Goal: Communication & Community: Answer question/provide support

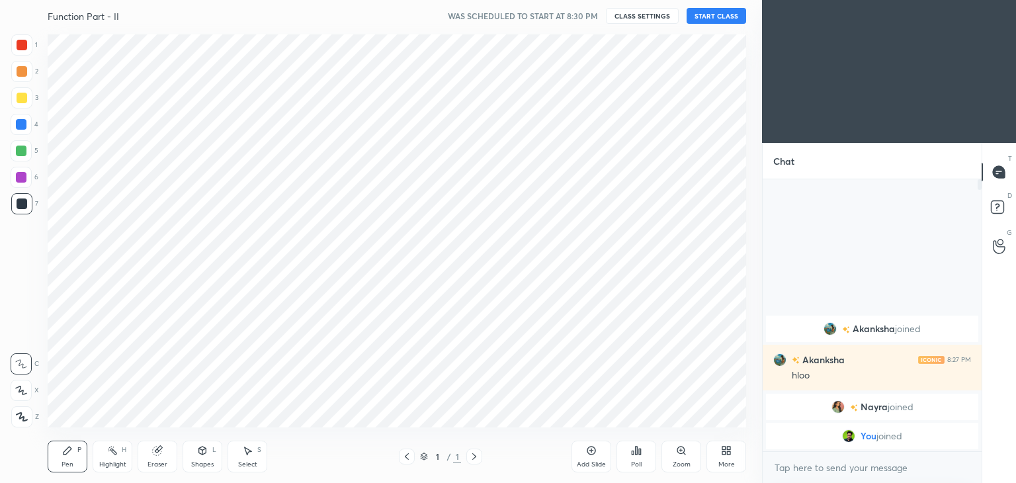
scroll to position [65724, 65414]
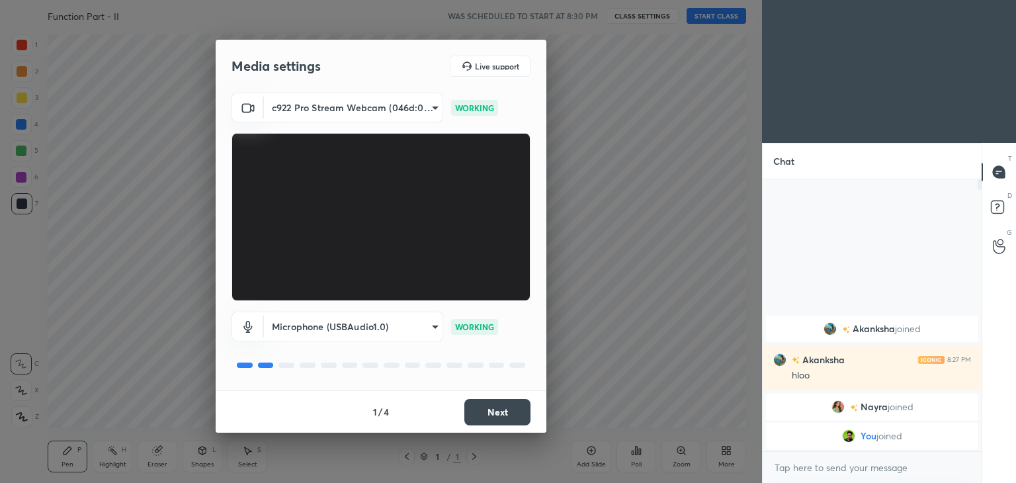
click at [495, 409] on button "Next" at bounding box center [497, 412] width 66 height 26
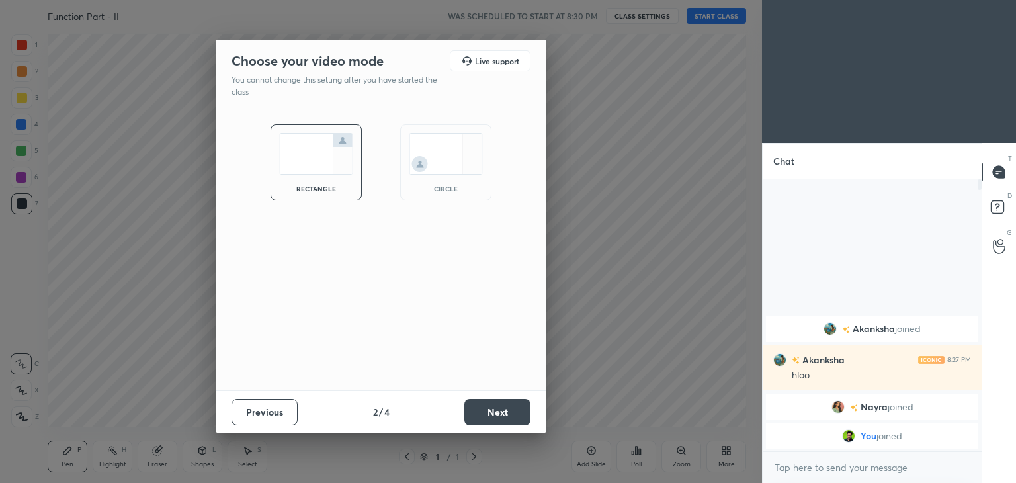
click at [456, 185] on div "circle" at bounding box center [445, 188] width 53 height 7
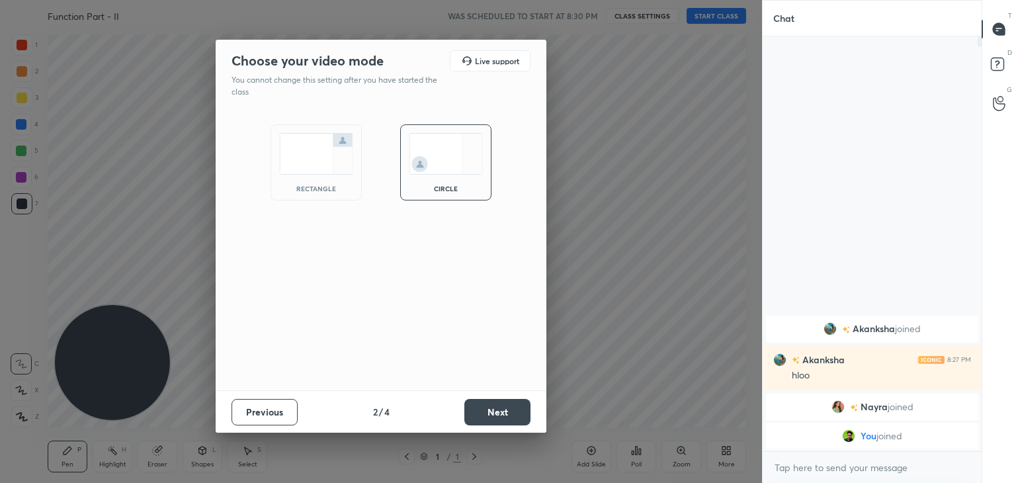
scroll to position [302, 215]
click at [490, 407] on button "Next" at bounding box center [497, 412] width 66 height 26
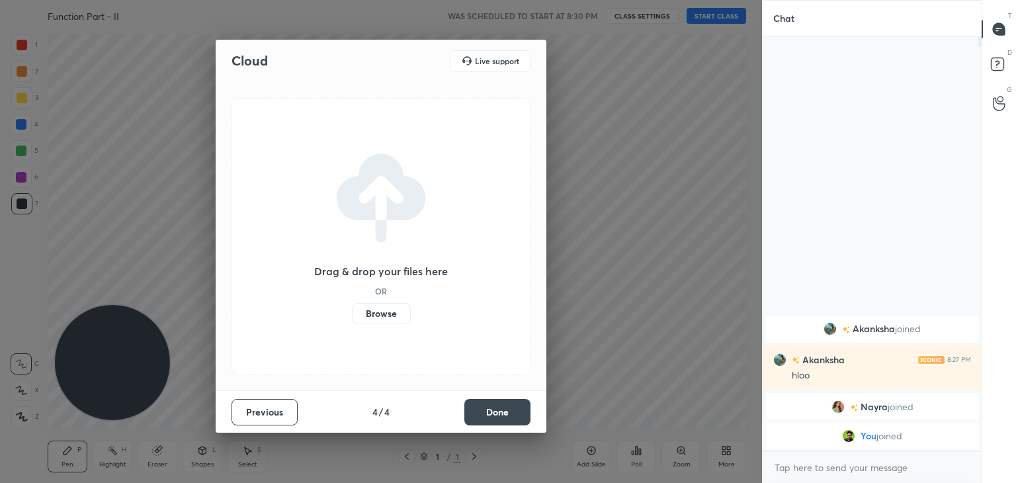
click at [495, 410] on button "Done" at bounding box center [497, 412] width 66 height 26
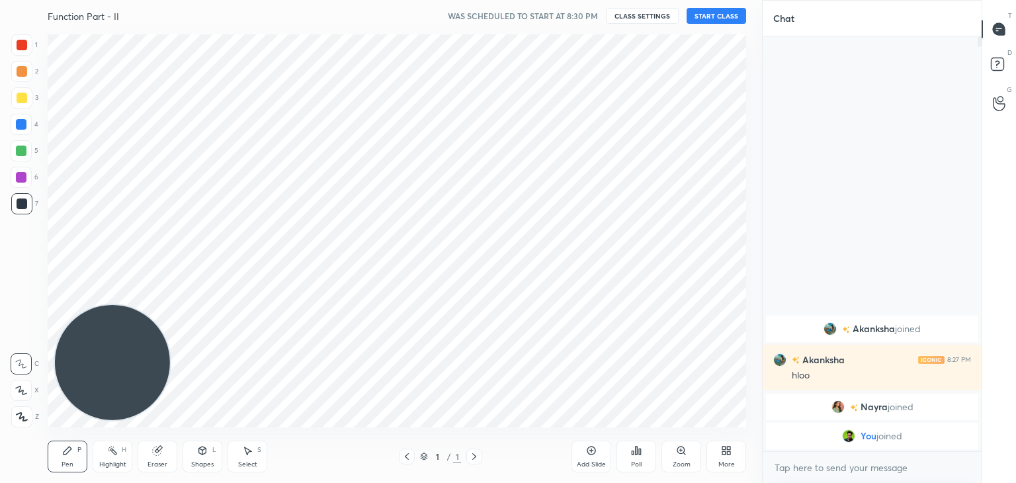
click at [734, 456] on div "More" at bounding box center [726, 456] width 40 height 32
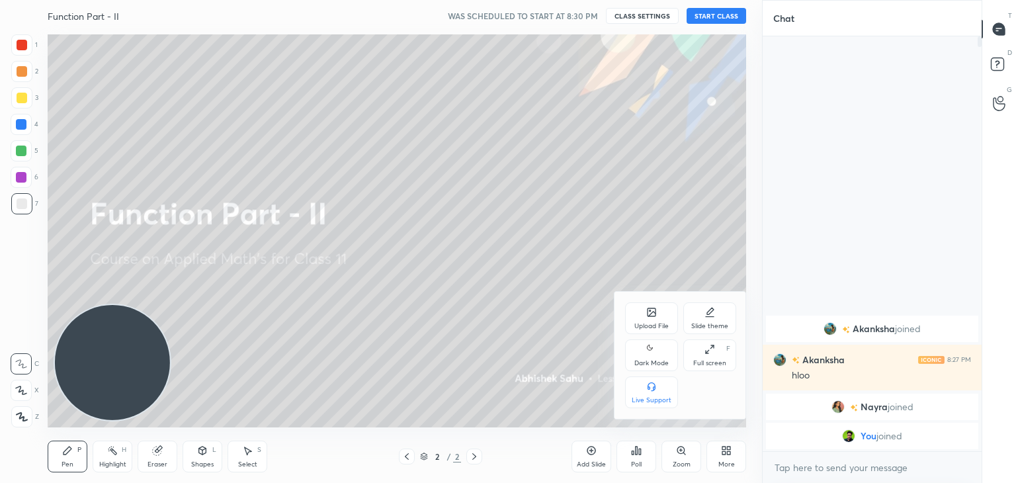
click at [660, 364] on div "Dark Mode" at bounding box center [651, 363] width 34 height 7
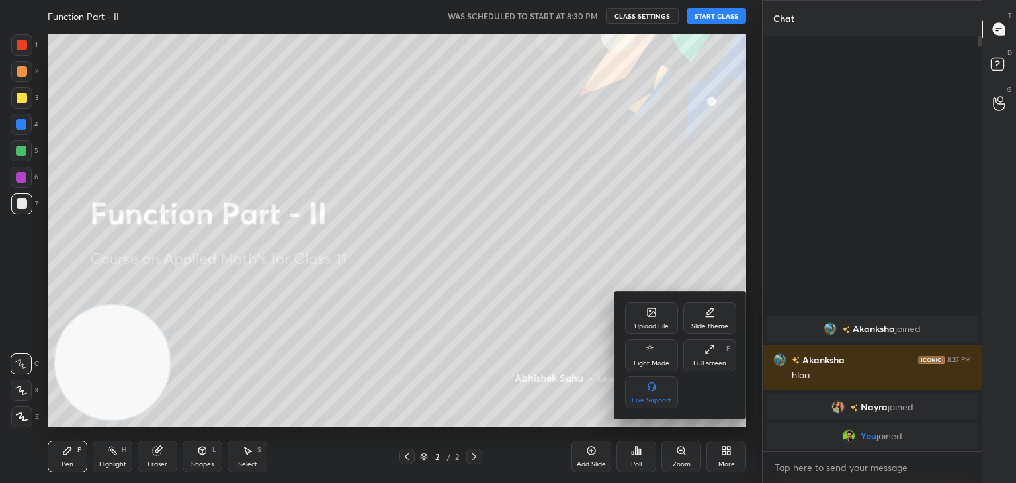
click at [521, 343] on div at bounding box center [508, 241] width 1016 height 483
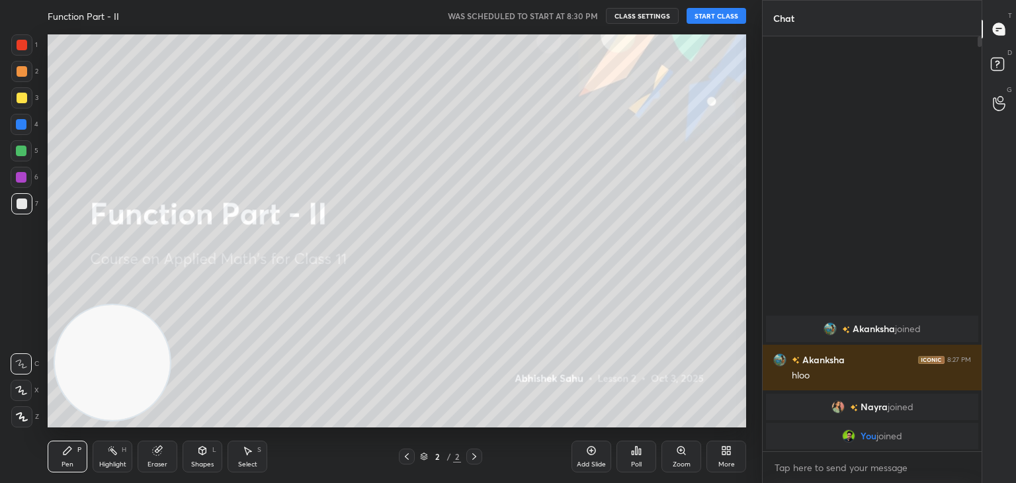
click at [717, 15] on button "START CLASS" at bounding box center [716, 16] width 60 height 16
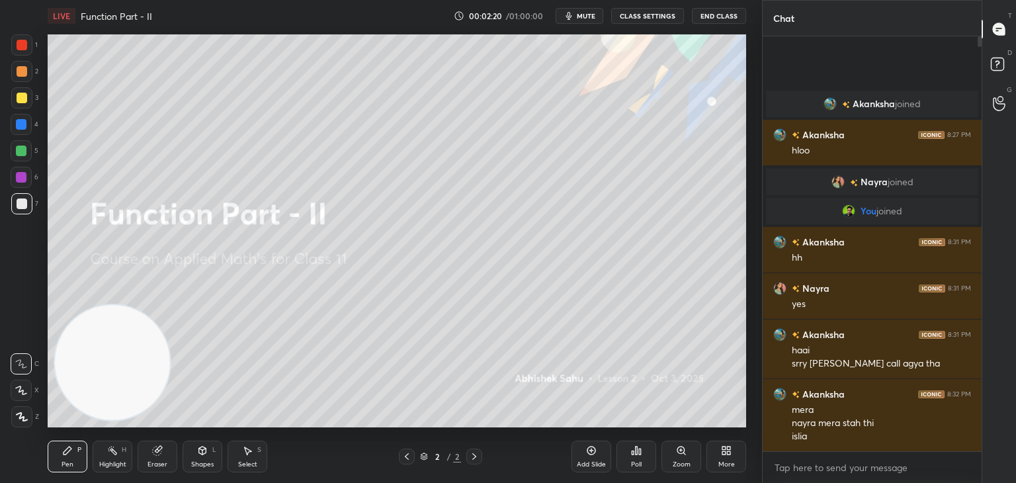
click at [582, 20] on button "mute" at bounding box center [579, 16] width 48 height 16
click at [582, 17] on span "unmute" at bounding box center [585, 15] width 28 height 9
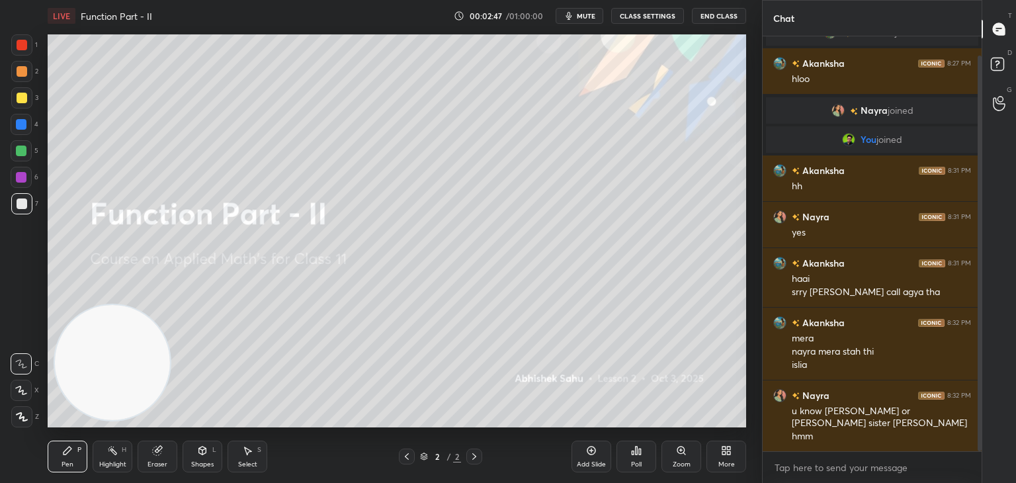
drag, startPoint x: 979, startPoint y: 214, endPoint x: 977, endPoint y: 255, distance: 41.0
click at [977, 255] on div at bounding box center [979, 253] width 4 height 395
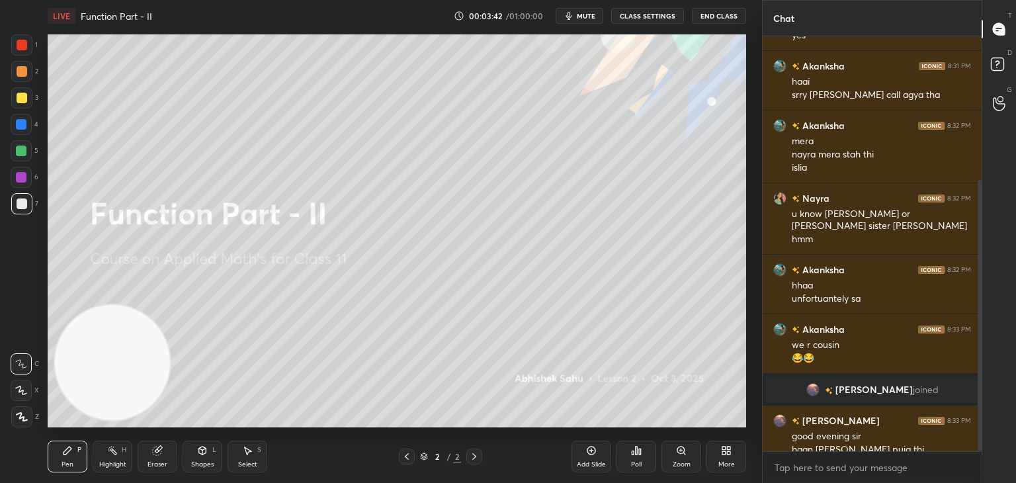
scroll to position [220, 0]
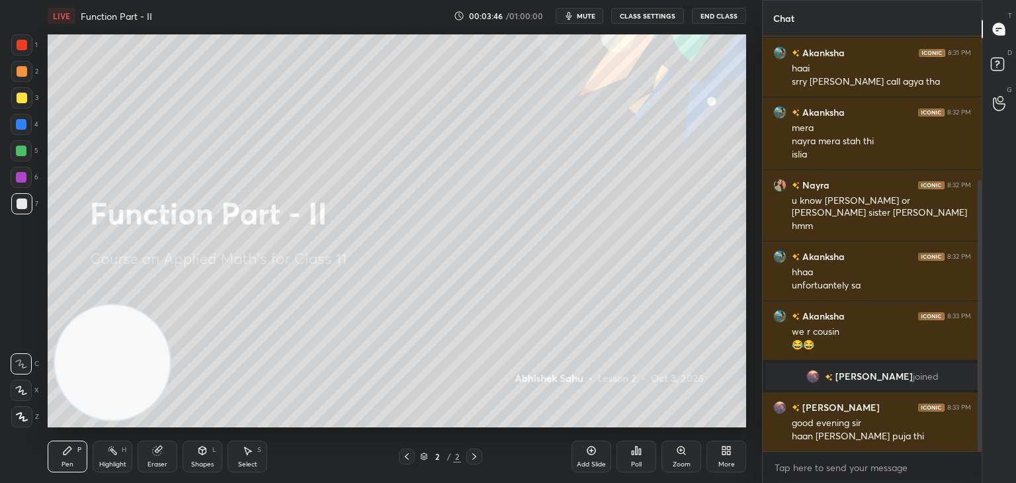
click at [588, 453] on icon at bounding box center [591, 450] width 11 height 11
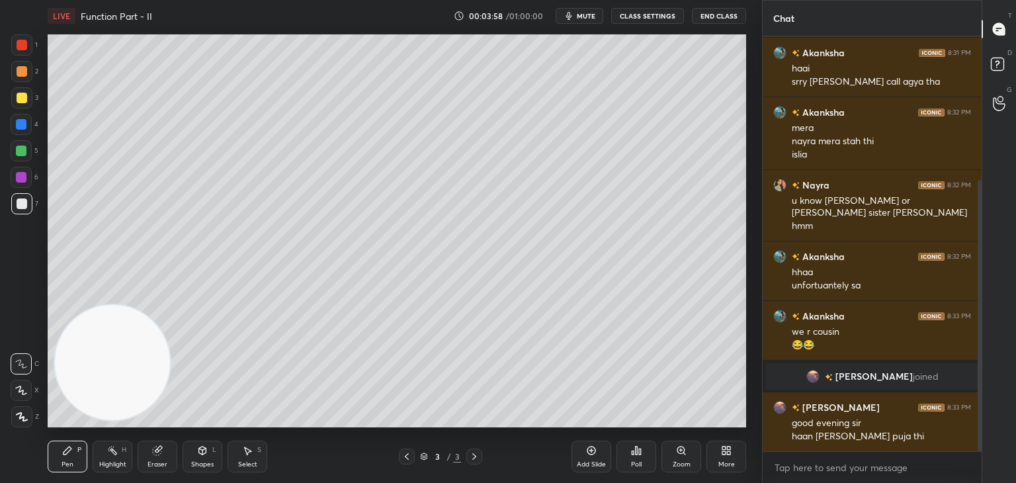
click at [24, 389] on div at bounding box center [21, 390] width 21 height 21
drag, startPoint x: 24, startPoint y: 95, endPoint x: 15, endPoint y: 99, distance: 9.5
click at [21, 98] on div at bounding box center [22, 98] width 11 height 11
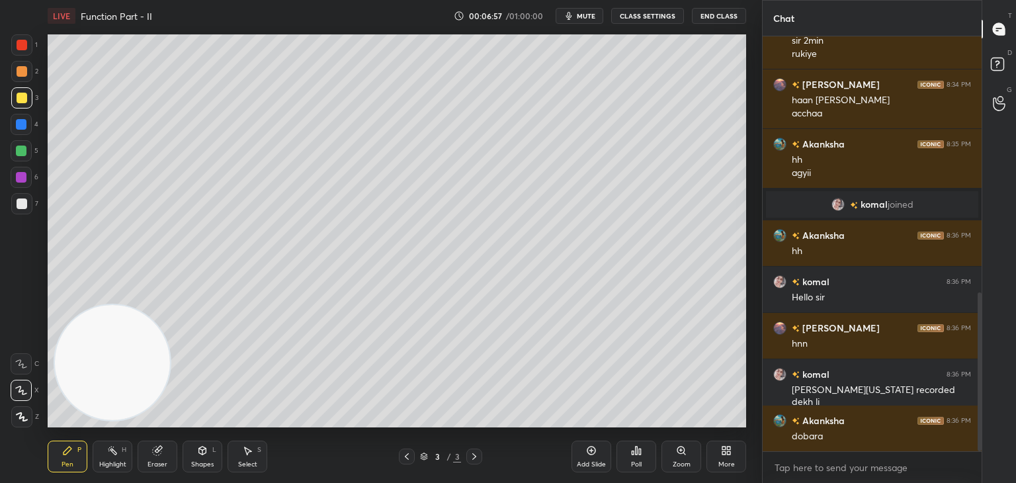
scroll to position [718, 0]
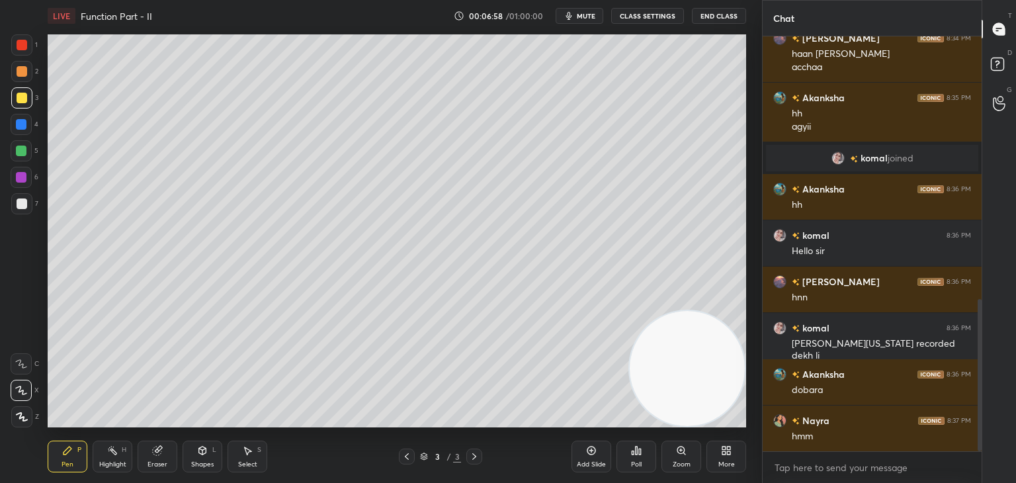
drag, startPoint x: 122, startPoint y: 362, endPoint x: 762, endPoint y: 401, distance: 640.6
click at [764, 402] on div "1 2 3 4 5 6 7 C X Z C X Z E E Erase all H H LIVE Function Part - II 00:06:58 / …" at bounding box center [508, 241] width 1016 height 483
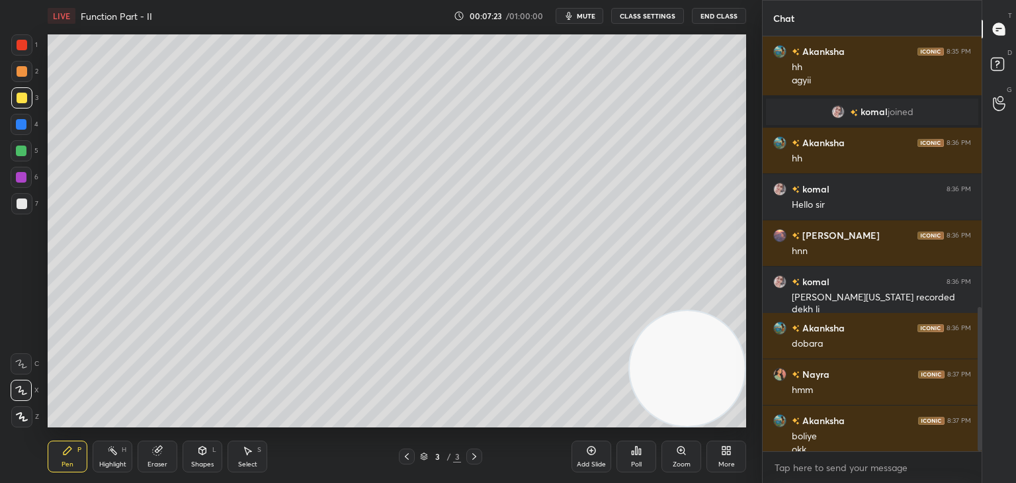
scroll to position [778, 0]
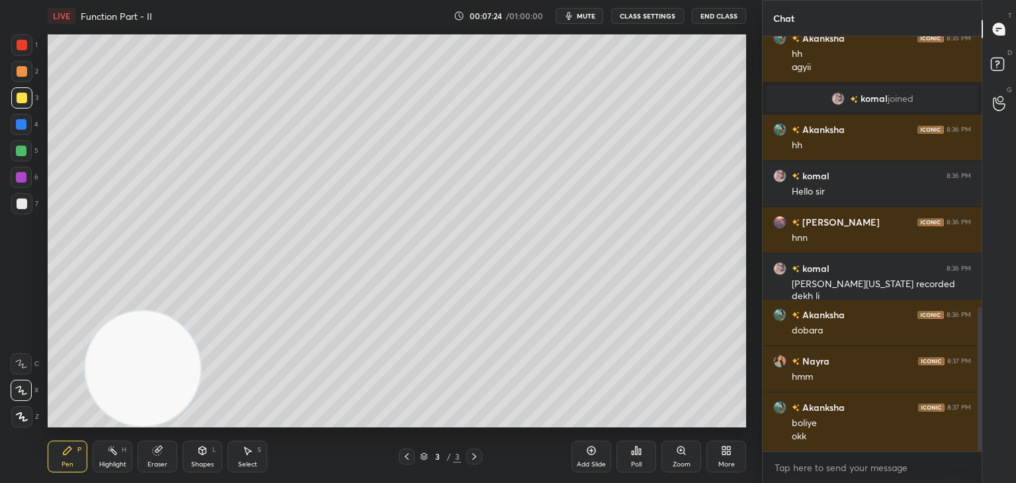
drag, startPoint x: 650, startPoint y: 386, endPoint x: 0, endPoint y: 438, distance: 652.0
click at [0, 438] on div "1 2 3 4 5 6 7 C X Z C X Z E E Erase all H H LIVE Function Part - II 00:07:24 / …" at bounding box center [375, 241] width 751 height 483
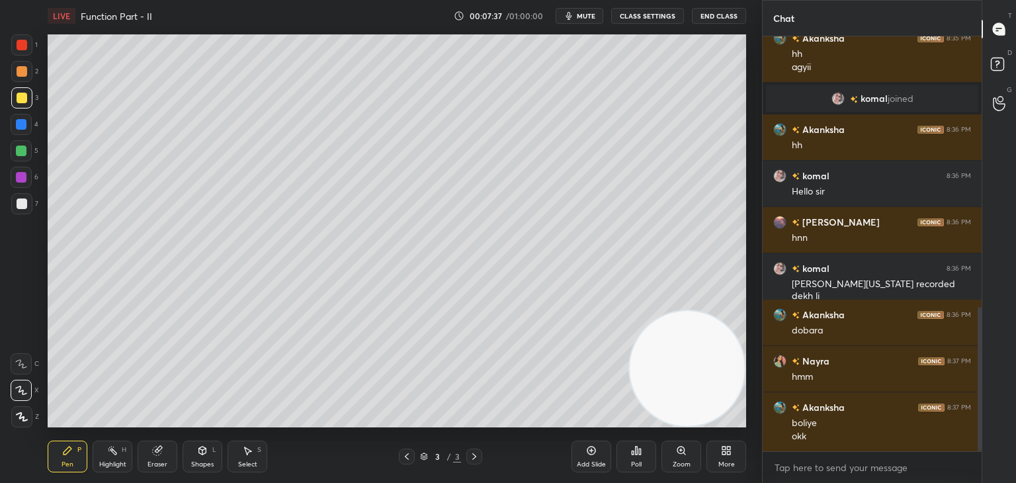
drag, startPoint x: 101, startPoint y: 366, endPoint x: 707, endPoint y: 374, distance: 606.4
click at [708, 374] on video at bounding box center [686, 368] width 115 height 115
click at [20, 77] on div at bounding box center [21, 71] width 21 height 21
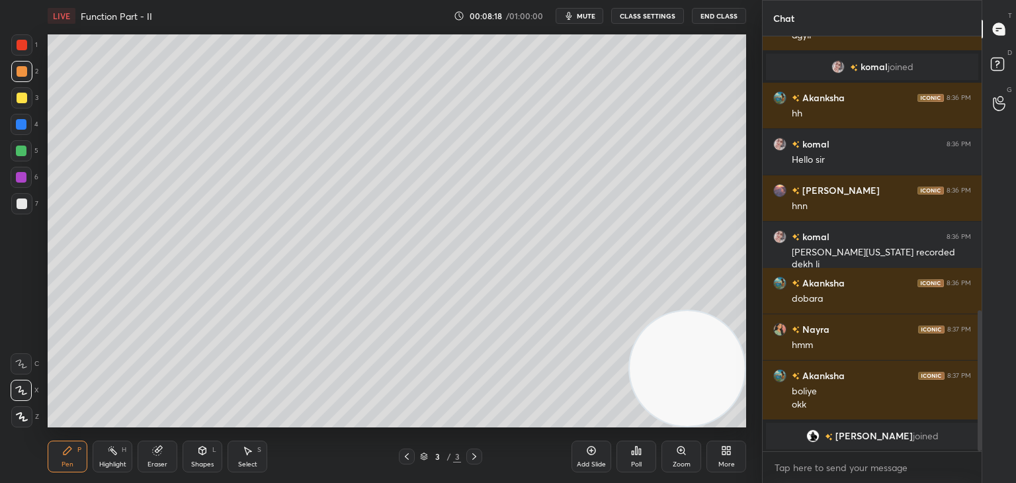
drag, startPoint x: 22, startPoint y: 205, endPoint x: 16, endPoint y: 212, distance: 9.4
click at [22, 204] on div at bounding box center [22, 203] width 11 height 11
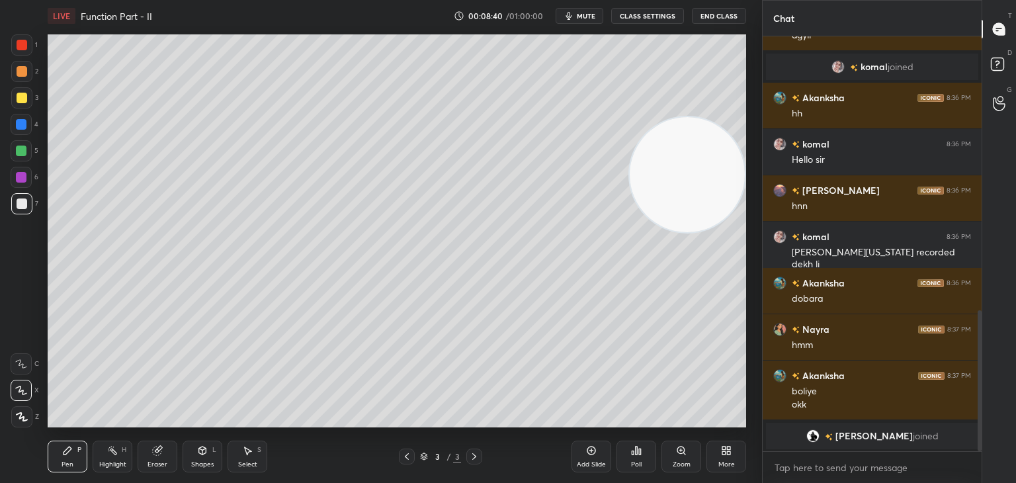
drag, startPoint x: 670, startPoint y: 364, endPoint x: 722, endPoint y: 71, distance: 297.4
click at [717, 117] on video at bounding box center [686, 174] width 115 height 115
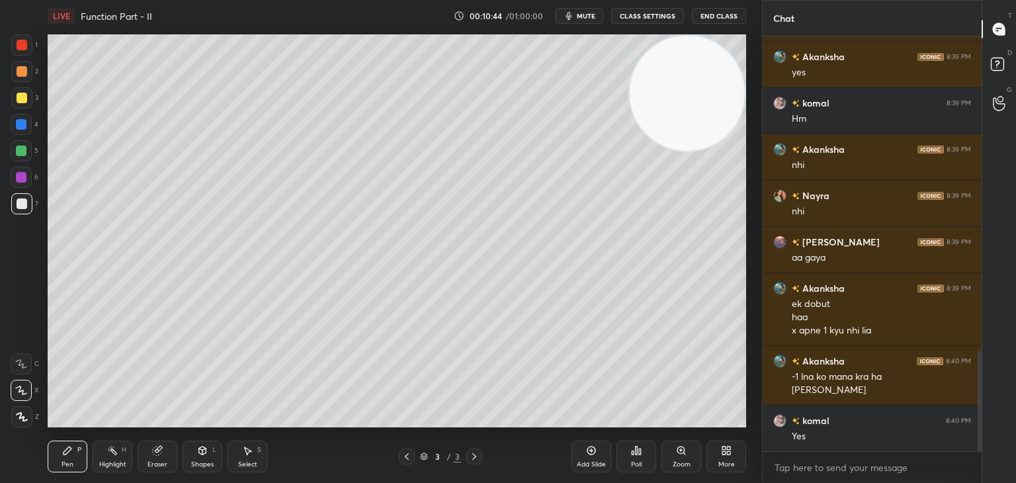
scroll to position [1300, 0]
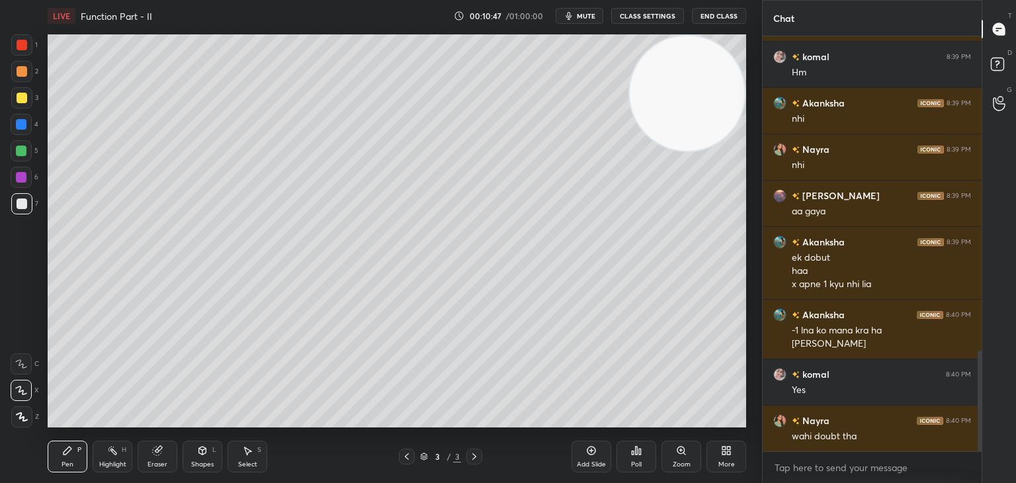
drag, startPoint x: 588, startPoint y: 447, endPoint x: 557, endPoint y: 428, distance: 36.5
click at [587, 447] on icon at bounding box center [591, 450] width 11 height 11
click at [13, 99] on div at bounding box center [21, 97] width 21 height 21
drag, startPoint x: 162, startPoint y: 447, endPoint x: 159, endPoint y: 430, distance: 17.5
click at [161, 444] on div "Eraser" at bounding box center [158, 456] width 40 height 32
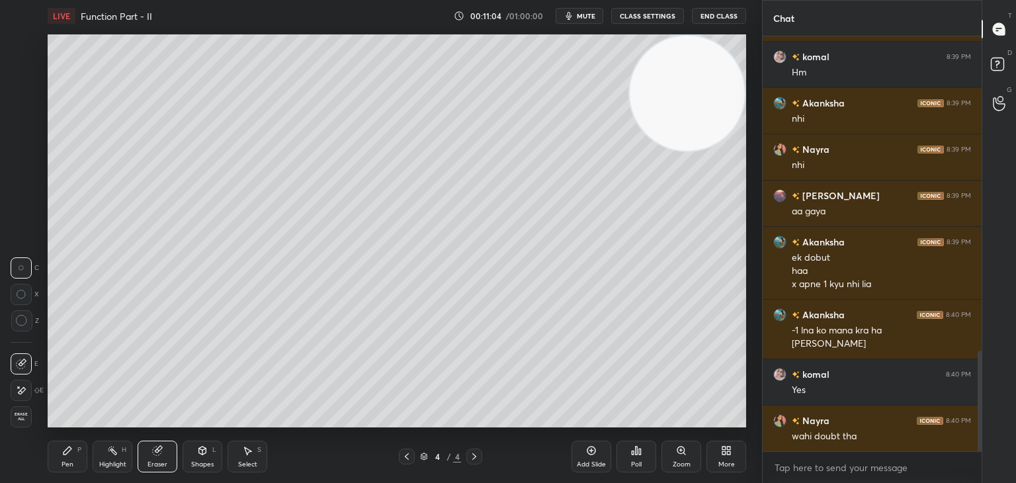
drag, startPoint x: 60, startPoint y: 459, endPoint x: 58, endPoint y: 432, distance: 27.2
click at [60, 457] on div "Pen P" at bounding box center [68, 456] width 40 height 32
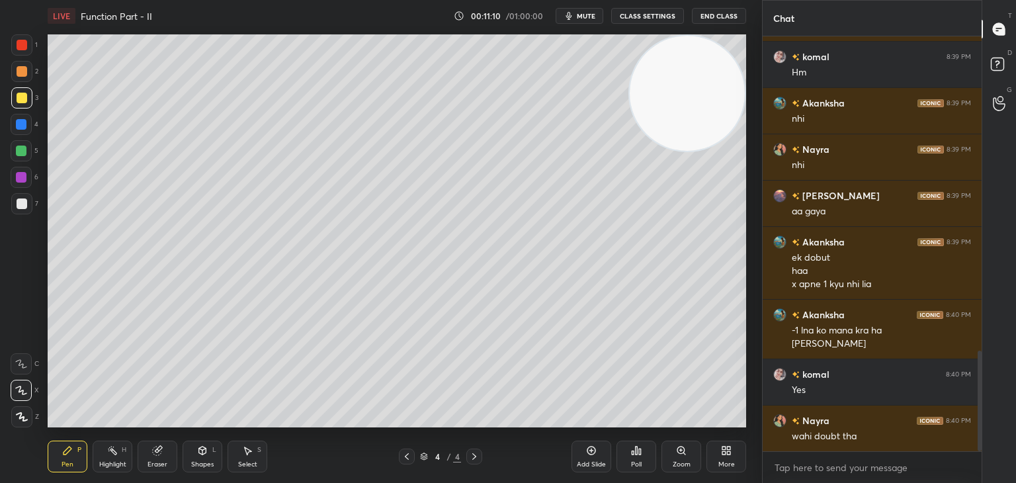
click at [16, 209] on div at bounding box center [21, 203] width 21 height 21
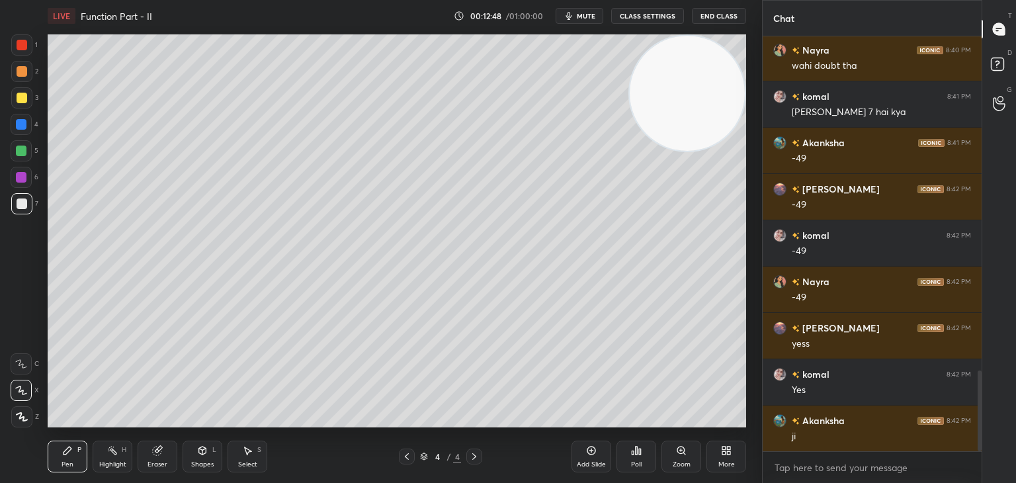
scroll to position [1717, 0]
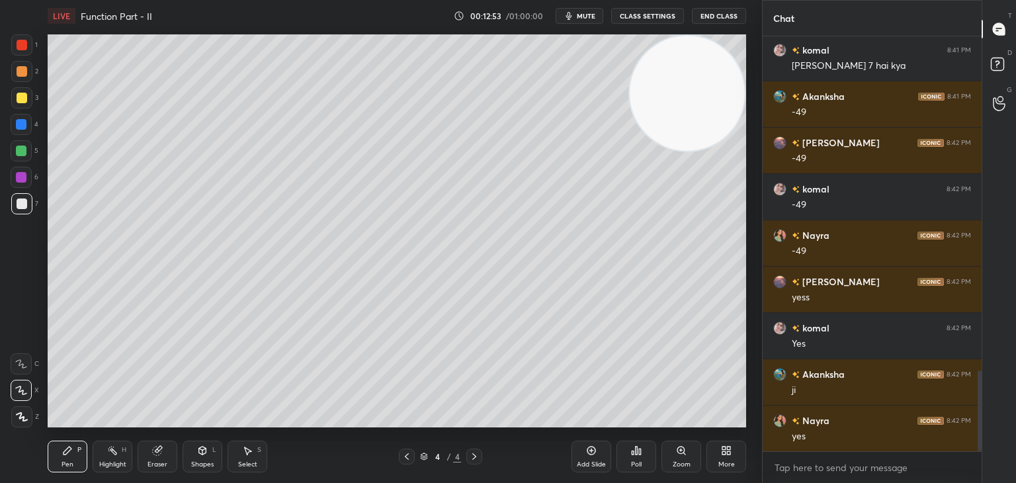
click at [17, 73] on div at bounding box center [21, 71] width 21 height 21
click at [588, 458] on div "Add Slide" at bounding box center [591, 456] width 40 height 32
drag, startPoint x: 21, startPoint y: 201, endPoint x: 43, endPoint y: 179, distance: 30.9
click at [21, 201] on div at bounding box center [22, 203] width 11 height 11
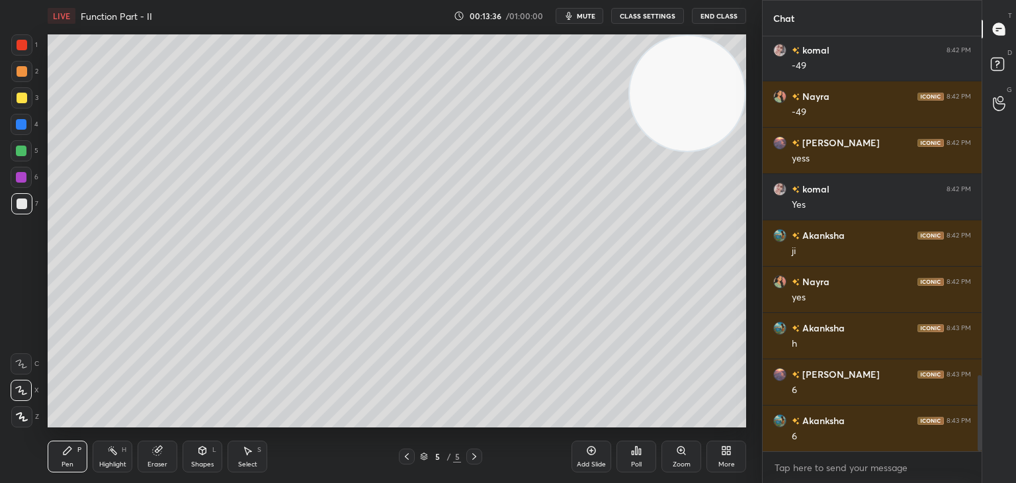
scroll to position [1902, 0]
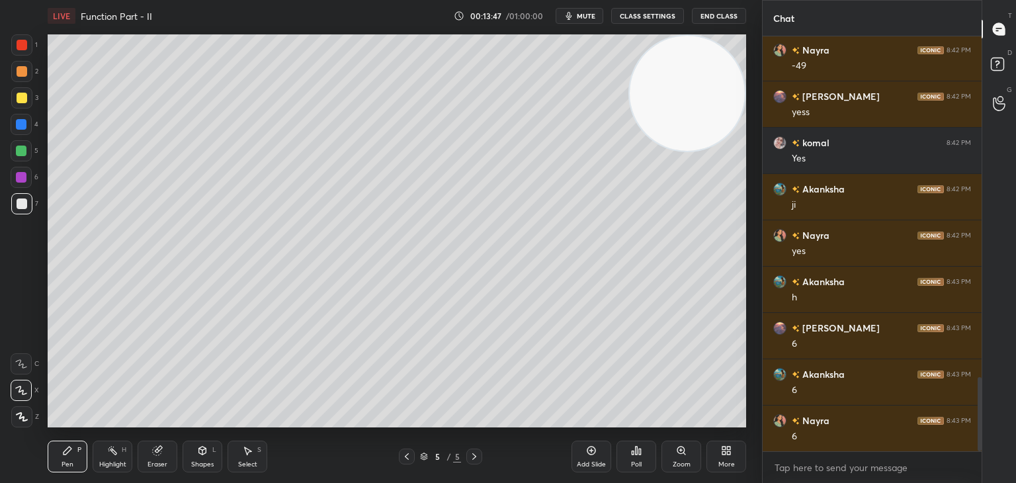
drag, startPoint x: 19, startPoint y: 65, endPoint x: 32, endPoint y: 67, distance: 13.5
click at [19, 65] on div at bounding box center [21, 71] width 21 height 21
click at [595, 458] on div "Add Slide" at bounding box center [591, 456] width 40 height 32
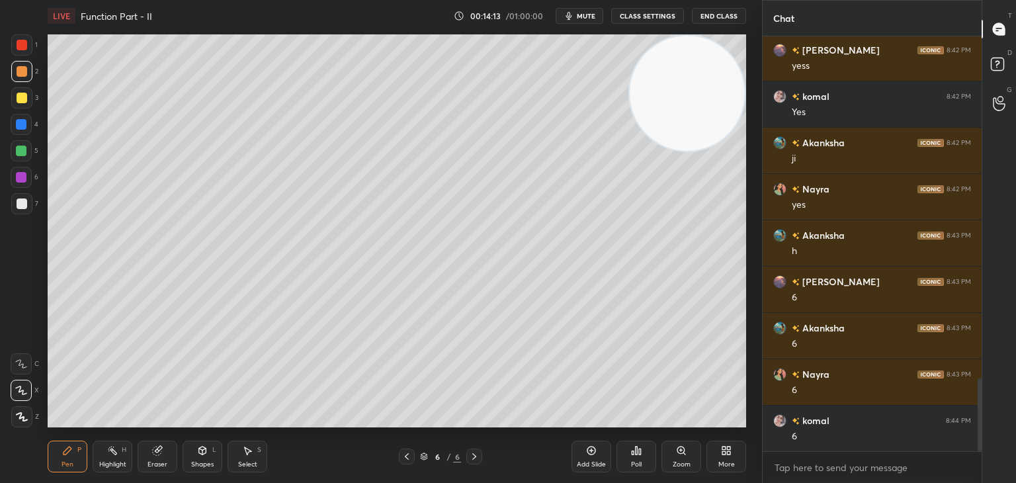
drag, startPoint x: 21, startPoint y: 202, endPoint x: 40, endPoint y: 182, distance: 27.1
click at [21, 202] on div at bounding box center [22, 203] width 11 height 11
click at [28, 87] on div "1 2 3 4 5 6 7" at bounding box center [25, 126] width 28 height 185
click at [23, 210] on div at bounding box center [21, 203] width 21 height 21
click at [22, 149] on div at bounding box center [21, 150] width 11 height 11
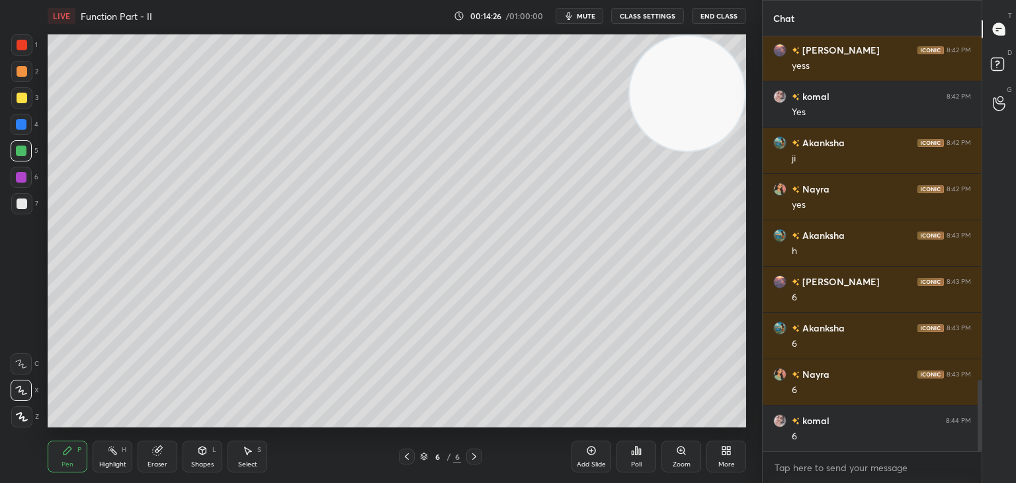
scroll to position [1994, 0]
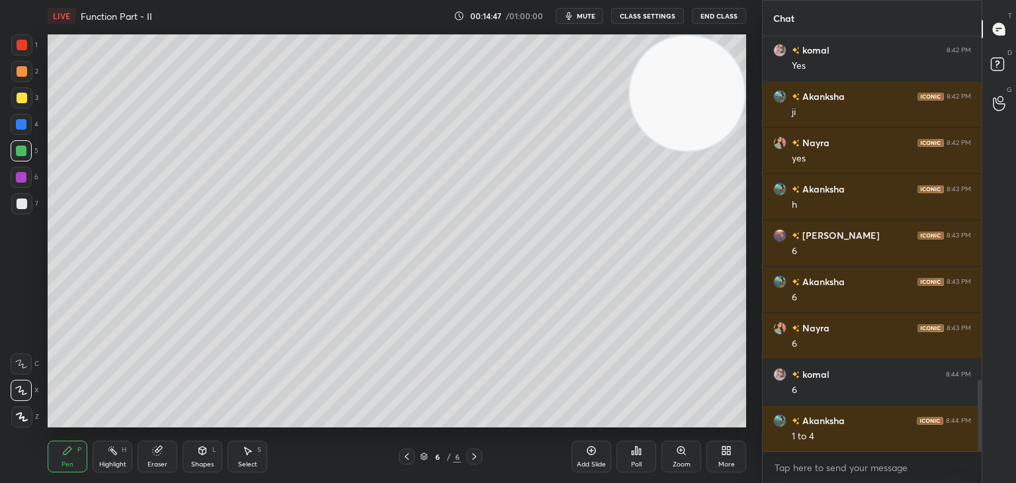
click at [166, 444] on div "Eraser" at bounding box center [158, 456] width 40 height 32
click at [57, 462] on div "Pen P" at bounding box center [68, 456] width 40 height 32
drag, startPoint x: 24, startPoint y: 209, endPoint x: 46, endPoint y: 197, distance: 24.3
click at [24, 208] on div at bounding box center [21, 203] width 21 height 21
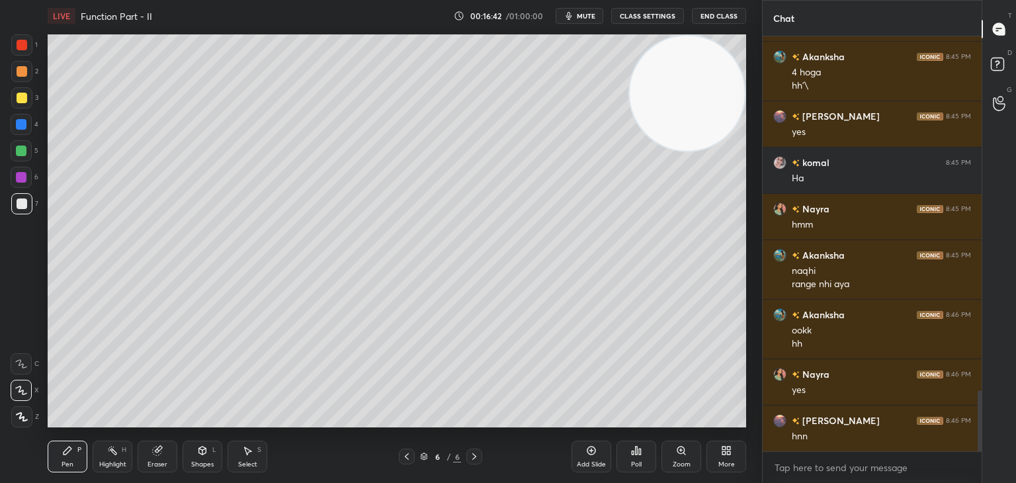
scroll to position [2450, 0]
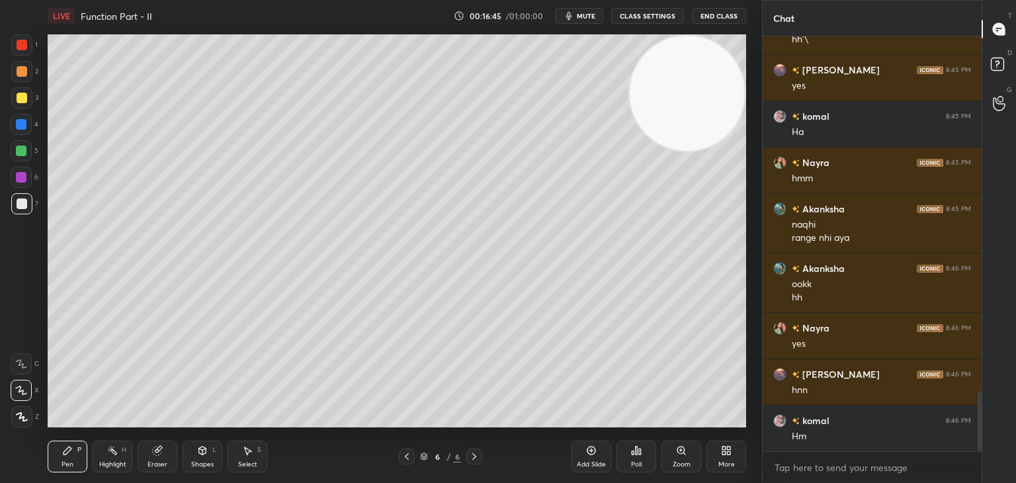
click at [24, 97] on div at bounding box center [22, 98] width 11 height 11
click at [21, 124] on div at bounding box center [21, 124] width 11 height 11
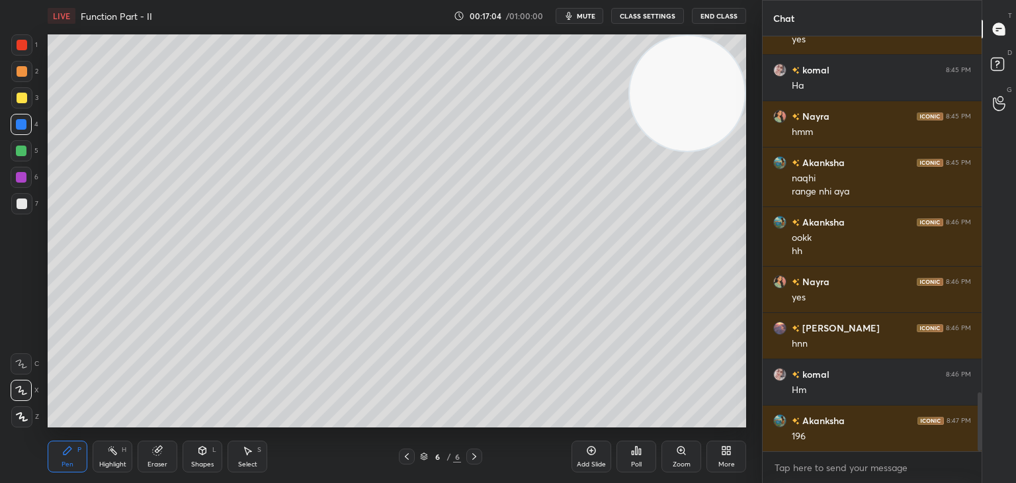
scroll to position [2510, 0]
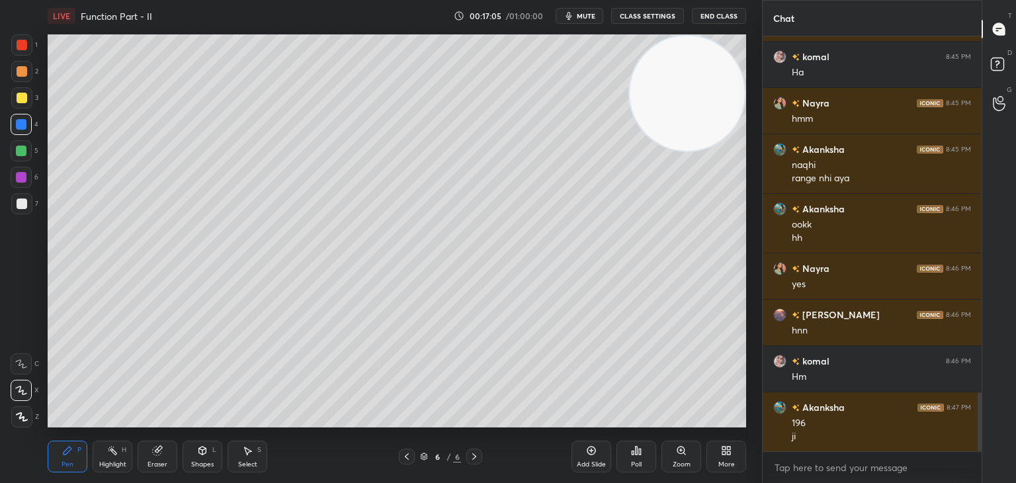
click at [19, 181] on div at bounding box center [21, 177] width 21 height 21
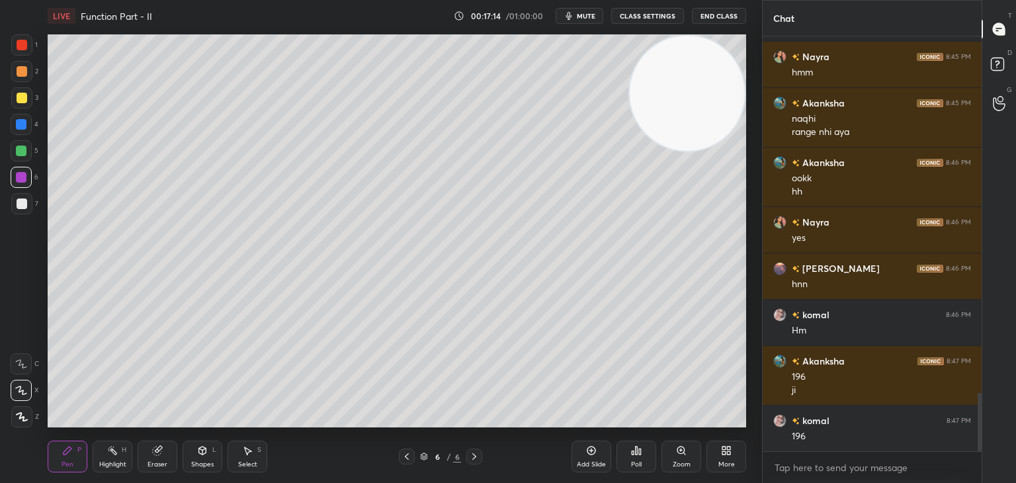
drag, startPoint x: 26, startPoint y: 206, endPoint x: 46, endPoint y: 212, distance: 20.1
click at [24, 207] on div at bounding box center [22, 203] width 11 height 11
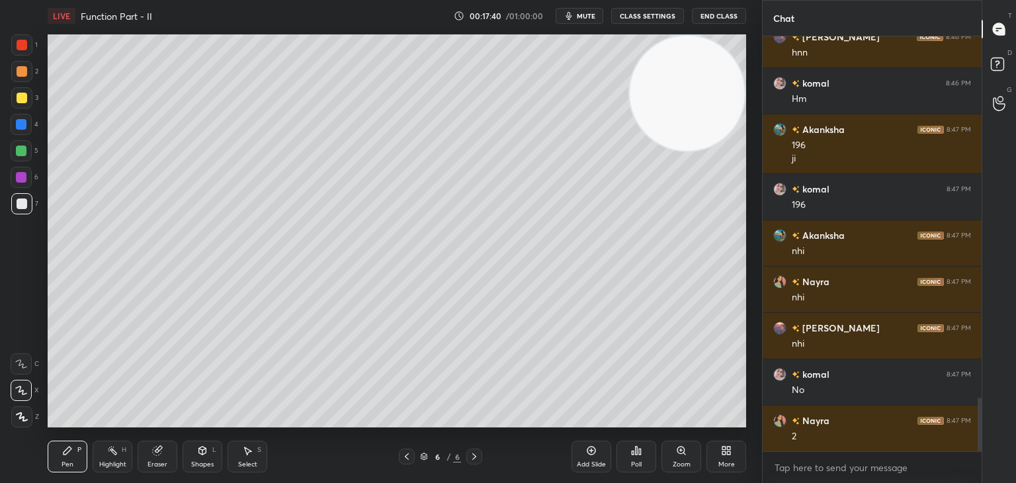
scroll to position [2834, 0]
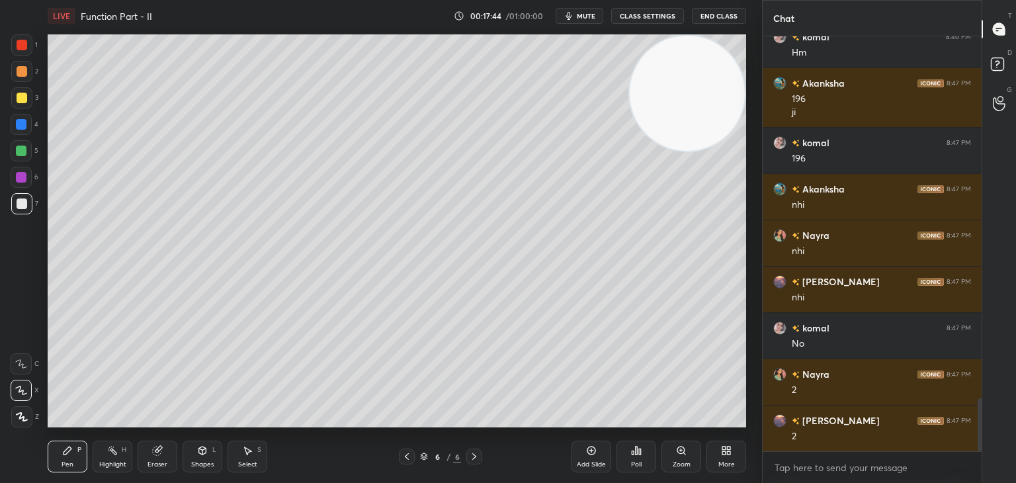
click at [592, 454] on icon at bounding box center [591, 450] width 11 height 11
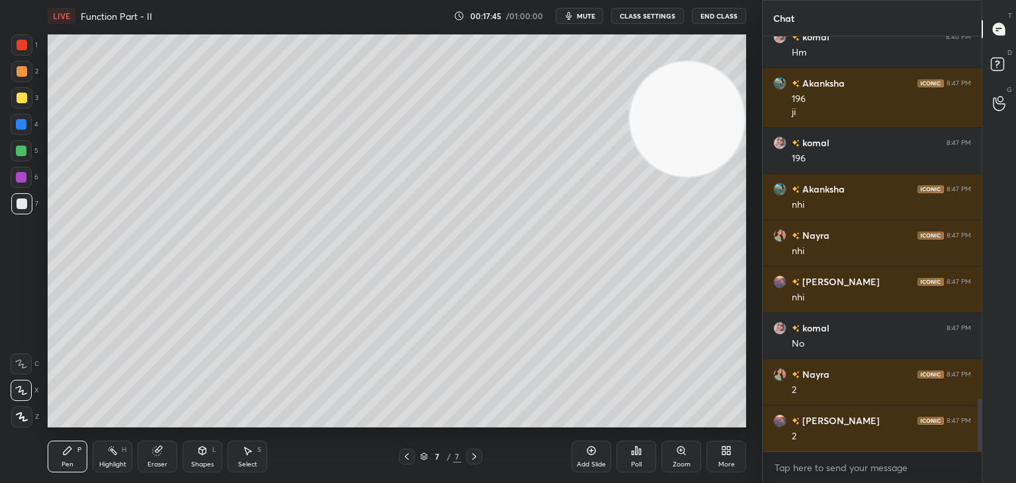
drag, startPoint x: 698, startPoint y: 132, endPoint x: 648, endPoint y: 508, distance: 379.5
click at [648, 0] on html "1 2 3 4 5 6 7 C X Z C X Z E E Erase all H H LIVE Function Part - II 00:17:45 / …" at bounding box center [508, 0] width 1016 height 0
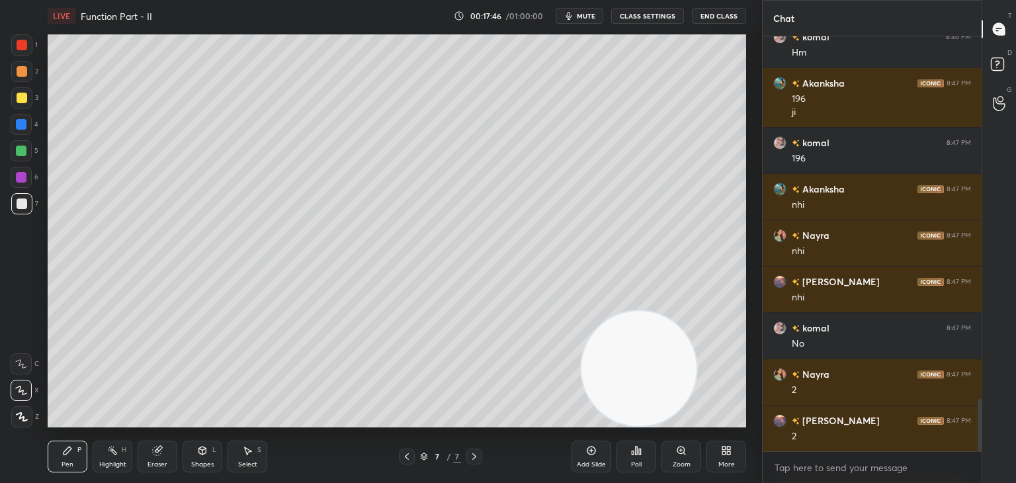
scroll to position [2880, 0]
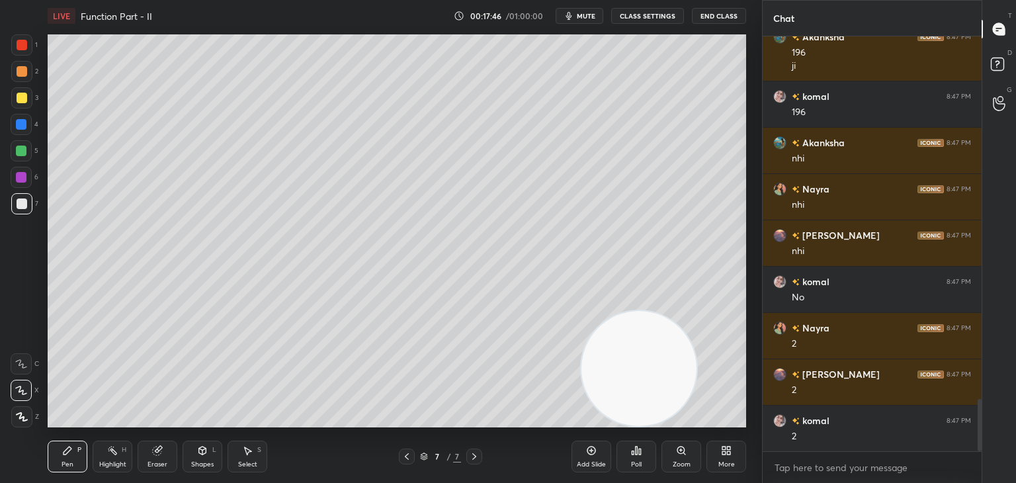
click at [22, 90] on div at bounding box center [21, 97] width 21 height 21
click at [21, 74] on div at bounding box center [22, 71] width 11 height 11
click at [20, 200] on div at bounding box center [22, 203] width 11 height 11
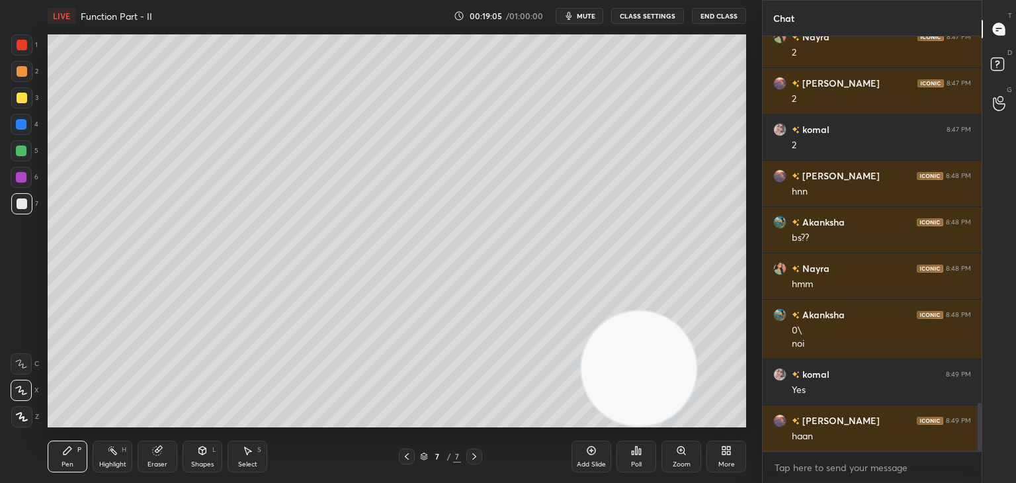
scroll to position [3218, 0]
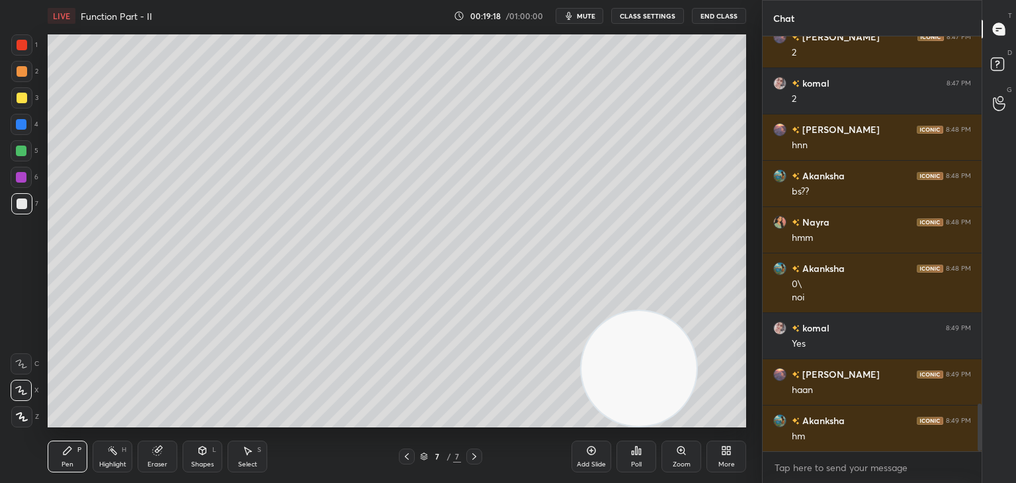
click at [586, 448] on icon at bounding box center [591, 450] width 11 height 11
drag, startPoint x: 22, startPoint y: 71, endPoint x: 36, endPoint y: 73, distance: 13.9
click at [22, 69] on div at bounding box center [22, 71] width 11 height 11
click at [23, 210] on div at bounding box center [21, 203] width 21 height 21
drag, startPoint x: 402, startPoint y: 458, endPoint x: 417, endPoint y: 434, distance: 27.7
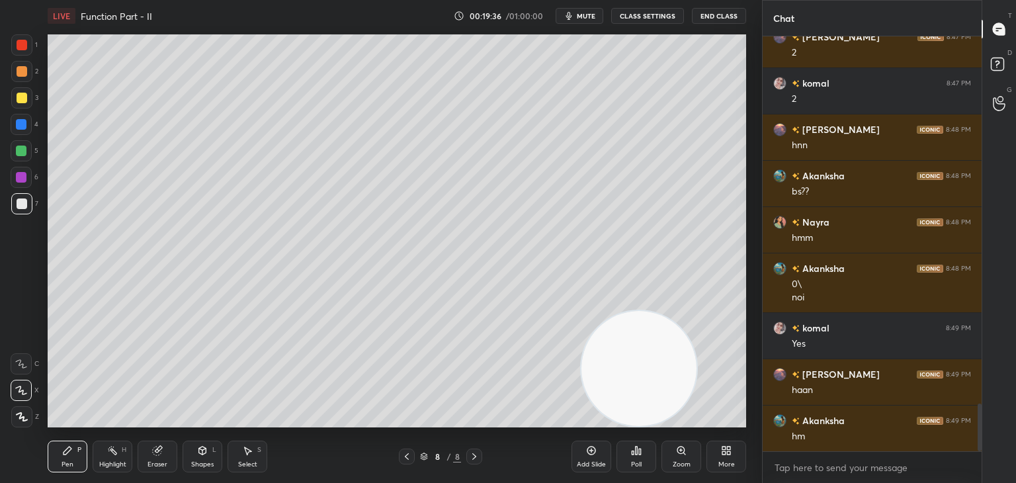
click at [402, 458] on icon at bounding box center [406, 456] width 11 height 11
click at [474, 458] on icon at bounding box center [474, 456] width 11 height 11
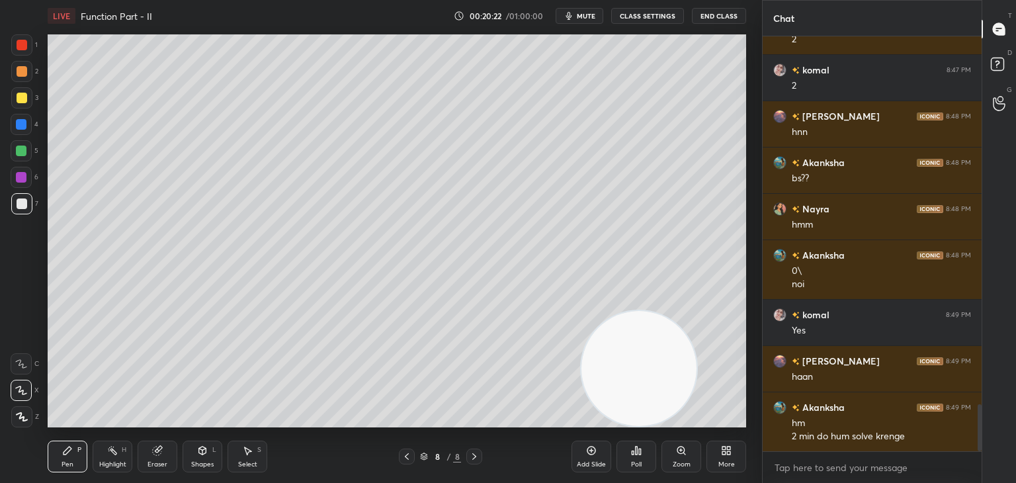
click at [587, 17] on span "mute" at bounding box center [586, 15] width 19 height 9
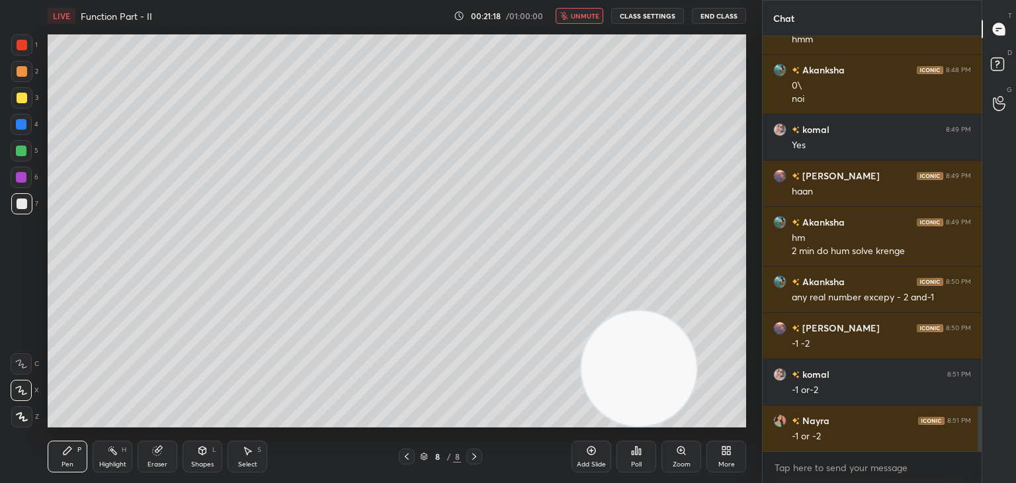
scroll to position [3462, 0]
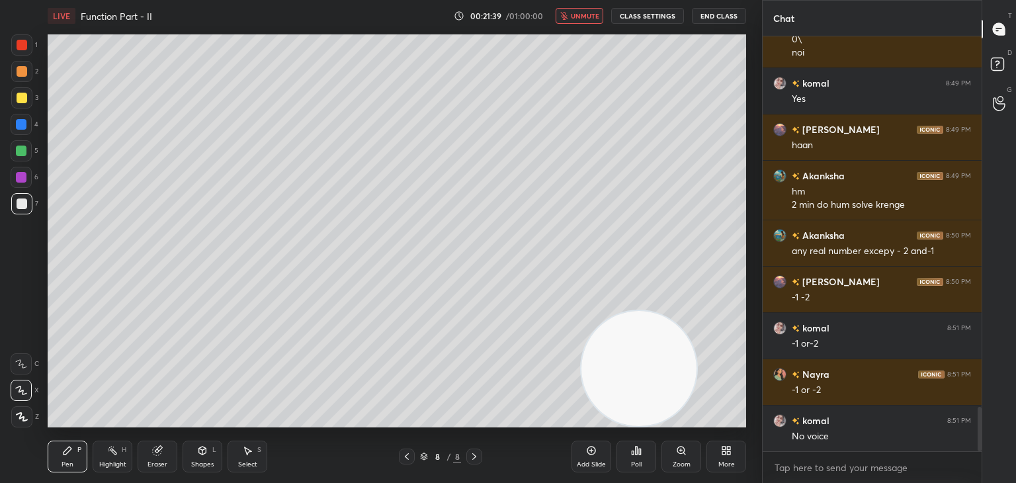
click at [147, 461] on div "Eraser" at bounding box center [158, 456] width 40 height 32
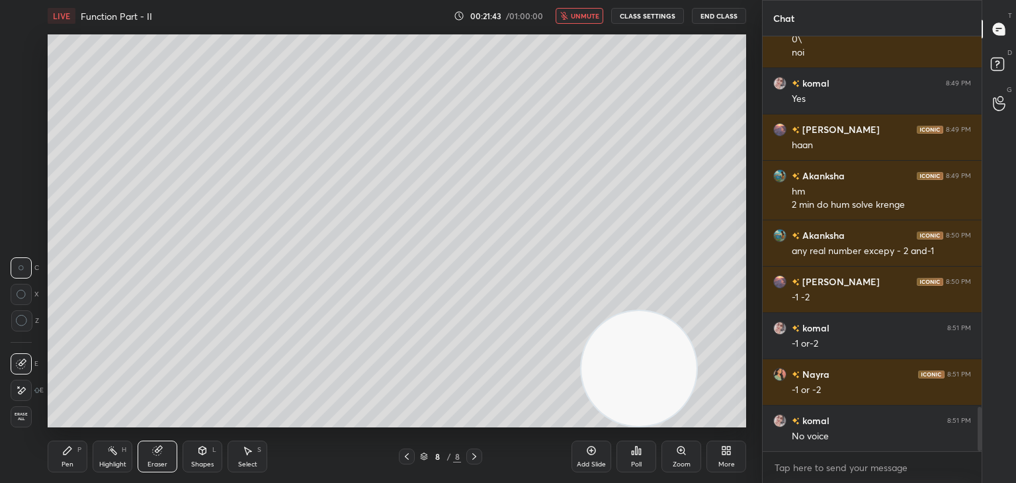
drag, startPoint x: 56, startPoint y: 454, endPoint x: 63, endPoint y: 453, distance: 7.4
click at [58, 455] on div "Pen P" at bounding box center [68, 456] width 40 height 32
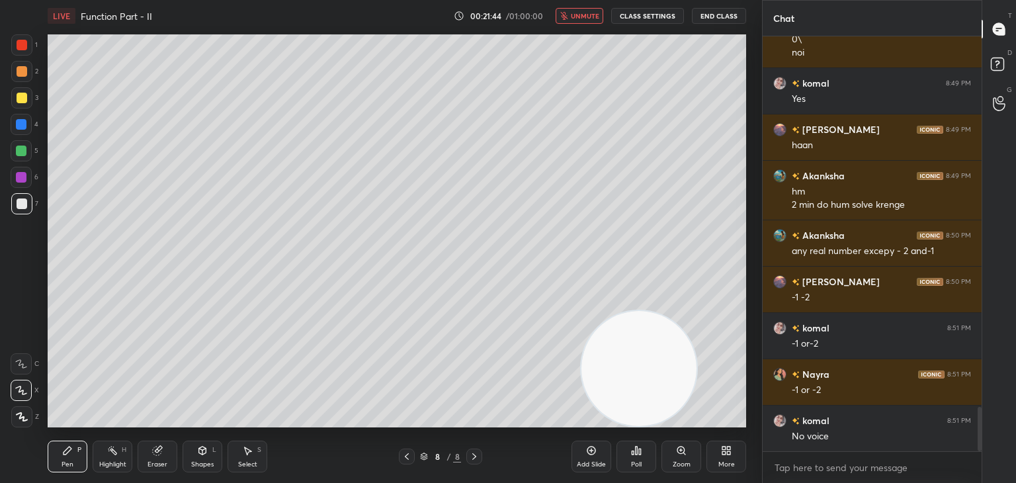
drag, startPoint x: 598, startPoint y: 12, endPoint x: 578, endPoint y: 17, distance: 21.0
click at [596, 11] on button "unmute" at bounding box center [579, 16] width 48 height 16
click at [156, 456] on div "Eraser" at bounding box center [158, 456] width 40 height 32
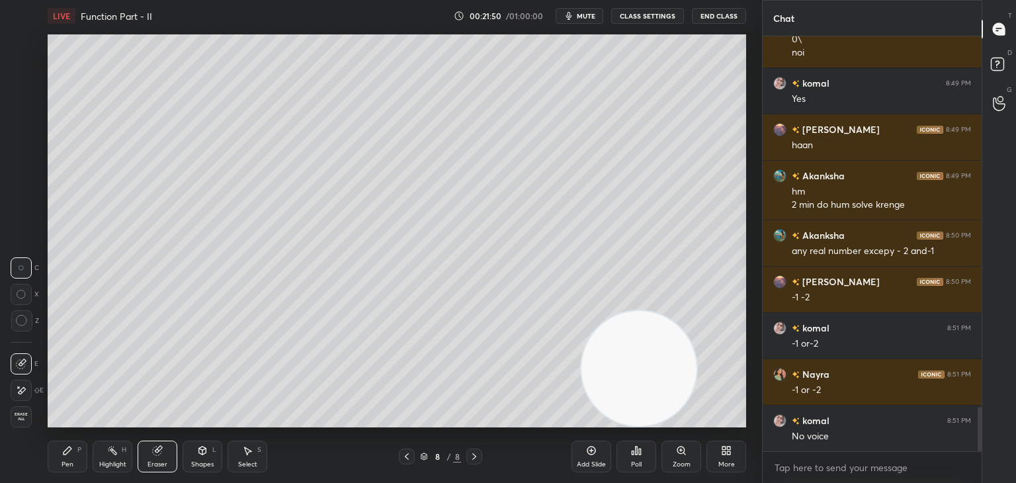
click at [63, 453] on icon at bounding box center [67, 450] width 8 height 8
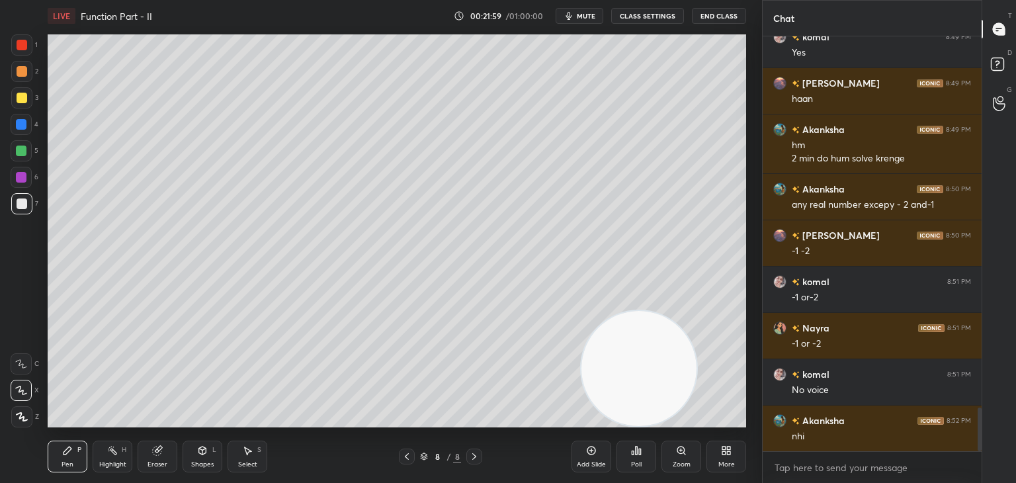
scroll to position [3555, 0]
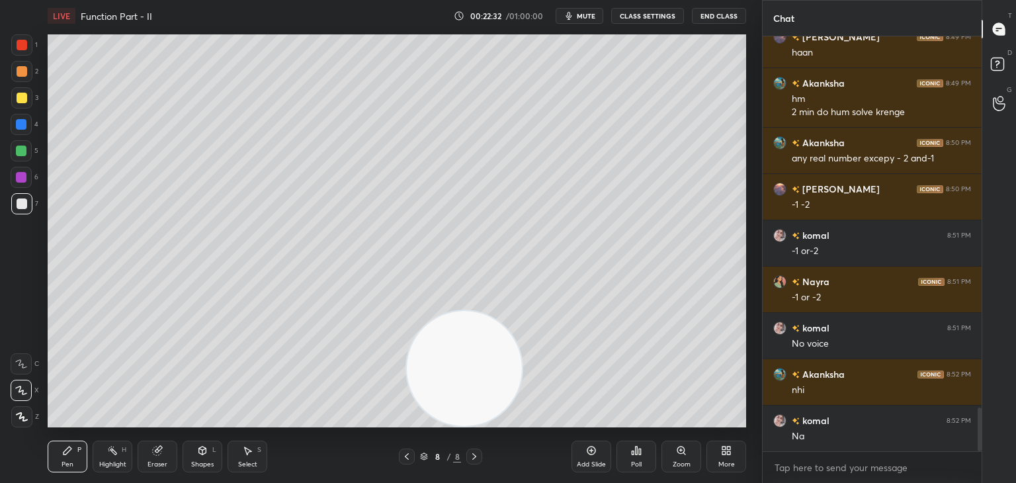
drag, startPoint x: 631, startPoint y: 371, endPoint x: 2, endPoint y: 405, distance: 630.4
click at [2, 405] on div "1 2 3 4 5 6 7 C X Z C X Z E E Erase all H H LIVE Function Part - II 00:22:32 / …" at bounding box center [375, 241] width 751 height 483
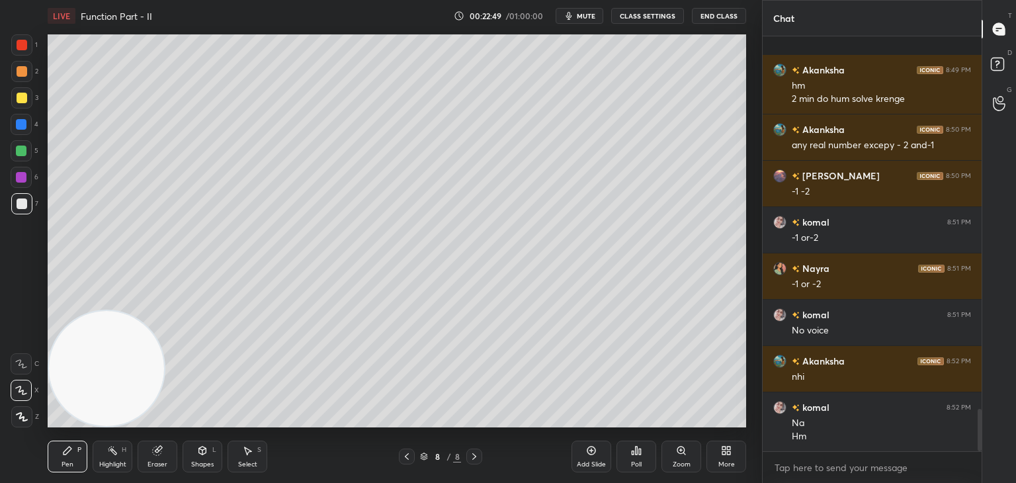
scroll to position [3661, 0]
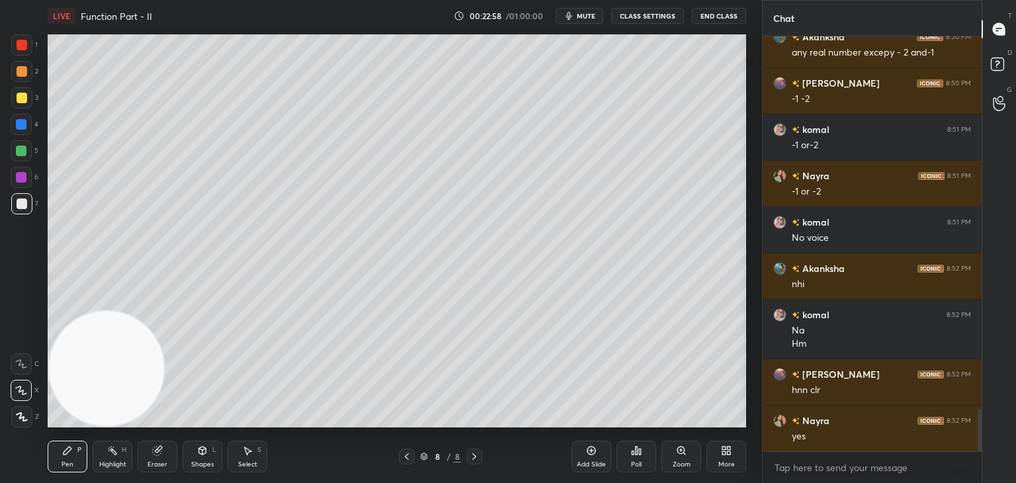
click at [594, 452] on div "Add Slide" at bounding box center [591, 456] width 40 height 32
click at [24, 98] on div at bounding box center [22, 98] width 11 height 11
drag, startPoint x: 20, startPoint y: 207, endPoint x: 21, endPoint y: 200, distance: 6.7
click at [21, 207] on div at bounding box center [22, 203] width 11 height 11
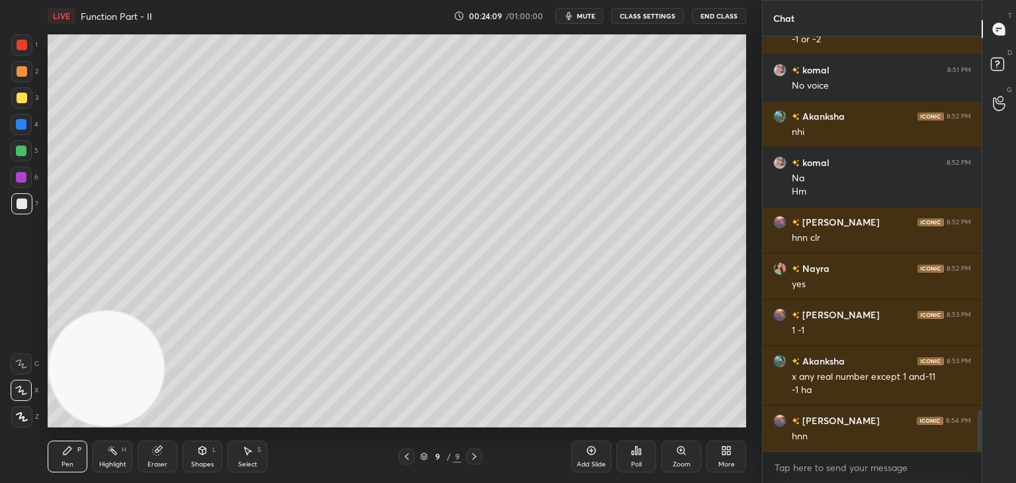
scroll to position [3859, 0]
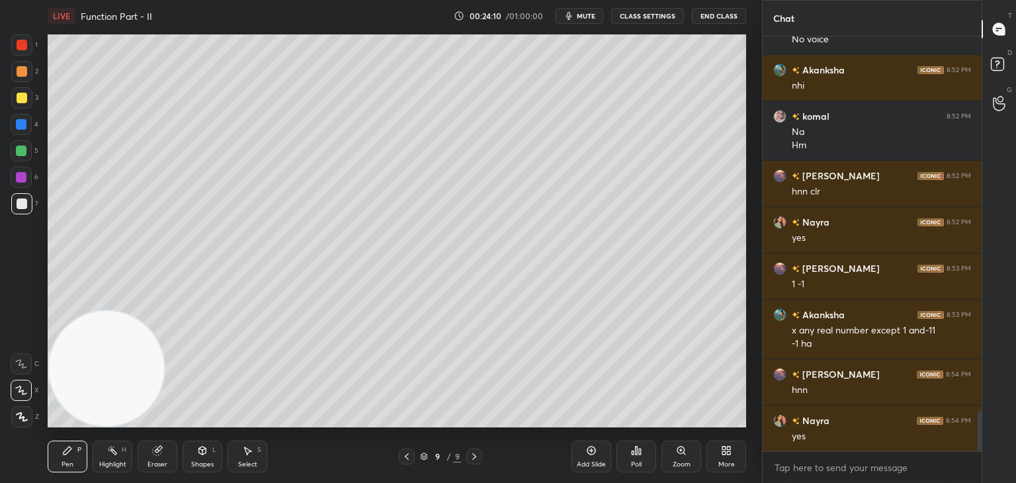
click at [590, 457] on div "Add Slide" at bounding box center [591, 456] width 40 height 32
click at [24, 98] on div at bounding box center [22, 98] width 11 height 11
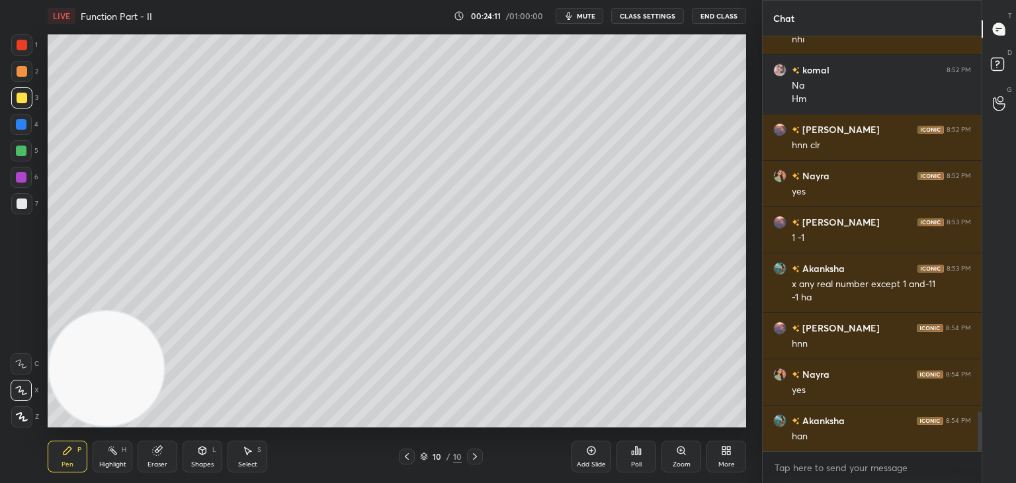
drag, startPoint x: 15, startPoint y: 60, endPoint x: 37, endPoint y: 66, distance: 23.3
click at [14, 63] on div "1 2 3 4 5 6 7" at bounding box center [25, 126] width 28 height 185
click at [28, 68] on div at bounding box center [21, 71] width 21 height 21
click at [19, 208] on div at bounding box center [21, 203] width 21 height 21
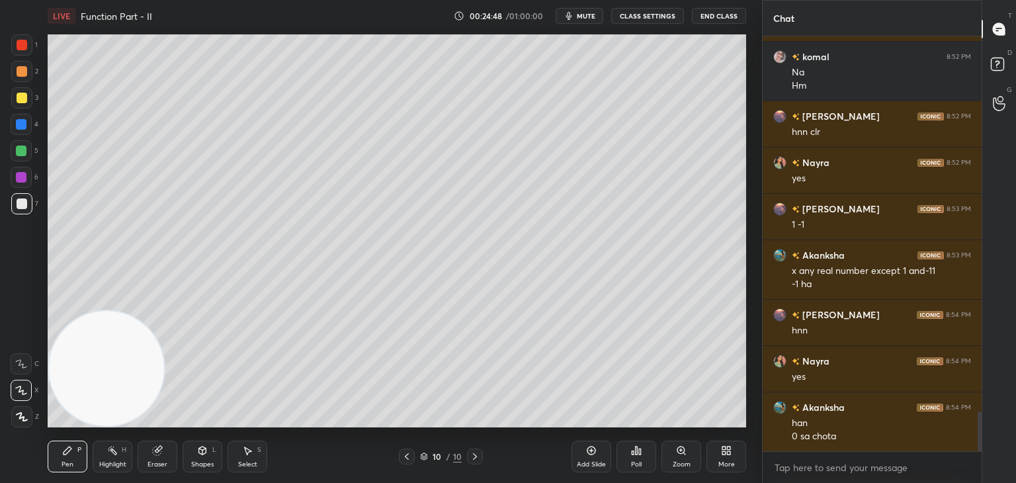
click at [405, 461] on icon at bounding box center [406, 456] width 11 height 11
click at [405, 462] on div at bounding box center [407, 456] width 16 height 16
click at [405, 461] on div at bounding box center [407, 456] width 16 height 16
click at [405, 461] on icon at bounding box center [406, 456] width 11 height 11
click at [404, 456] on icon at bounding box center [406, 456] width 11 height 11
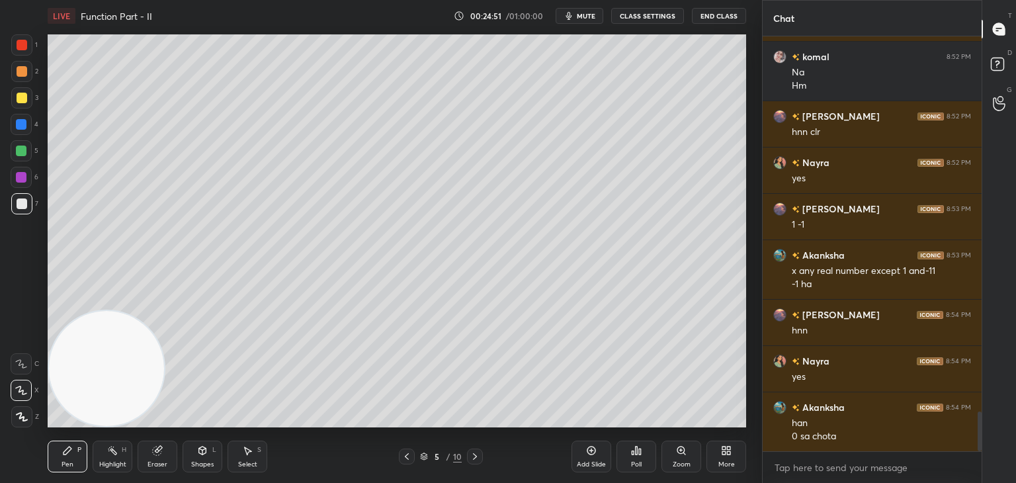
drag, startPoint x: 399, startPoint y: 469, endPoint x: 403, endPoint y: 462, distance: 8.1
click at [399, 466] on div "Pen P Highlight H Eraser Shapes L Select S 5 / 10 Add Slide Poll Zoom More" at bounding box center [397, 456] width 698 height 53
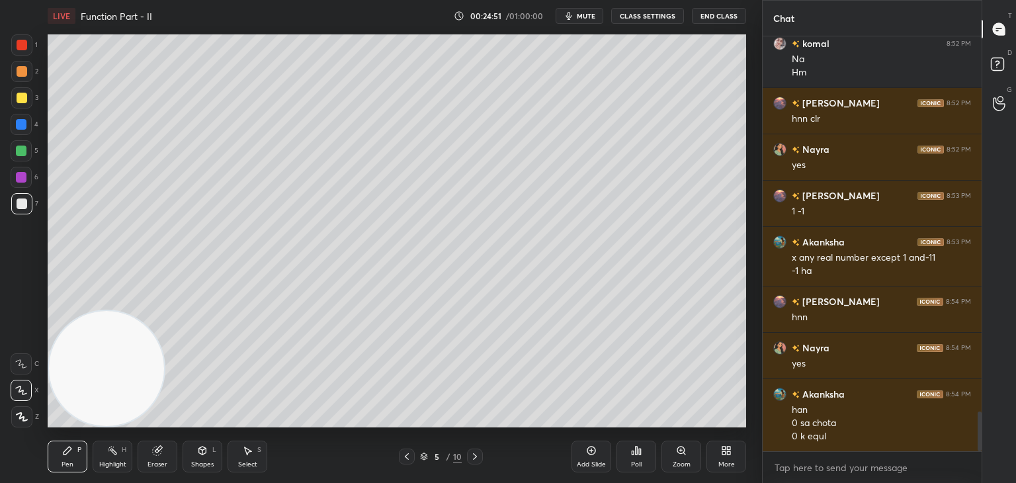
click at [402, 469] on div "Pen P Highlight H Eraser Shapes L Select S 5 / 10 Add Slide Poll Zoom More" at bounding box center [397, 456] width 698 height 53
click at [405, 458] on icon at bounding box center [406, 456] width 11 height 11
click at [407, 456] on icon at bounding box center [406, 456] width 11 height 11
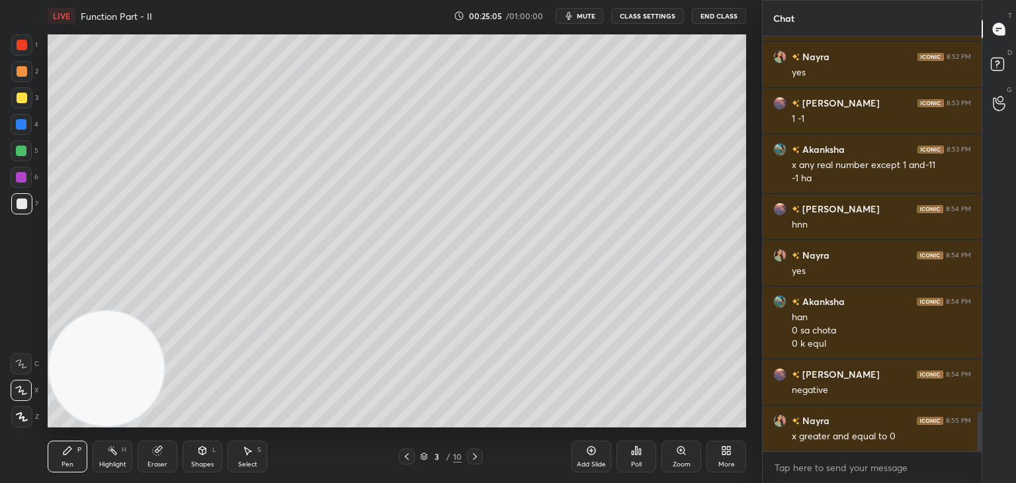
scroll to position [4070, 0]
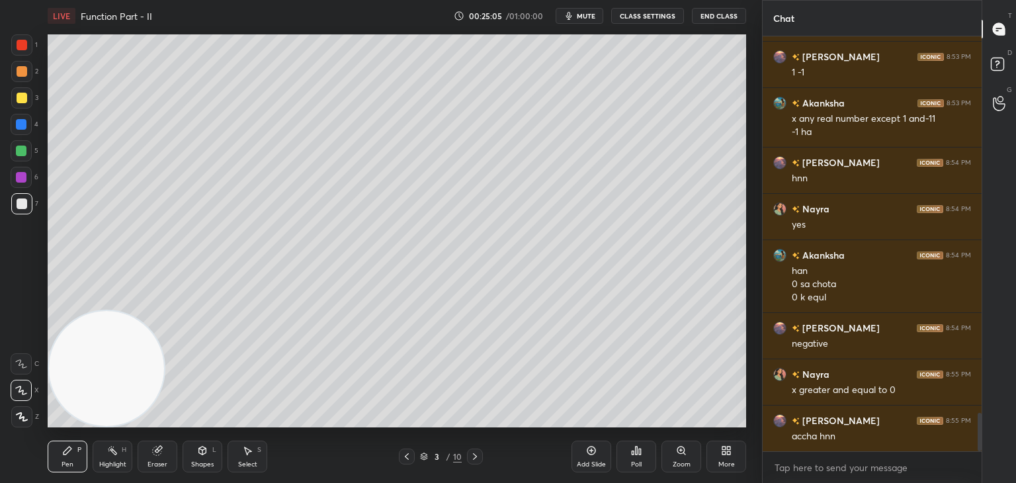
click at [479, 458] on icon at bounding box center [474, 456] width 11 height 11
click at [477, 460] on icon at bounding box center [474, 456] width 11 height 11
click at [478, 460] on icon at bounding box center [474, 456] width 11 height 11
click at [479, 459] on icon at bounding box center [474, 456] width 11 height 11
click at [477, 458] on icon at bounding box center [474, 456] width 11 height 11
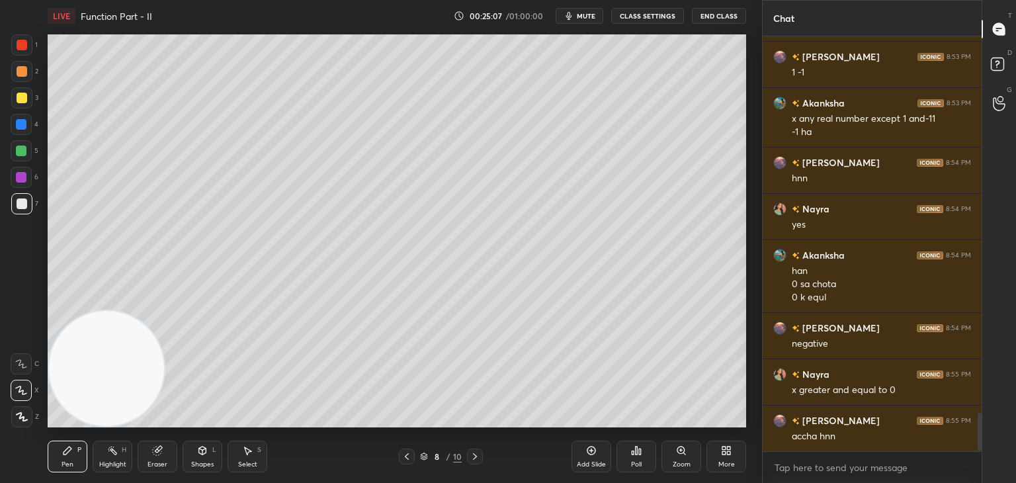
click at [475, 458] on icon at bounding box center [474, 456] width 11 height 11
click at [473, 459] on icon at bounding box center [474, 456] width 11 height 11
click at [470, 460] on icon at bounding box center [474, 456] width 11 height 11
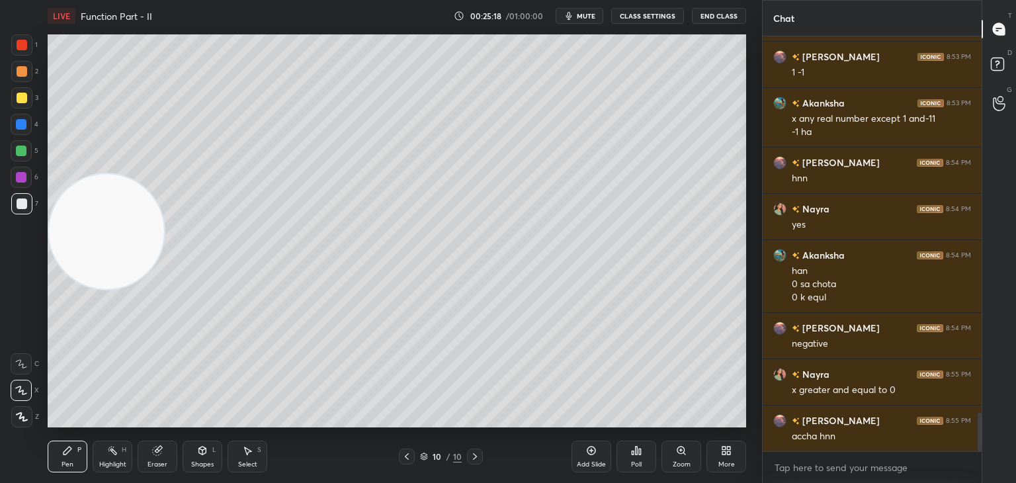
drag, startPoint x: 93, startPoint y: 370, endPoint x: 84, endPoint y: 127, distance: 242.8
click at [87, 174] on video at bounding box center [106, 231] width 115 height 115
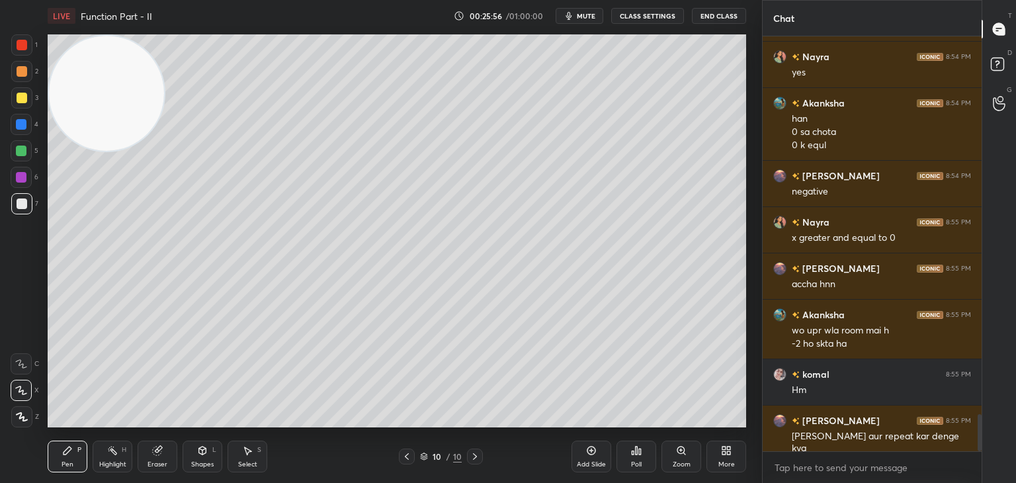
scroll to position [4269, 0]
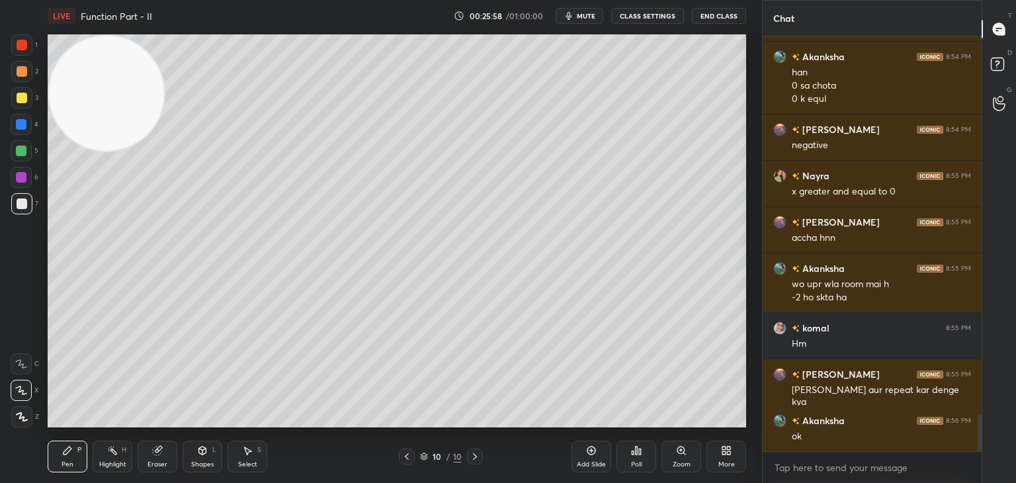
drag, startPoint x: 119, startPoint y: 452, endPoint x: 108, endPoint y: 448, distance: 11.3
click at [118, 453] on div "Highlight H" at bounding box center [113, 456] width 40 height 32
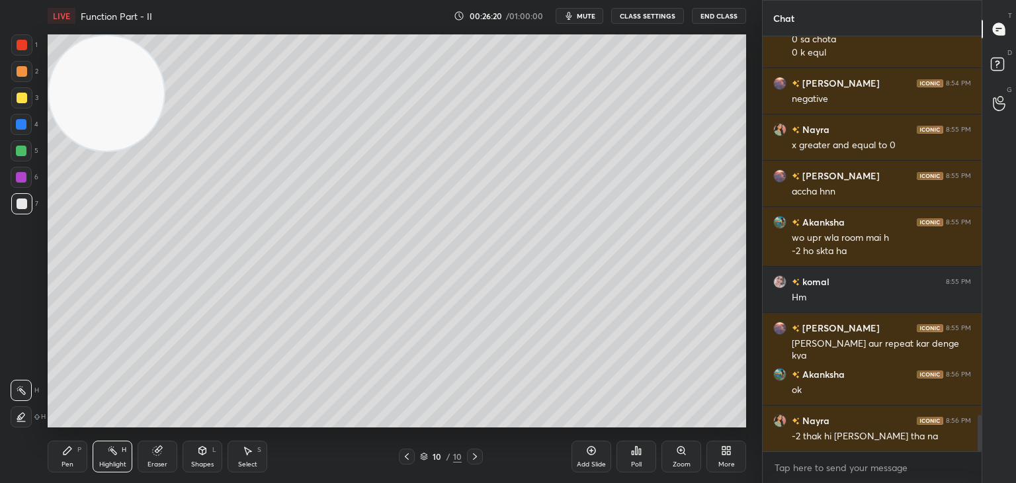
scroll to position [4361, 0]
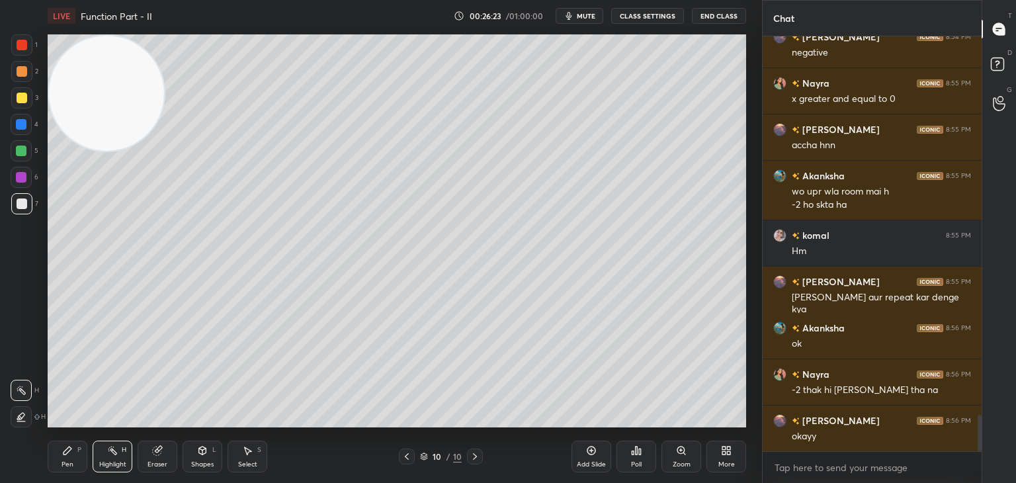
click at [67, 472] on div "Pen P Highlight H Eraser Shapes L Select S 10 / 10 Add Slide Poll Zoom More" at bounding box center [397, 456] width 698 height 53
click at [69, 448] on icon at bounding box center [67, 450] width 8 height 8
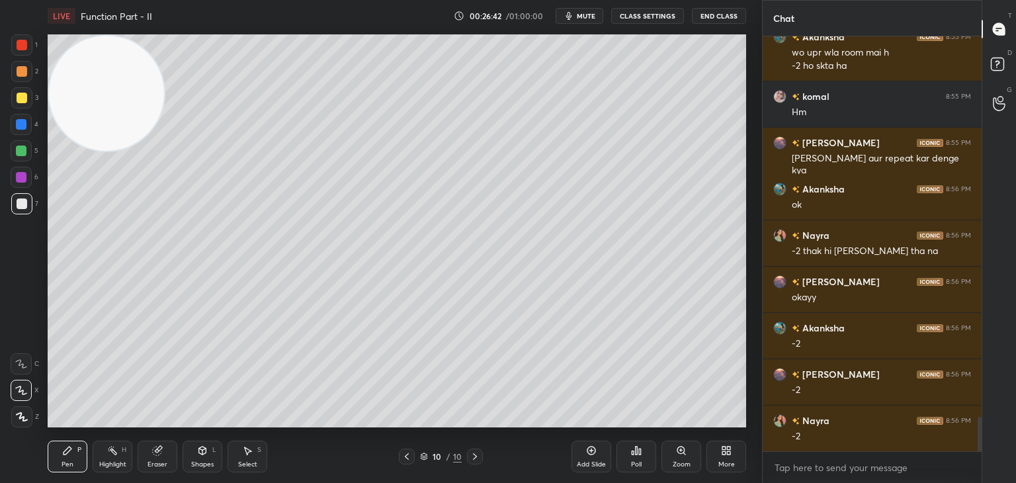
scroll to position [4547, 0]
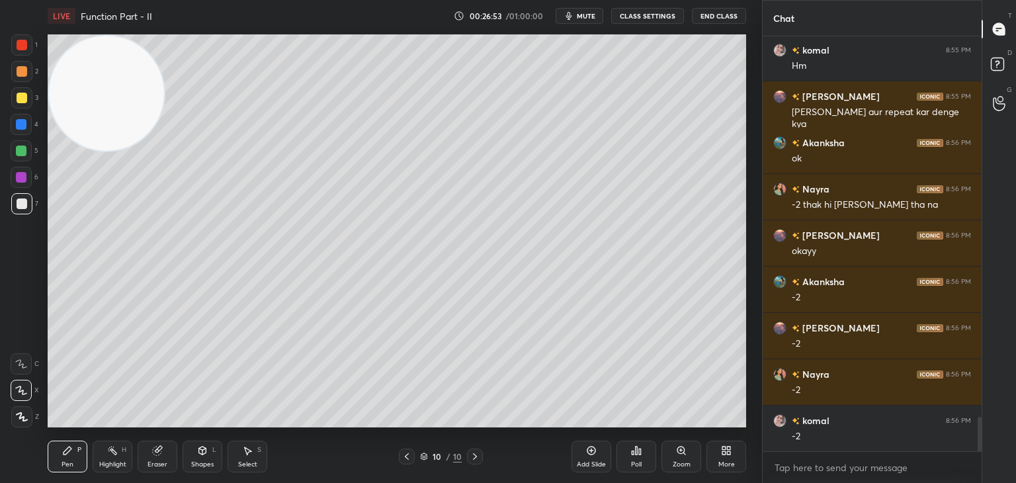
click at [587, 17] on span "mute" at bounding box center [586, 15] width 19 height 9
click at [590, 17] on span "unmute" at bounding box center [585, 15] width 28 height 9
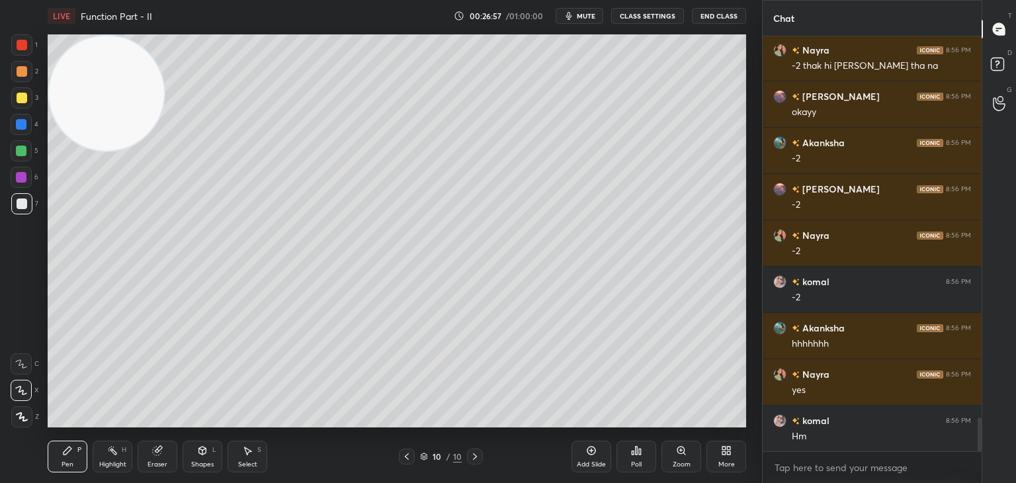
scroll to position [4732, 0]
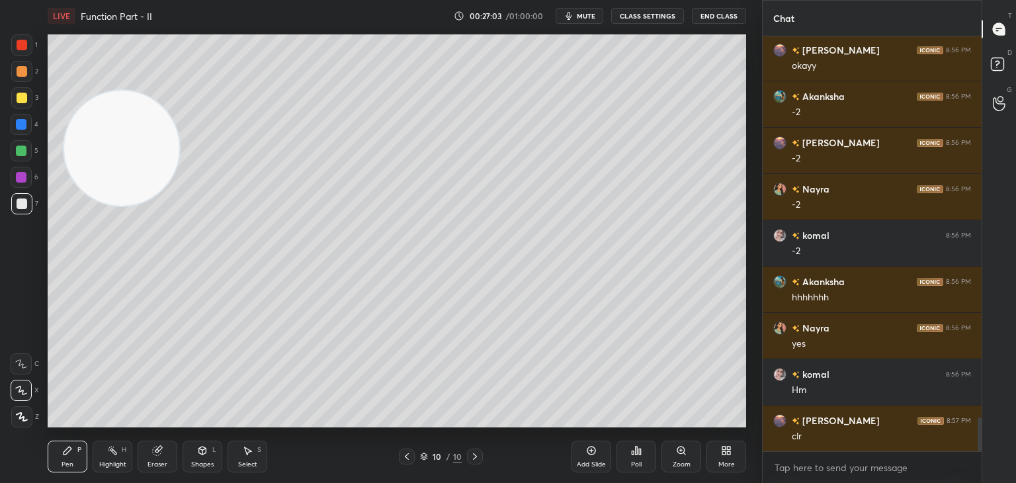
drag, startPoint x: 116, startPoint y: 108, endPoint x: 175, endPoint y: 290, distance: 190.9
click at [167, 206] on video at bounding box center [121, 148] width 115 height 115
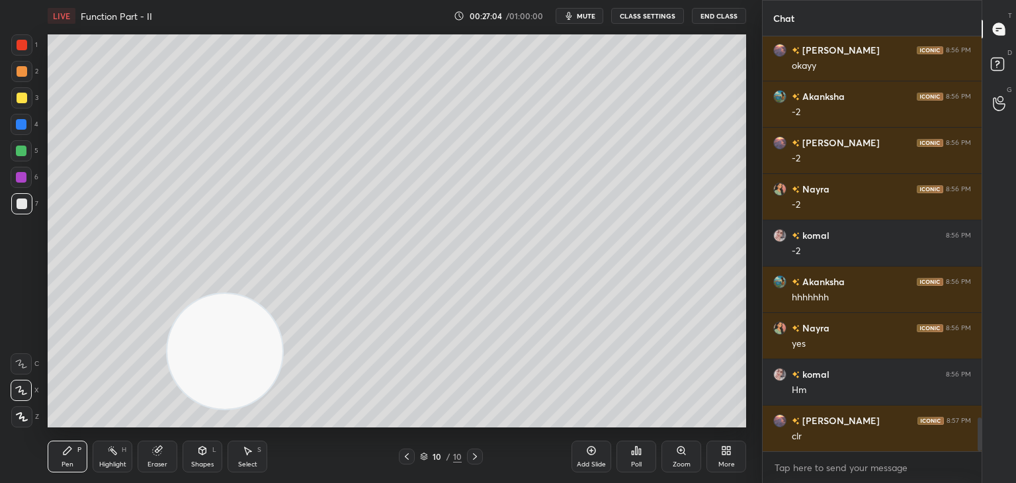
drag, startPoint x: 204, startPoint y: 323, endPoint x: 421, endPoint y: 453, distance: 252.1
click at [402, 452] on div "LIVE Function Part - II 00:27:04 / 01:00:00 mute CLASS SETTINGS End Class Setti…" at bounding box center [396, 241] width 709 height 483
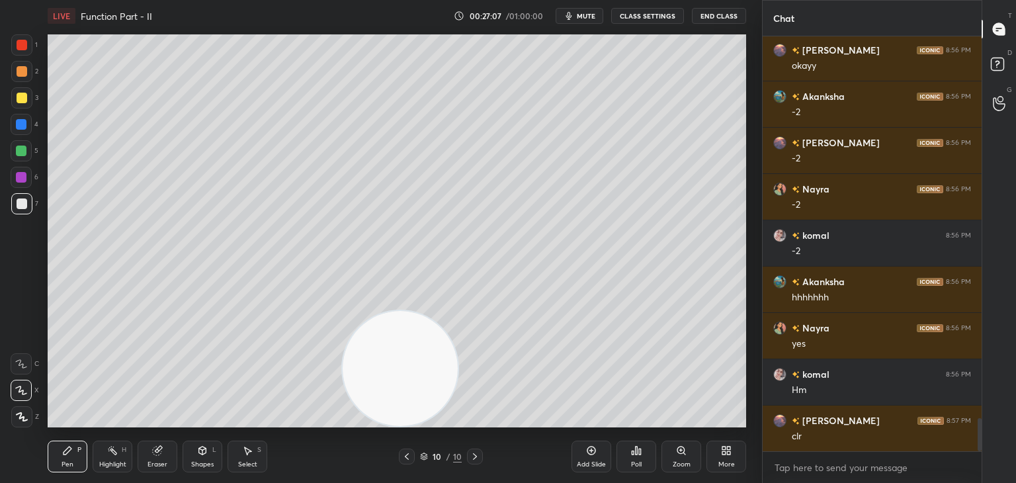
scroll to position [4778, 0]
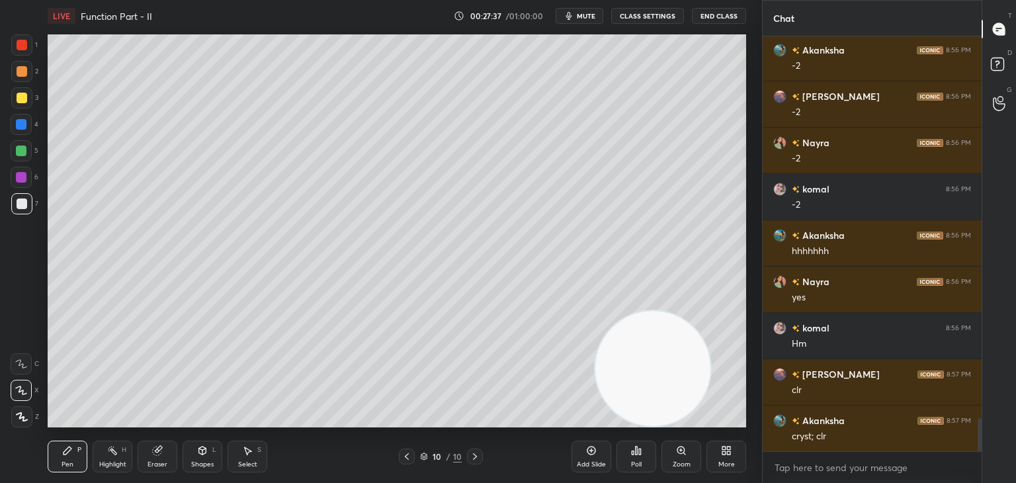
drag, startPoint x: 412, startPoint y: 374, endPoint x: 693, endPoint y: 358, distance: 281.4
click at [768, 397] on div "1 2 3 4 5 6 7 C X Z C X Z E E Erase all H H LIVE Function Part - II 00:27:37 / …" at bounding box center [508, 241] width 1016 height 483
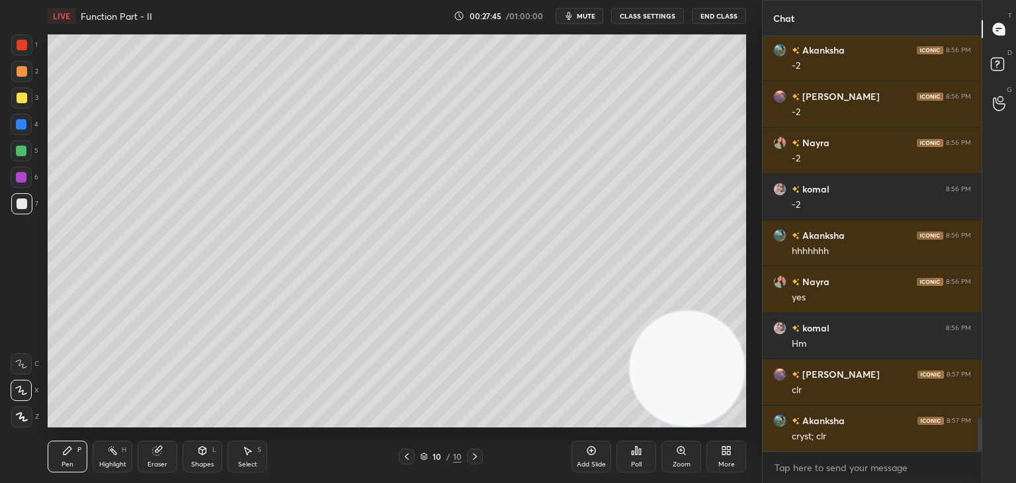
scroll to position [4824, 0]
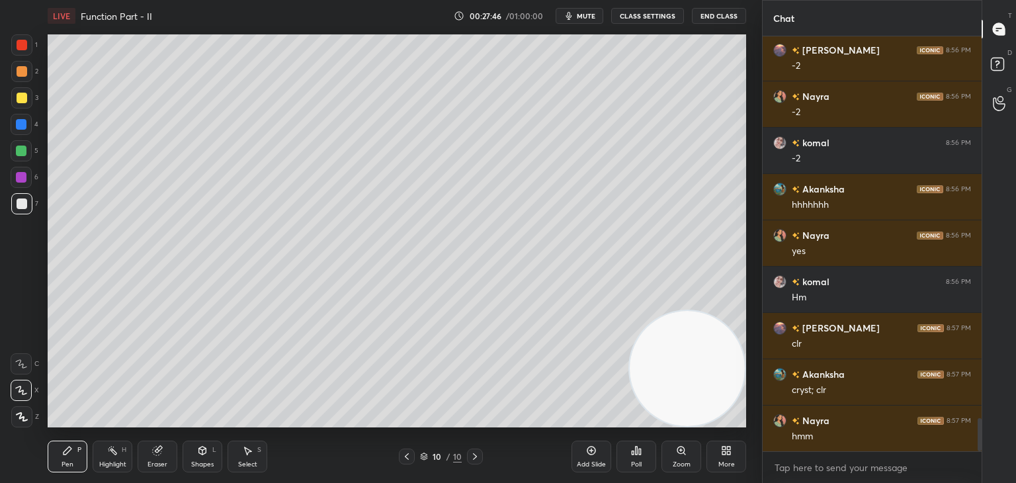
click at [592, 458] on div "Add Slide" at bounding box center [591, 456] width 40 height 32
click at [19, 79] on div "2" at bounding box center [24, 74] width 27 height 26
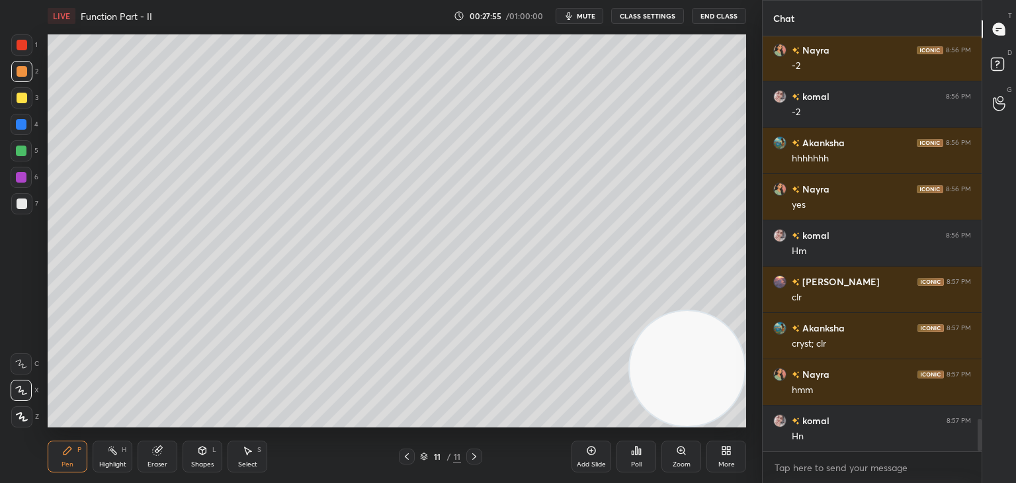
click at [24, 210] on div at bounding box center [21, 203] width 21 height 21
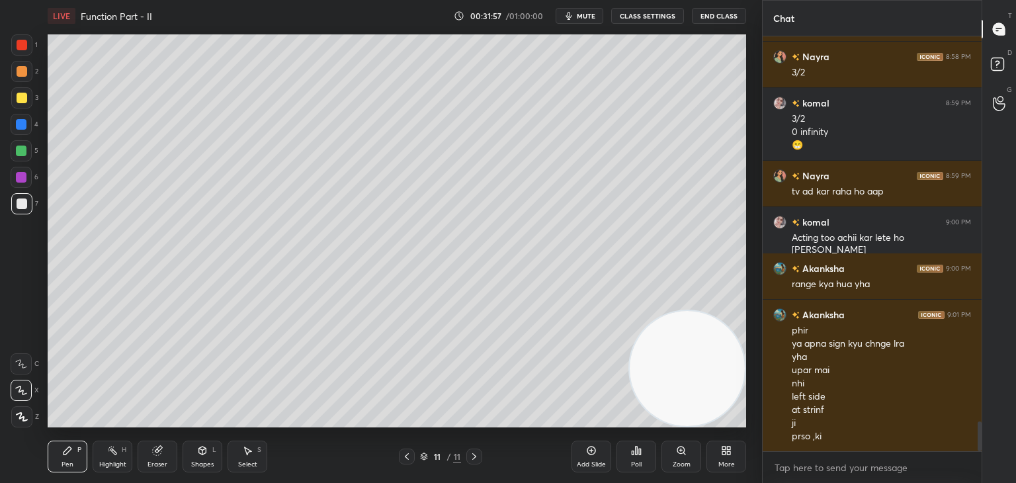
scroll to position [5466, 0]
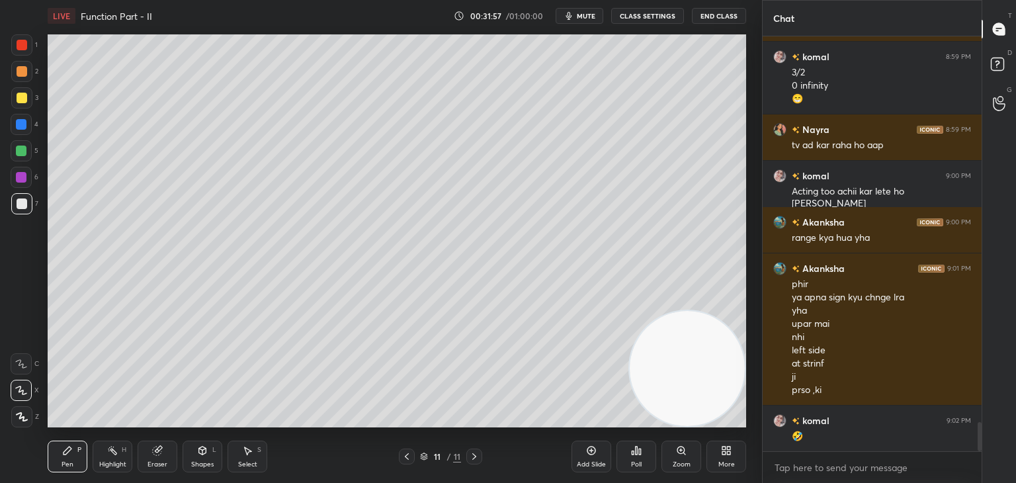
click at [405, 460] on icon at bounding box center [406, 456] width 11 height 11
drag, startPoint x: 474, startPoint y: 462, endPoint x: 498, endPoint y: 464, distance: 23.9
click at [473, 462] on div at bounding box center [474, 456] width 16 height 16
drag, startPoint x: 592, startPoint y: 462, endPoint x: 582, endPoint y: 441, distance: 23.4
click at [590, 461] on div "Add Slide" at bounding box center [591, 464] width 29 height 7
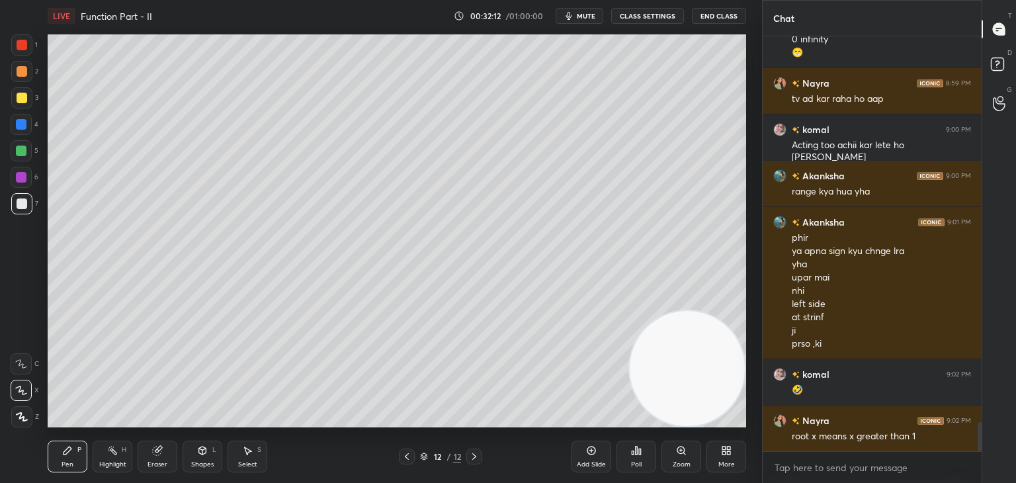
scroll to position [5558, 0]
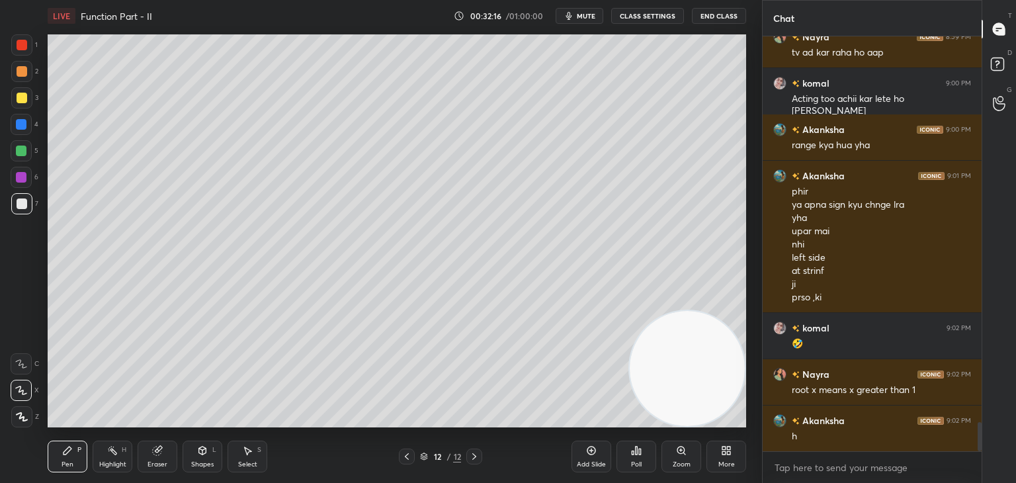
click at [406, 454] on icon at bounding box center [406, 456] width 11 height 11
click at [481, 460] on div at bounding box center [474, 456] width 16 height 16
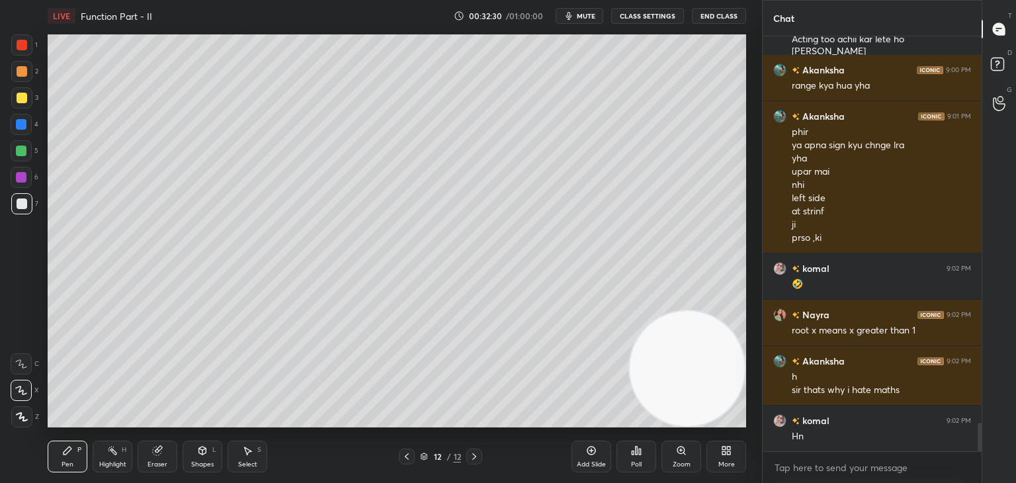
scroll to position [5664, 0]
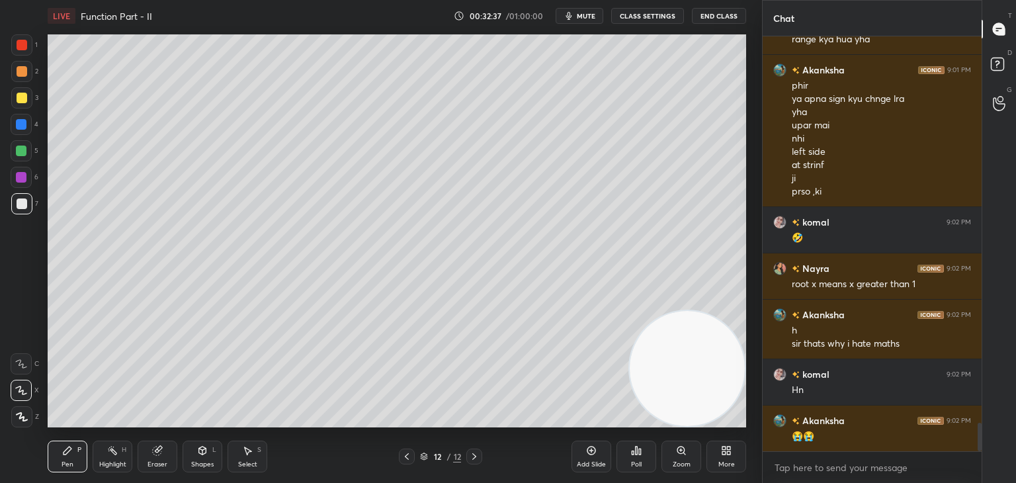
click at [168, 450] on div "Eraser" at bounding box center [158, 456] width 40 height 32
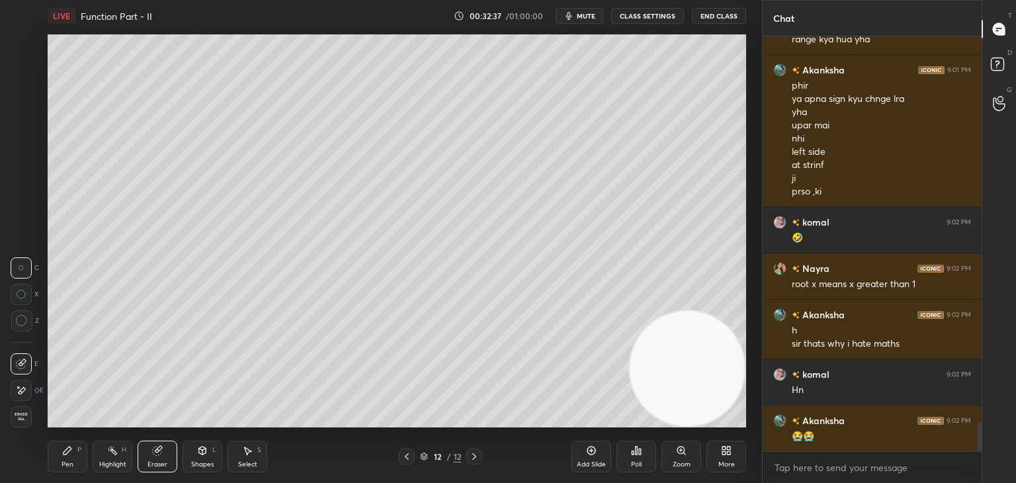
click at [21, 409] on div "Erase all" at bounding box center [21, 416] width 21 height 21
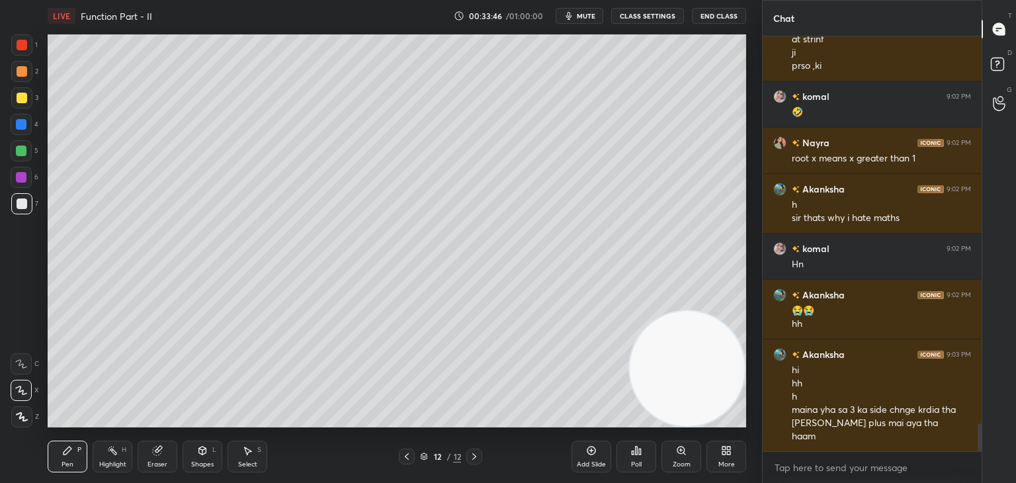
scroll to position [5836, 0]
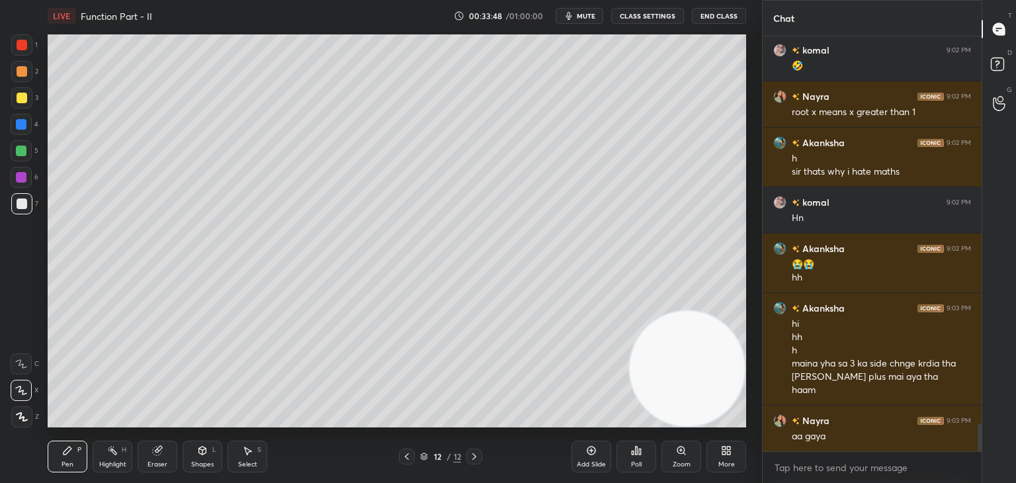
click at [588, 450] on icon at bounding box center [591, 450] width 11 height 11
click at [21, 73] on div at bounding box center [21, 71] width 21 height 21
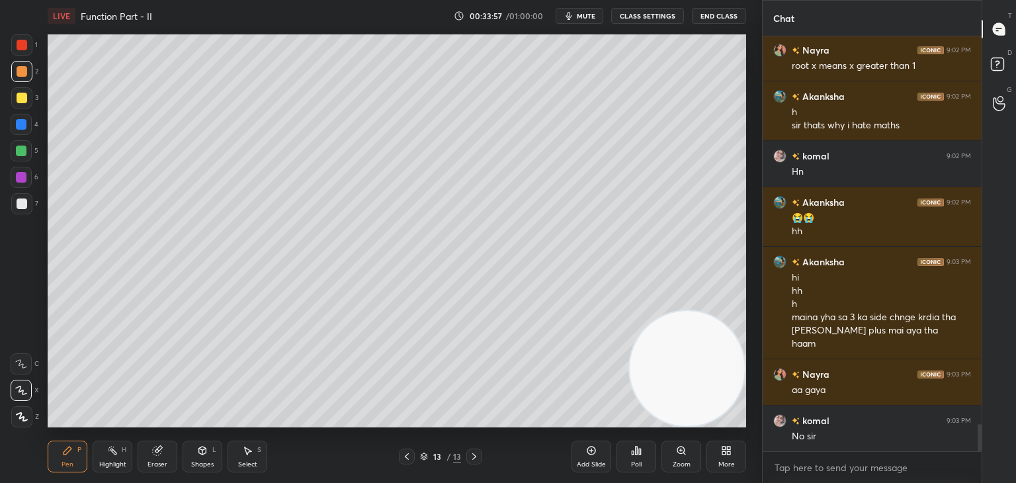
click at [22, 196] on div at bounding box center [21, 203] width 21 height 21
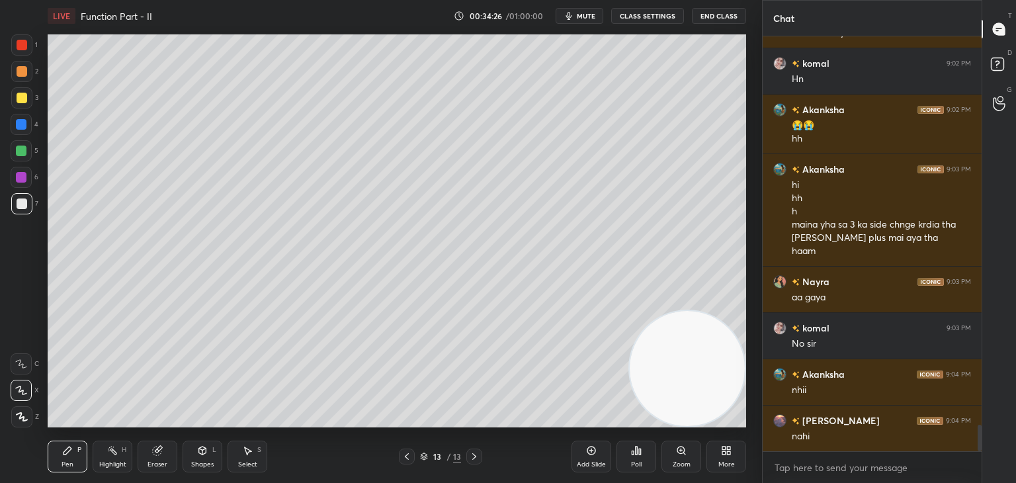
scroll to position [6021, 0]
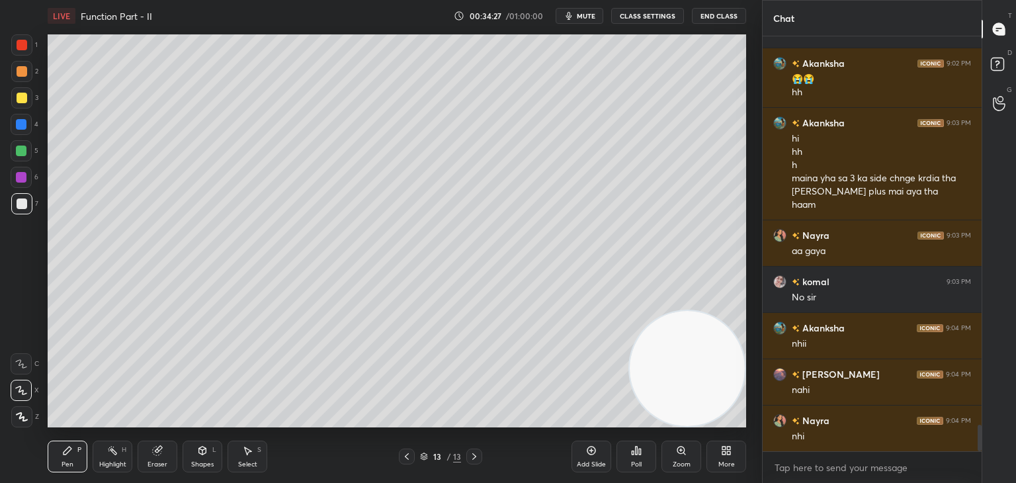
click at [115, 454] on div "Highlight H" at bounding box center [113, 456] width 40 height 32
click at [157, 448] on icon at bounding box center [157, 450] width 9 height 9
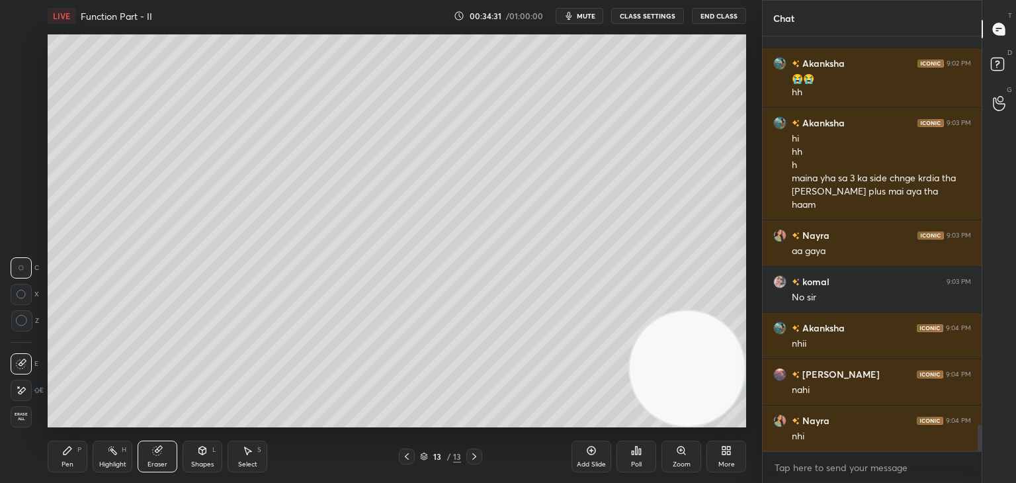
scroll to position [6067, 0]
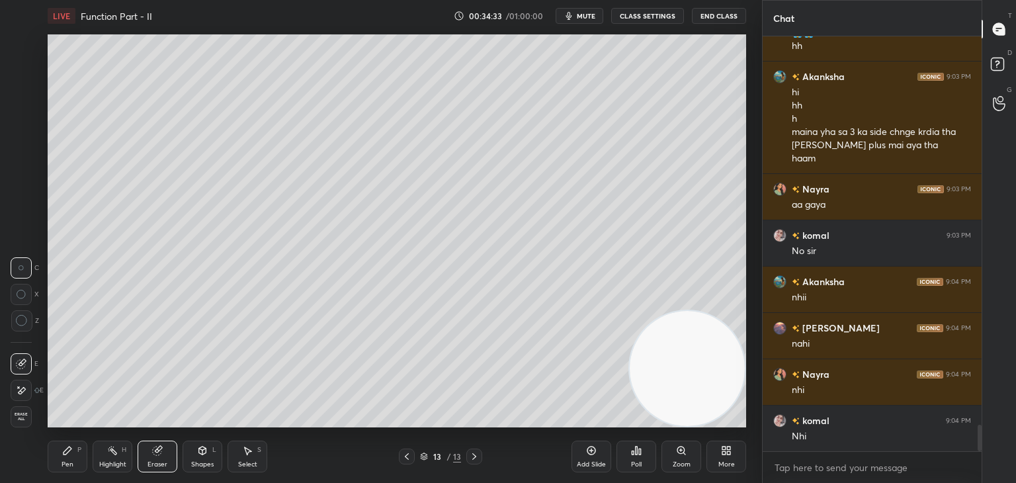
click at [50, 457] on div "Pen P" at bounding box center [68, 456] width 40 height 32
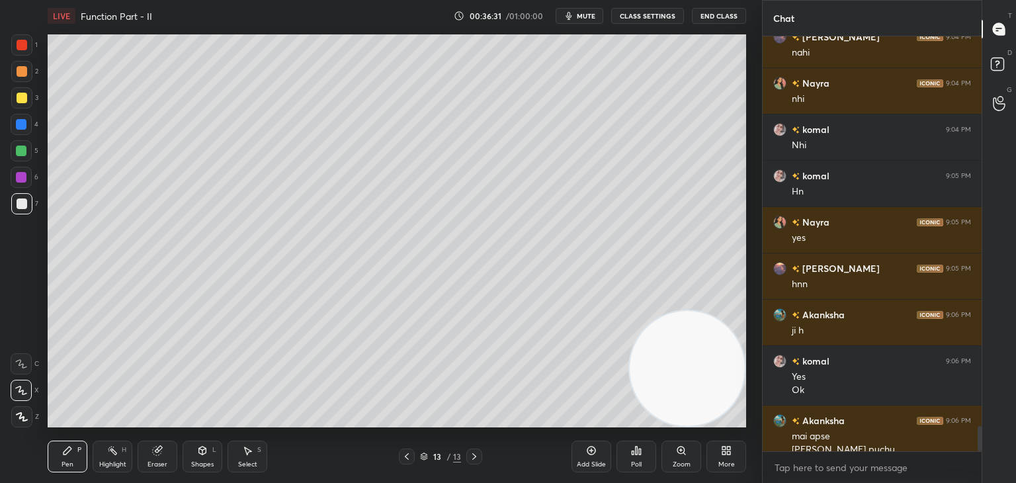
scroll to position [6372, 0]
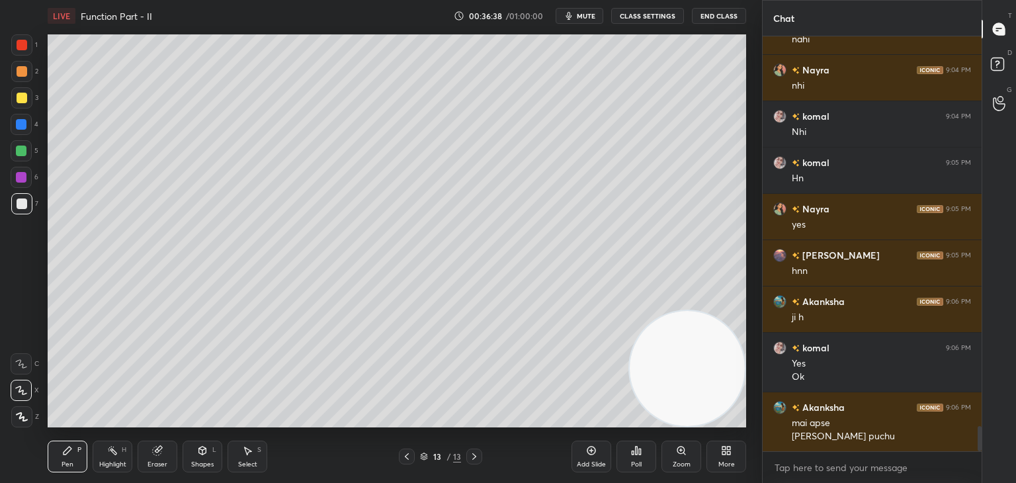
click at [597, 450] on div "Add Slide" at bounding box center [591, 456] width 40 height 32
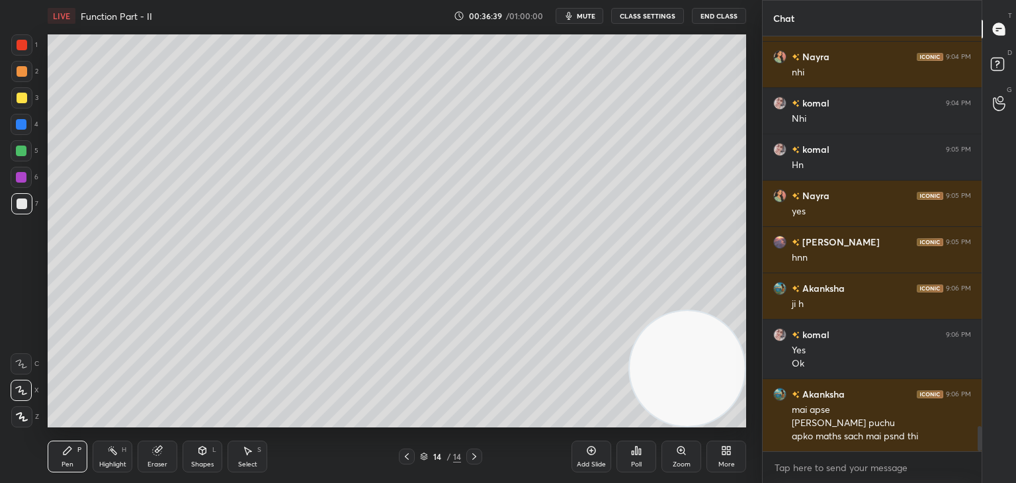
click at [28, 74] on div "2" at bounding box center [24, 71] width 27 height 21
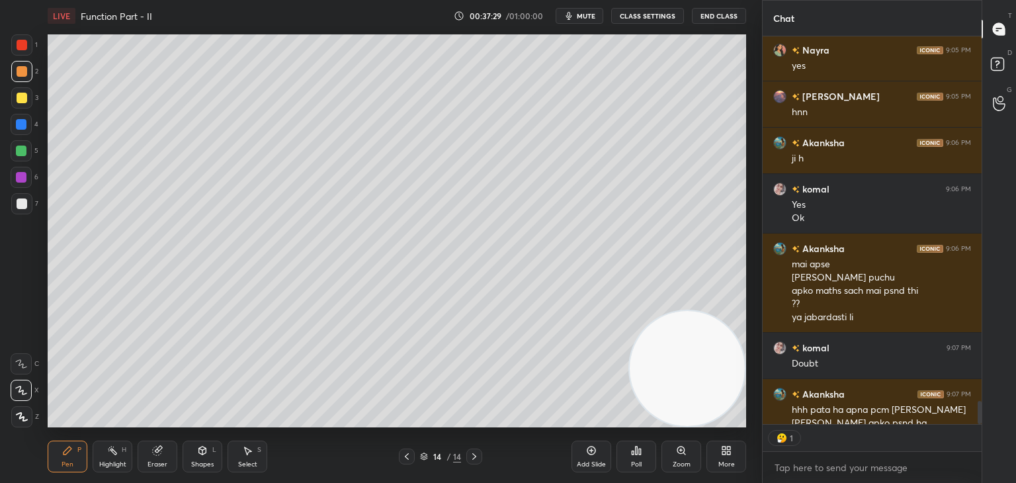
scroll to position [6557, 0]
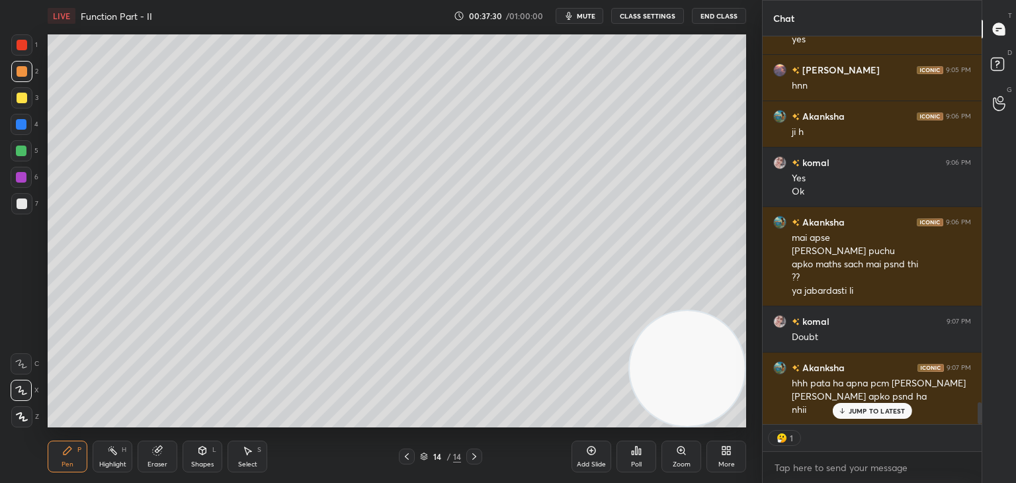
drag, startPoint x: 980, startPoint y: 406, endPoint x: 965, endPoint y: 424, distance: 23.0
click at [975, 428] on div "[PERSON_NAME] 9:05 PM Hn Nayra 9:05 PM yes [PERSON_NAME] 9:05 PM [PERSON_NAME] …" at bounding box center [871, 259] width 219 height 446
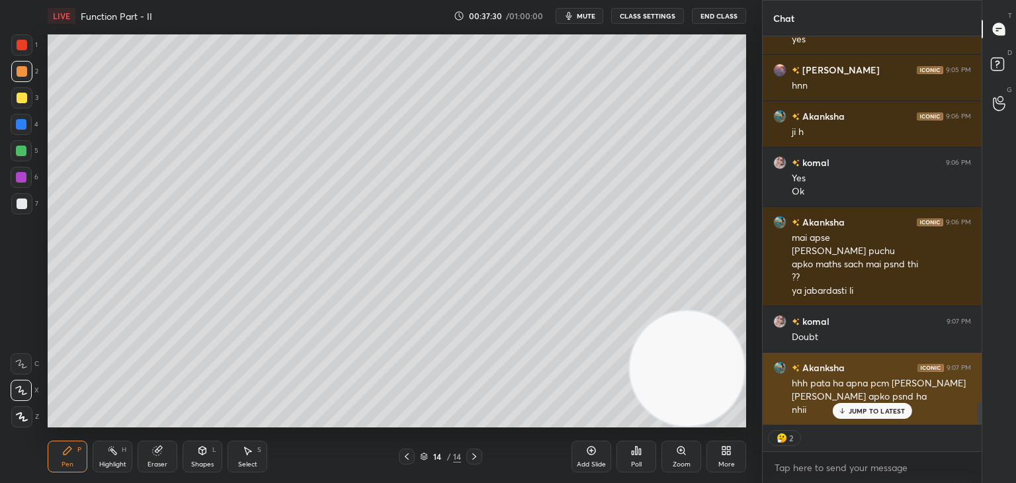
drag, startPoint x: 856, startPoint y: 411, endPoint x: 846, endPoint y: 408, distance: 9.6
click at [856, 409] on p "JUMP TO LATEST" at bounding box center [876, 411] width 57 height 8
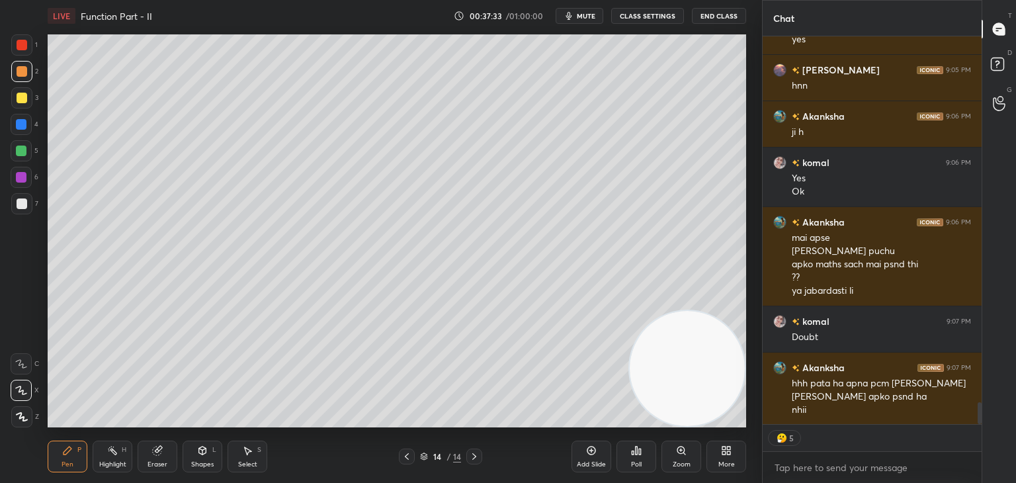
scroll to position [6570, 0]
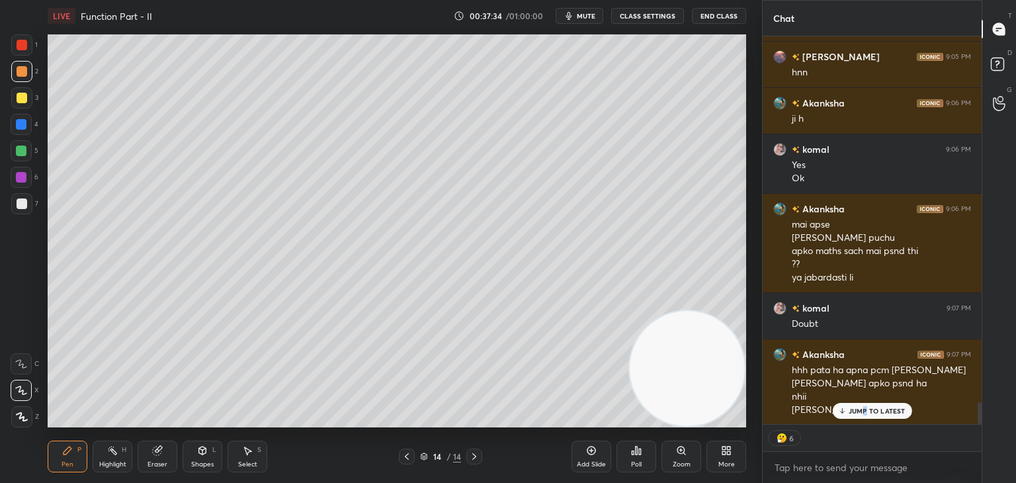
click at [864, 412] on p "JUMP TO LATEST" at bounding box center [876, 411] width 57 height 8
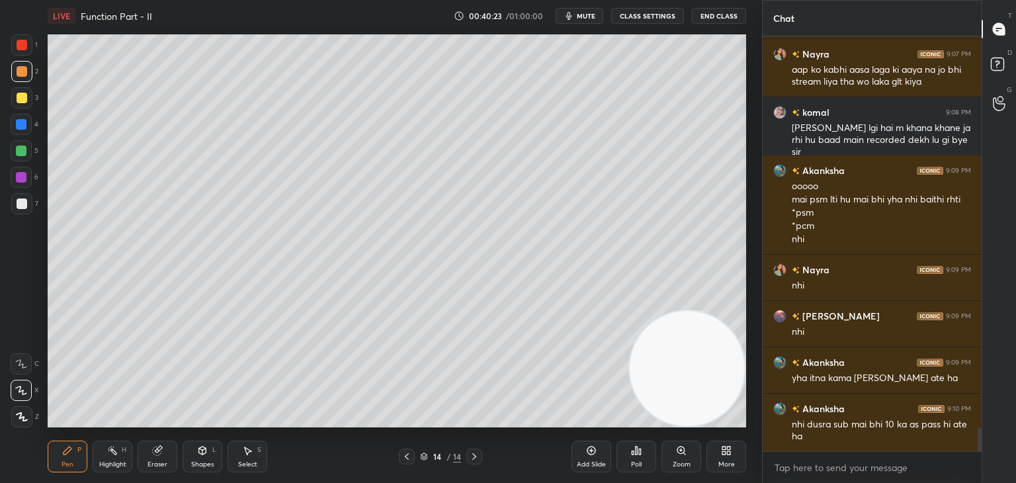
scroll to position [6969, 0]
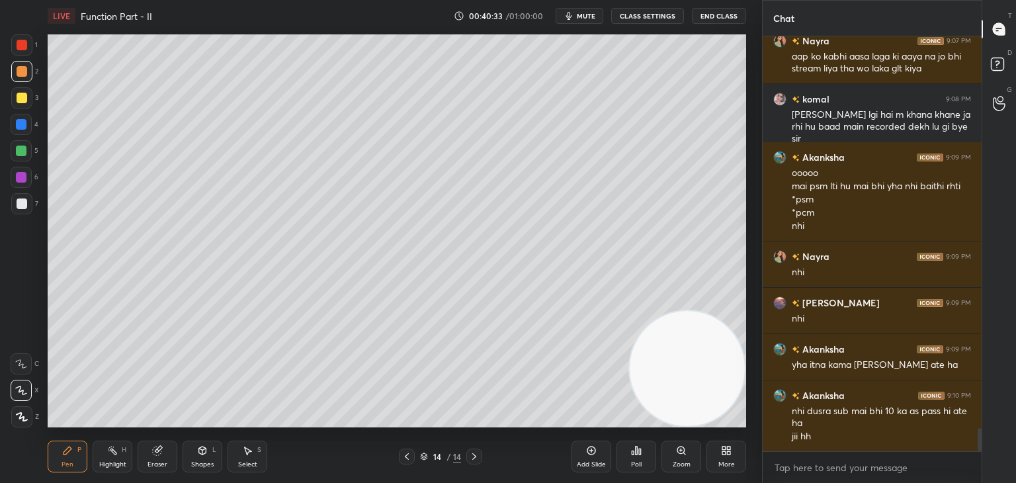
click at [21, 201] on div at bounding box center [21, 203] width 21 height 21
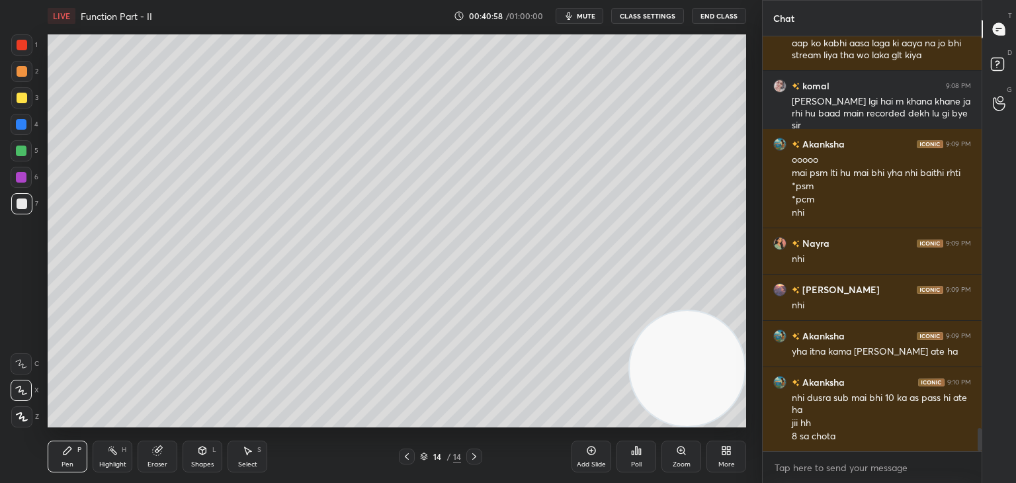
scroll to position [7029, 0]
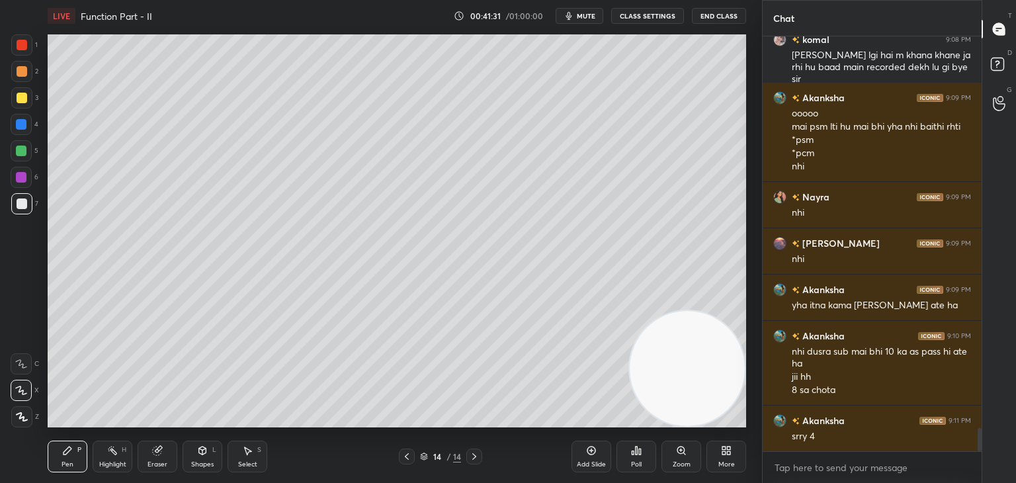
click at [153, 472] on div "Pen P Highlight H Eraser Shapes L Select S 14 / 14 Add Slide Poll Zoom More" at bounding box center [397, 456] width 698 height 53
click at [155, 456] on div "Eraser" at bounding box center [158, 456] width 40 height 32
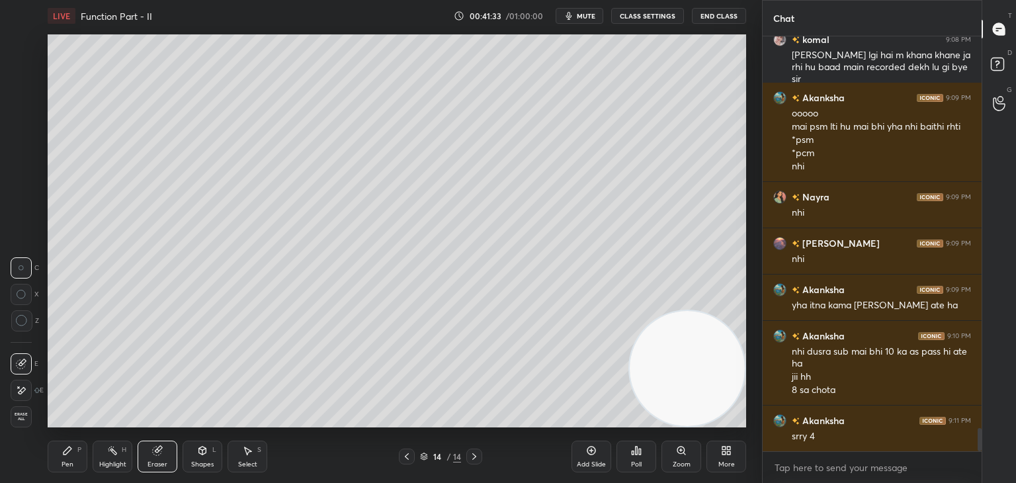
drag, startPoint x: 17, startPoint y: 397, endPoint x: 38, endPoint y: 374, distance: 31.3
click at [16, 393] on div at bounding box center [21, 390] width 21 height 21
click at [64, 466] on div "Pen P" at bounding box center [68, 456] width 40 height 32
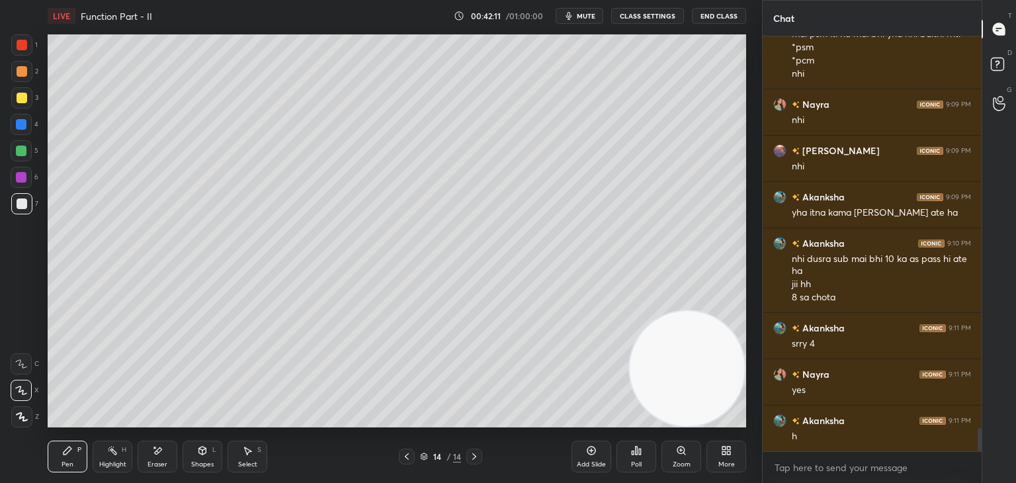
scroll to position [7168, 0]
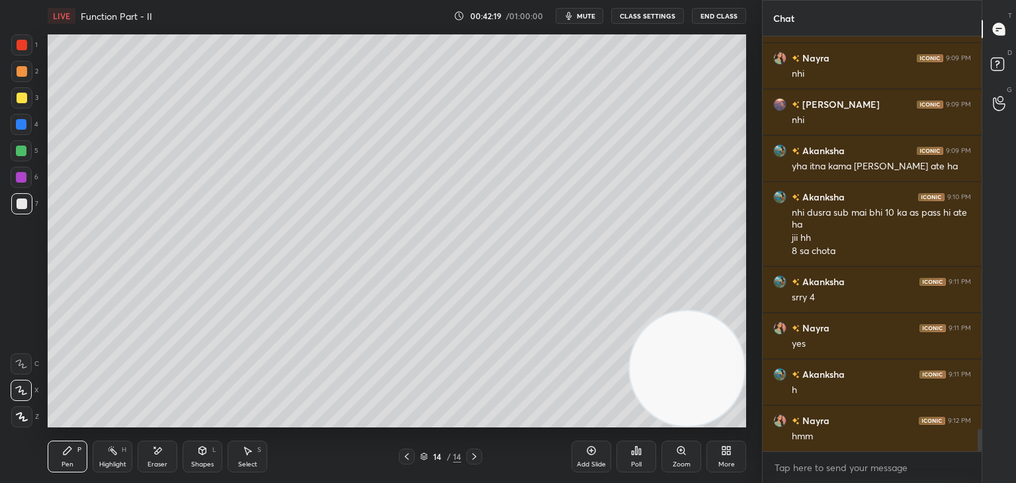
click at [113, 461] on div "Highlight" at bounding box center [112, 464] width 27 height 7
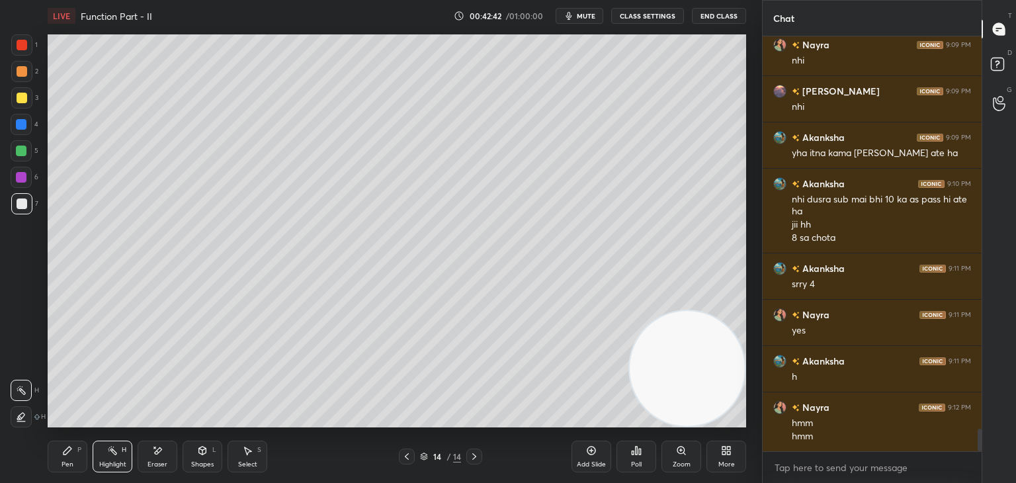
click at [76, 448] on div "Pen P" at bounding box center [68, 456] width 40 height 32
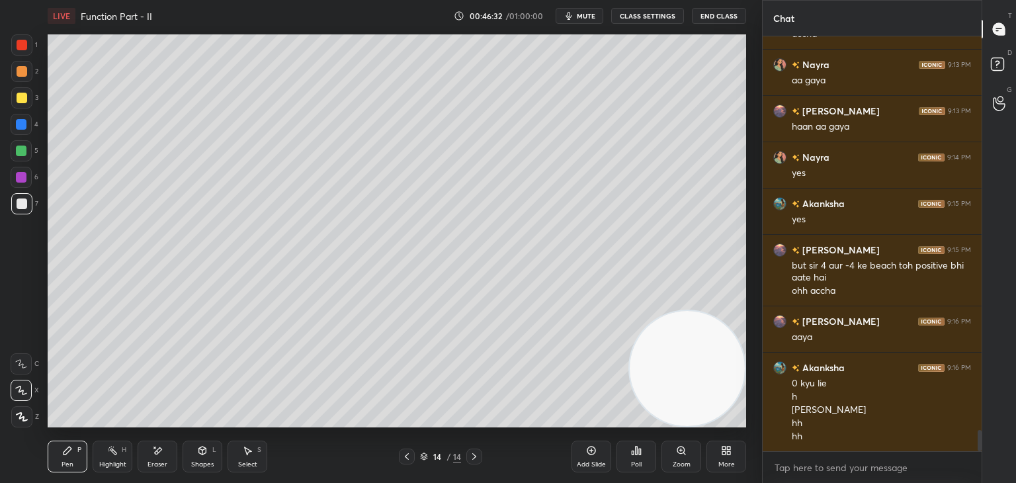
scroll to position [7781, 0]
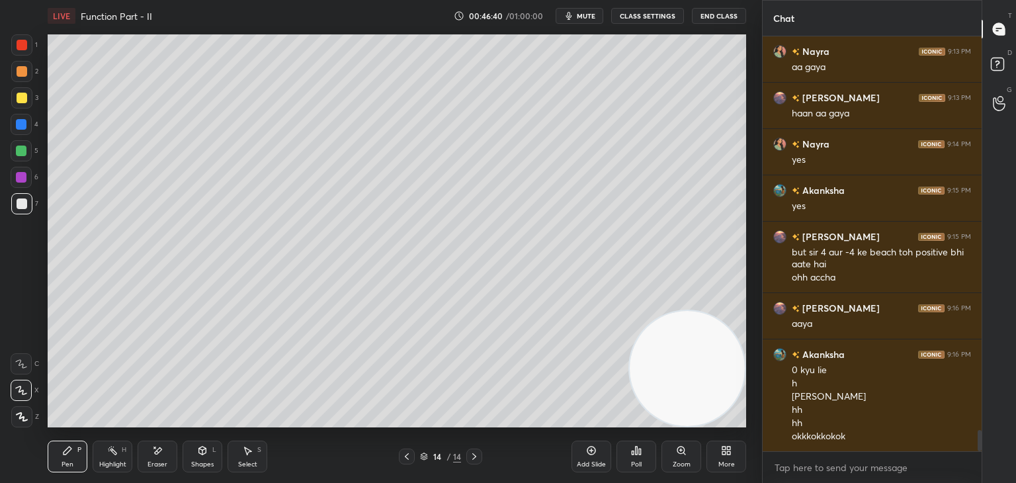
drag, startPoint x: 584, startPoint y: 456, endPoint x: 560, endPoint y: 449, distance: 24.7
click at [581, 455] on div "Add Slide" at bounding box center [591, 456] width 40 height 32
drag, startPoint x: 26, startPoint y: 71, endPoint x: 38, endPoint y: 67, distance: 12.4
click at [27, 71] on div at bounding box center [21, 71] width 21 height 21
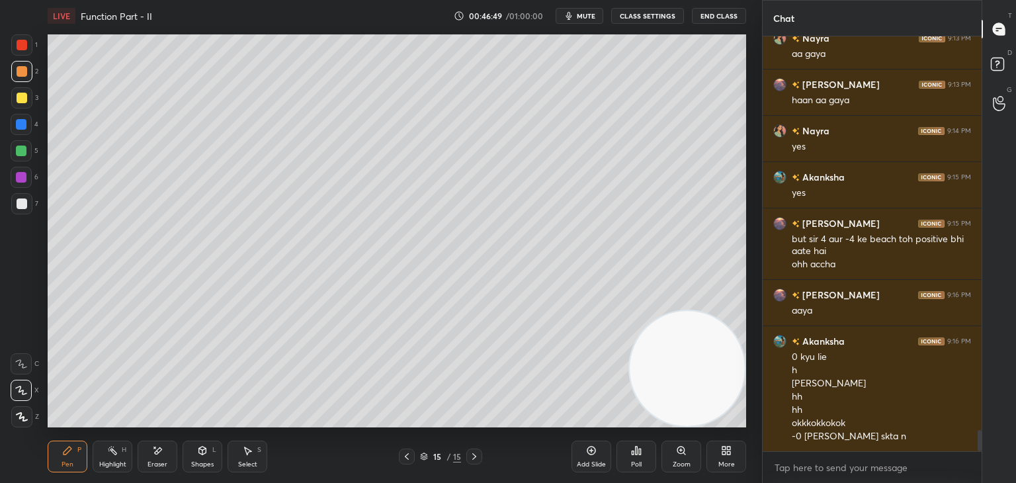
drag, startPoint x: 27, startPoint y: 203, endPoint x: 20, endPoint y: 206, distance: 8.0
click at [25, 203] on div at bounding box center [21, 203] width 21 height 21
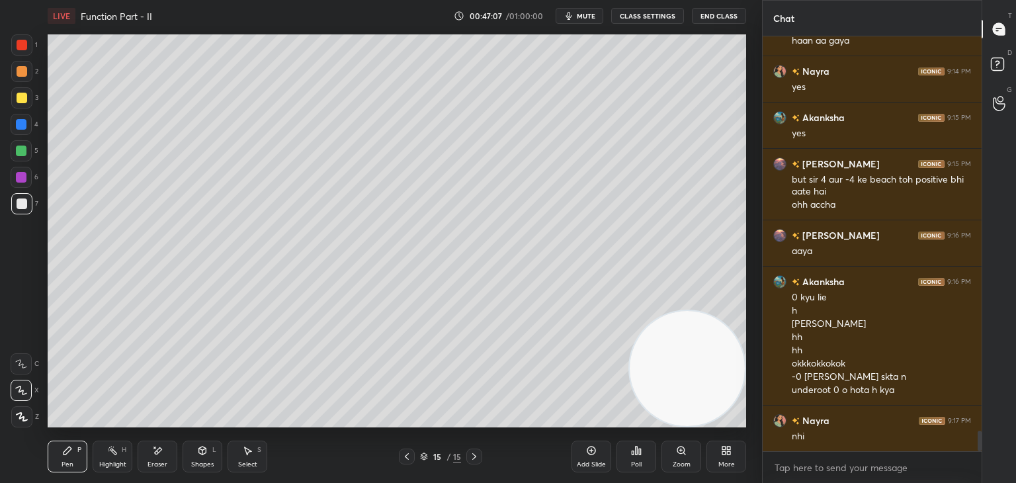
scroll to position [7900, 0]
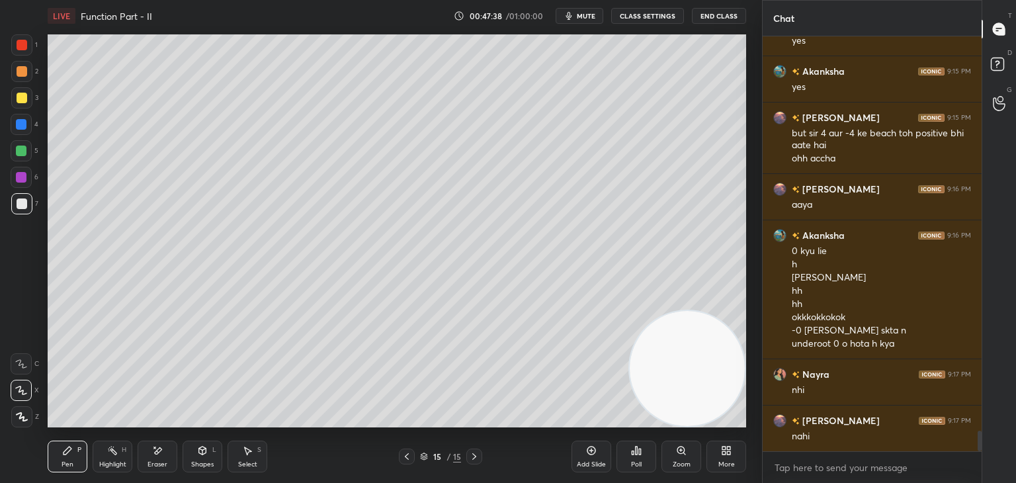
click at [165, 454] on div "Eraser" at bounding box center [158, 456] width 40 height 32
click at [63, 461] on div "Pen" at bounding box center [67, 464] width 12 height 7
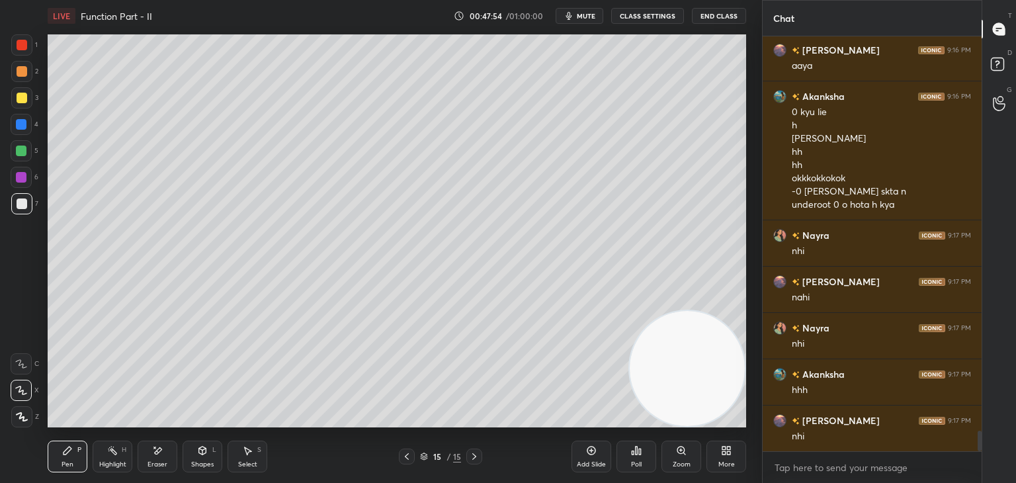
scroll to position [8085, 0]
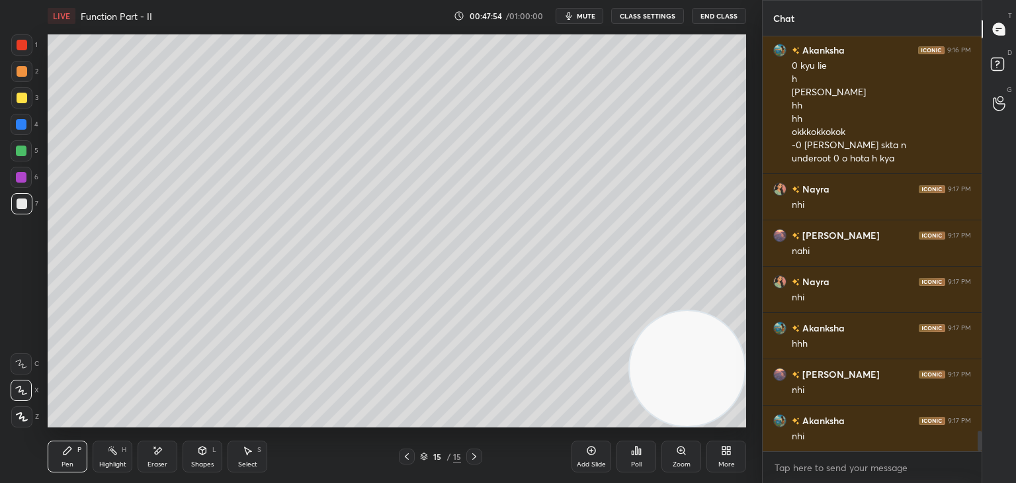
click at [405, 460] on icon at bounding box center [406, 456] width 11 height 11
click at [477, 453] on icon at bounding box center [474, 456] width 11 height 11
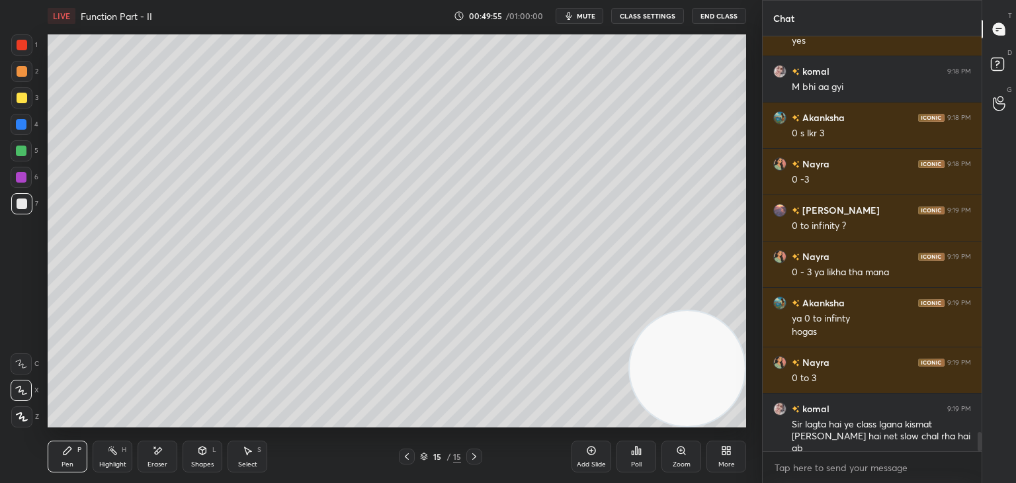
scroll to position [8620, 0]
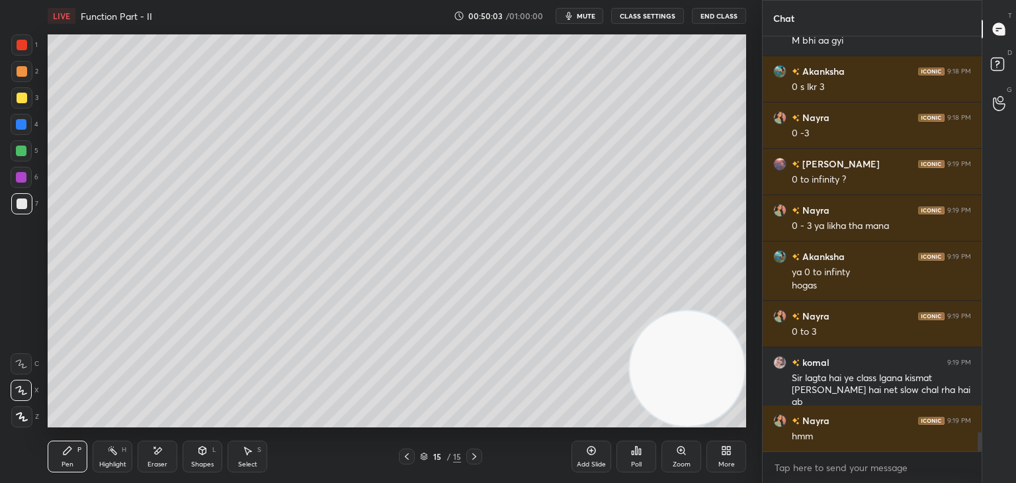
click at [21, 93] on div at bounding box center [21, 97] width 21 height 21
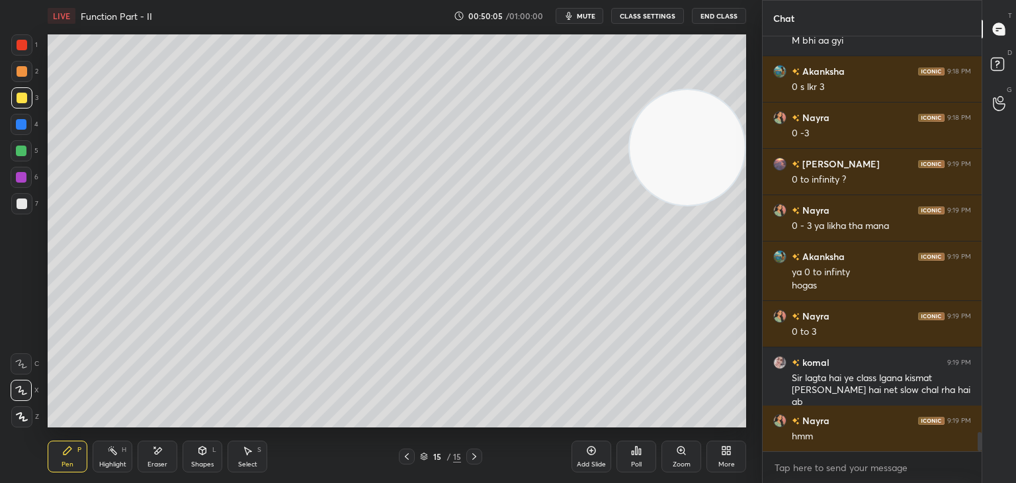
drag, startPoint x: 693, startPoint y: 350, endPoint x: 671, endPoint y: 17, distance: 334.0
click at [727, 24] on div "LIVE Function Part - II 00:50:05 / 01:00:00 mute CLASS SETTINGS End Class Setti…" at bounding box center [396, 241] width 709 height 483
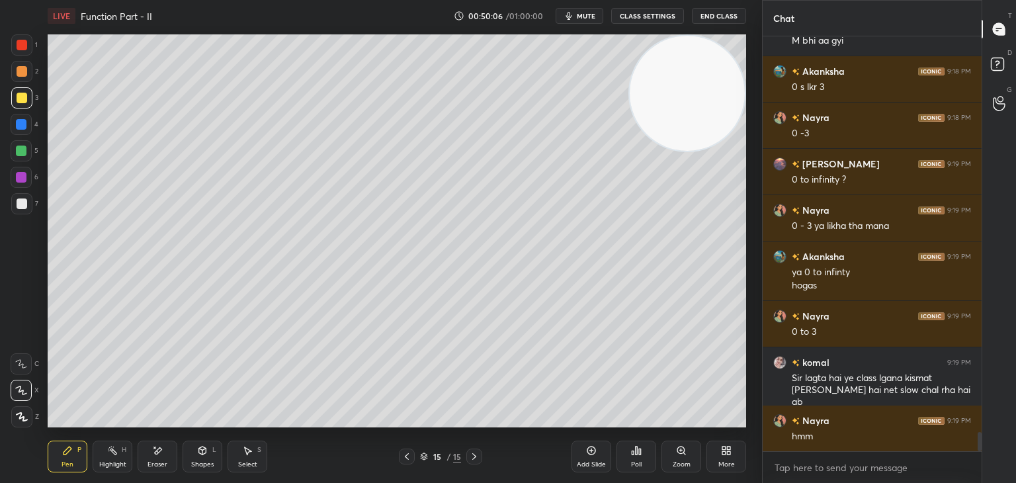
click at [21, 71] on div at bounding box center [22, 71] width 11 height 11
click at [29, 204] on div at bounding box center [21, 203] width 21 height 21
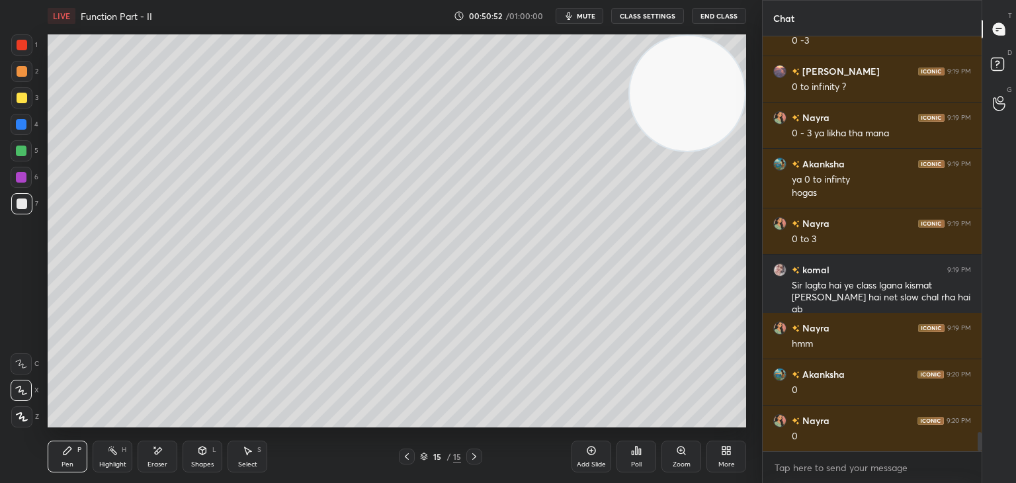
scroll to position [8759, 0]
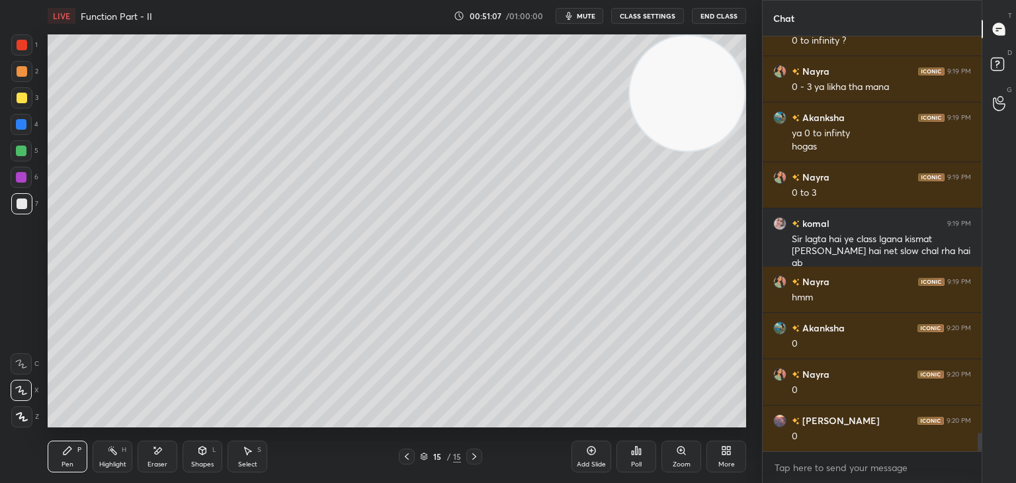
click at [147, 458] on div "Eraser" at bounding box center [158, 456] width 40 height 32
click at [75, 449] on div "Pen P" at bounding box center [68, 456] width 40 height 32
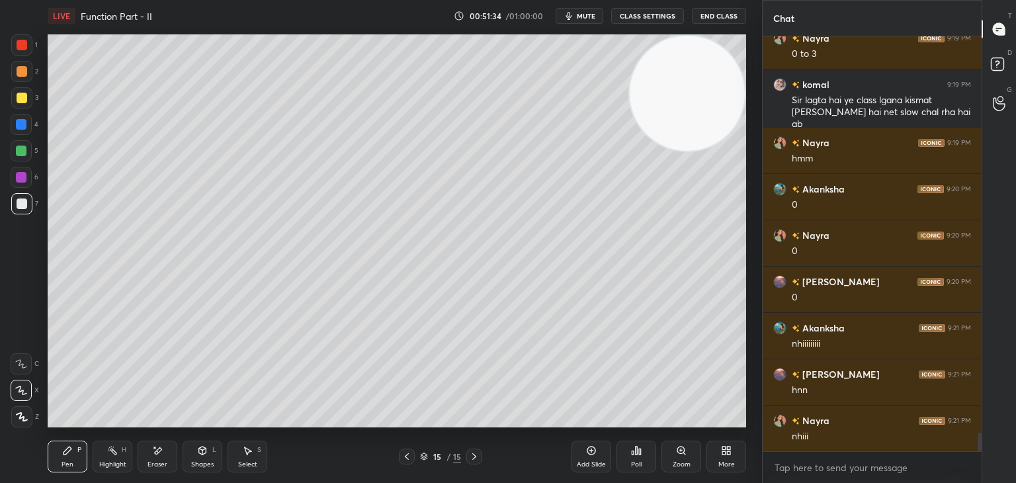
scroll to position [8944, 0]
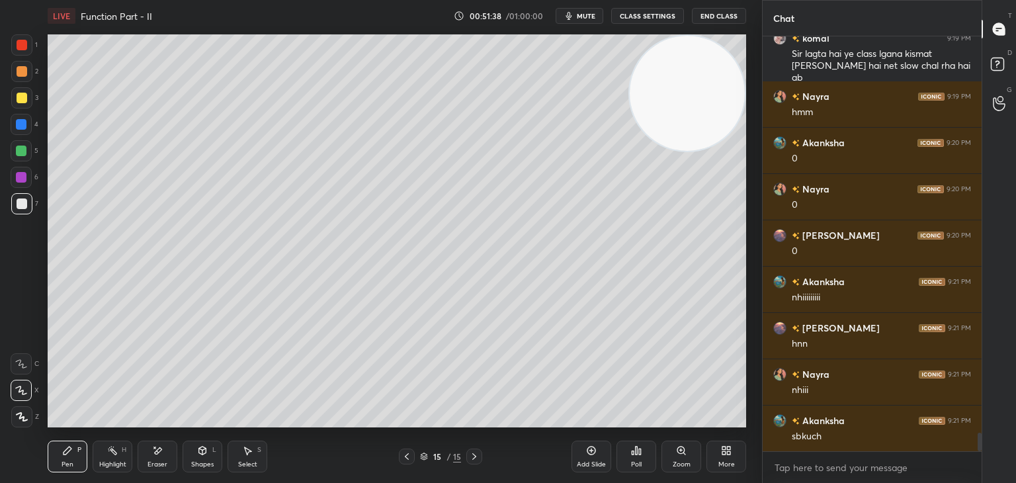
click at [116, 465] on div "Highlight" at bounding box center [112, 464] width 27 height 7
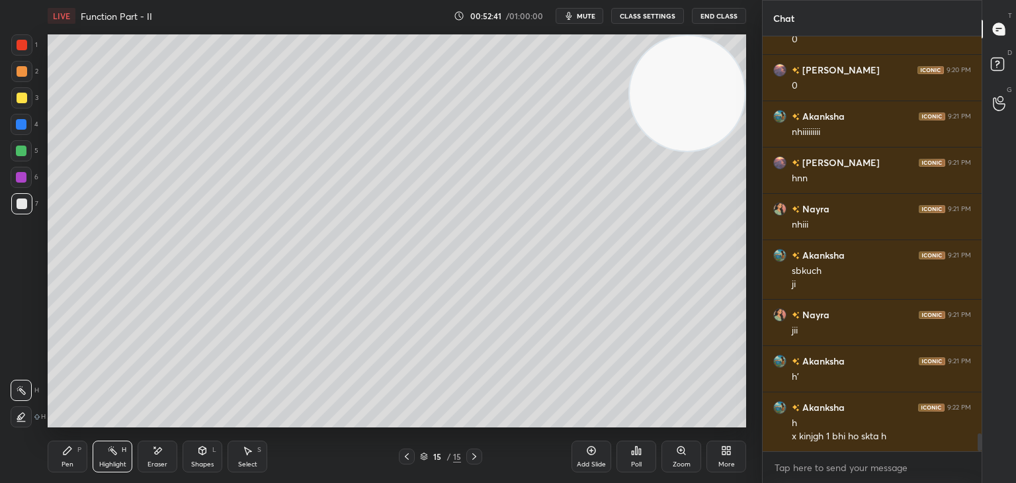
scroll to position [9155, 0]
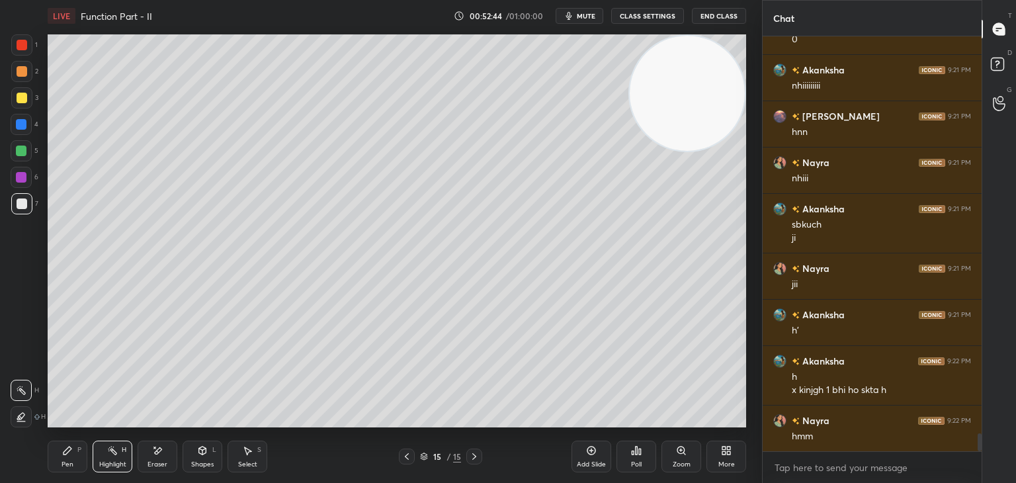
click at [66, 454] on icon at bounding box center [67, 450] width 11 height 11
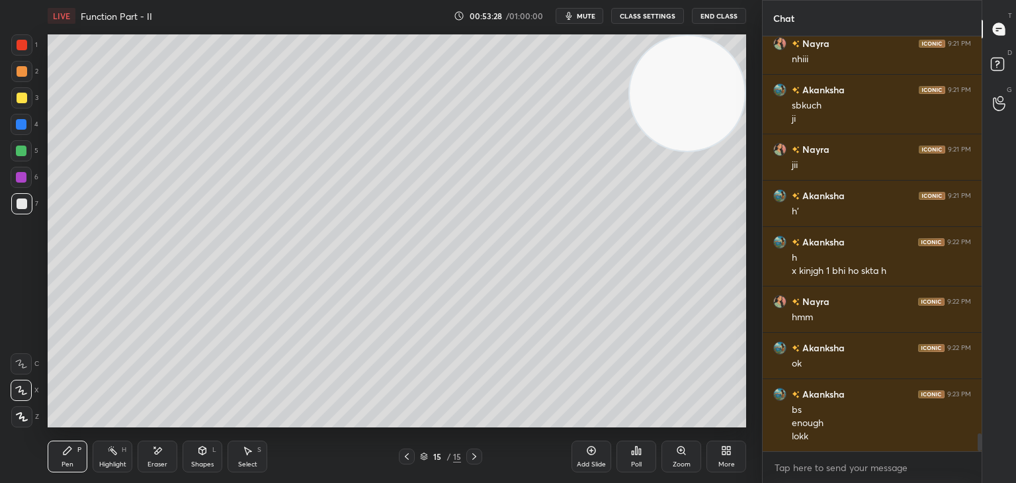
scroll to position [9288, 0]
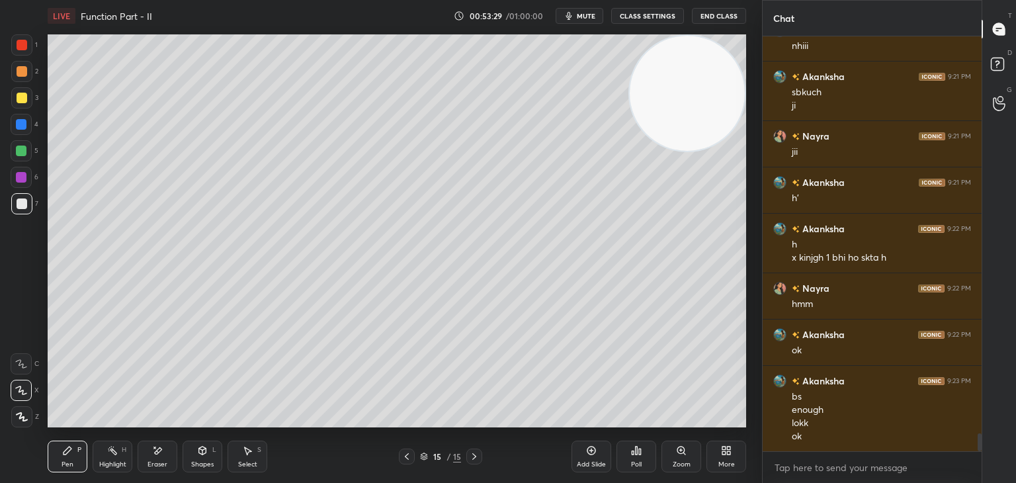
click at [587, 452] on icon at bounding box center [591, 450] width 11 height 11
click at [22, 74] on div at bounding box center [22, 71] width 11 height 11
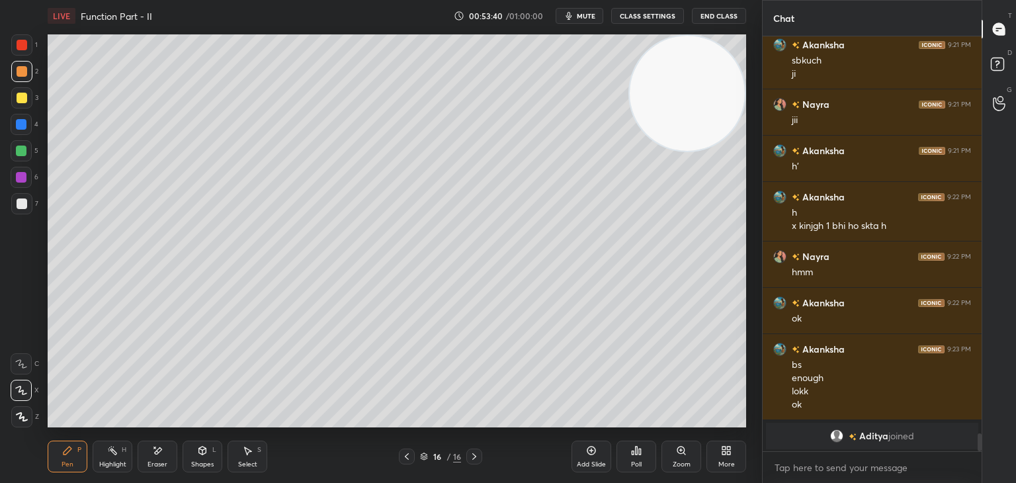
click at [11, 212] on div "7" at bounding box center [24, 206] width 27 height 26
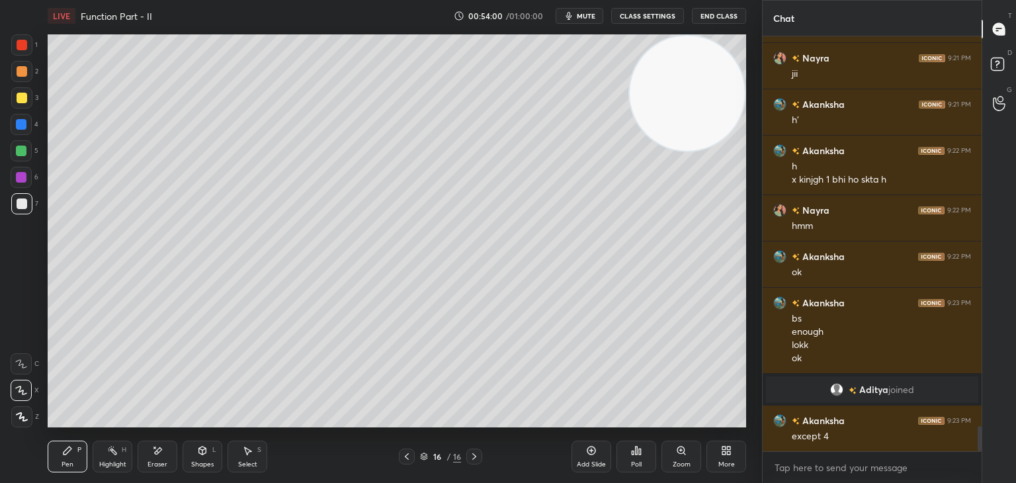
scroll to position [6346, 0]
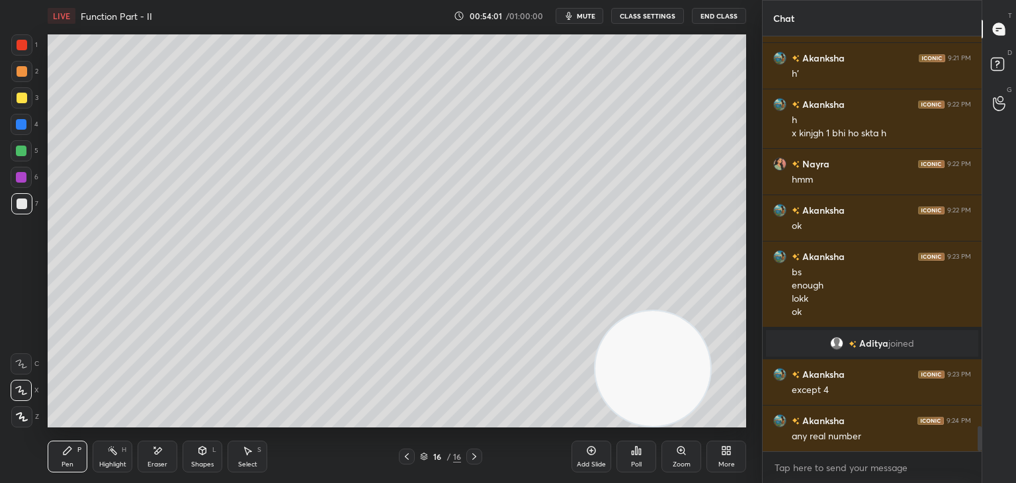
drag, startPoint x: 689, startPoint y: 103, endPoint x: 627, endPoint y: 405, distance: 308.5
click at [653, 419] on div "LIVE Function Part - II 00:54:01 / 01:00:00 mute CLASS SETTINGS End Class Setti…" at bounding box center [396, 241] width 709 height 483
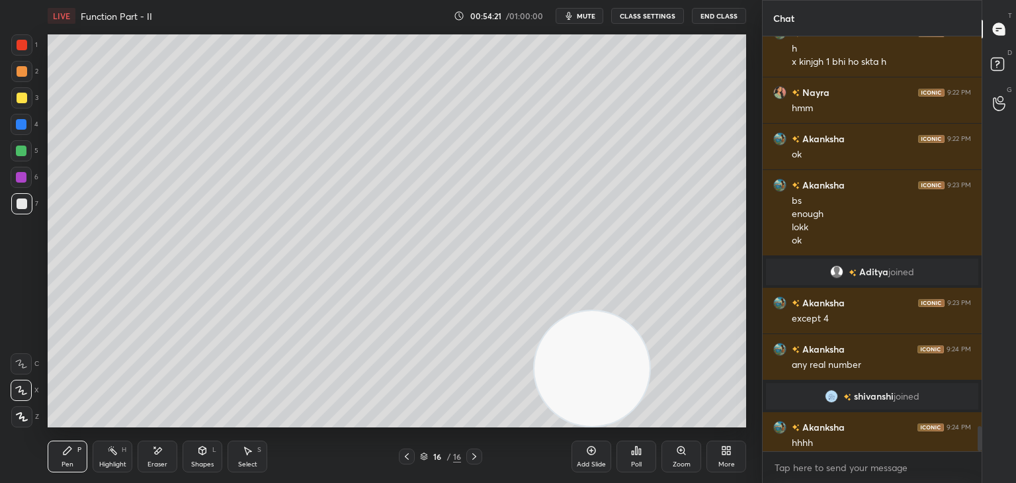
scroll to position [6385, 0]
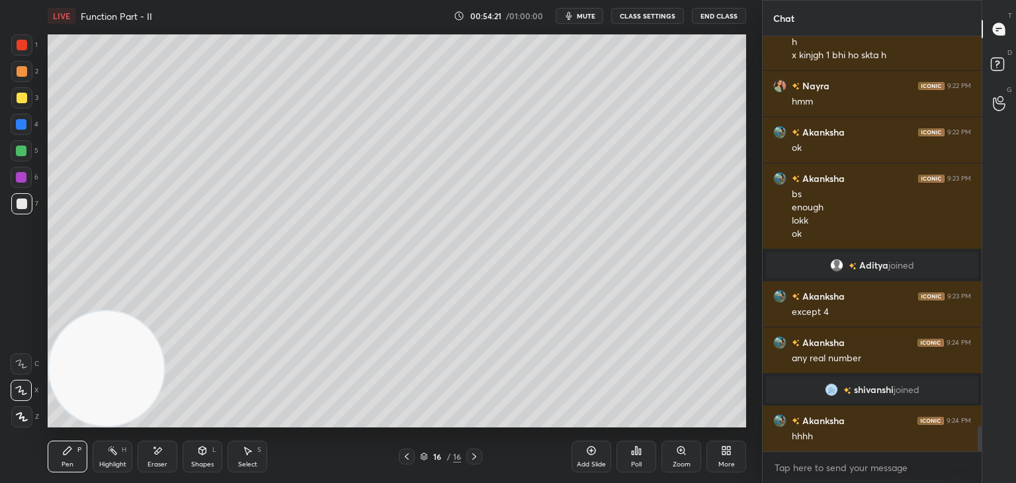
drag, startPoint x: 592, startPoint y: 385, endPoint x: 1, endPoint y: 481, distance: 599.0
click at [1, 481] on div "1 2 3 4 5 6 7 C X Z E E Erase all H H LIVE Function Part - II 00:54:21 / 01:00:…" at bounding box center [375, 241] width 751 height 483
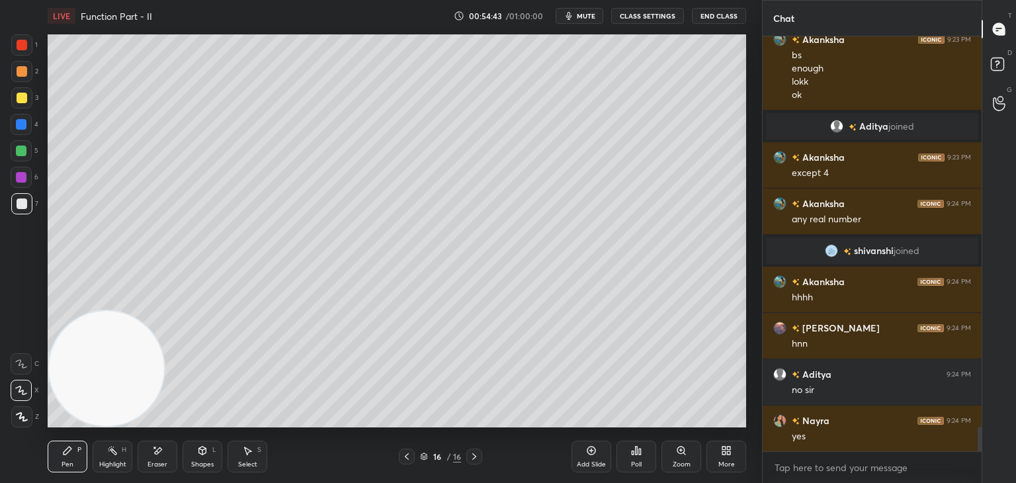
scroll to position [6570, 0]
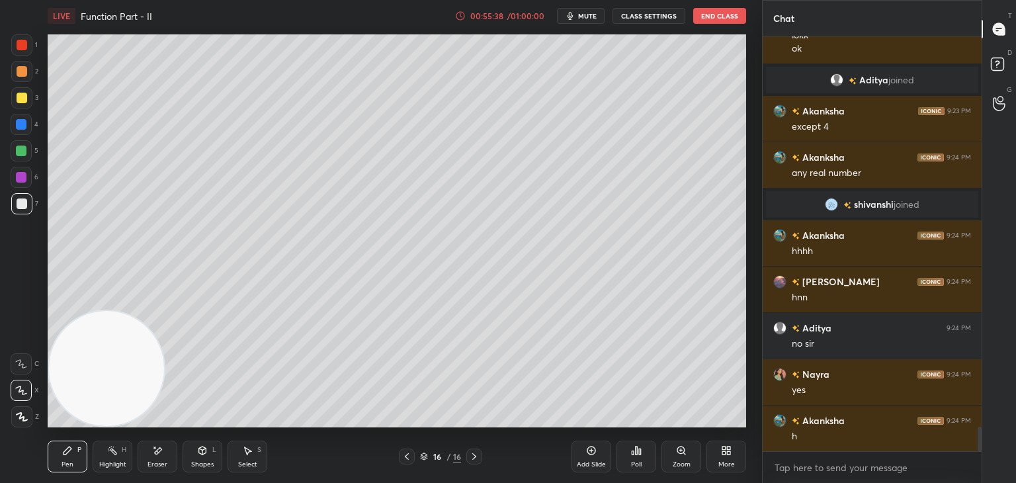
drag, startPoint x: 169, startPoint y: 447, endPoint x: 165, endPoint y: 434, distance: 13.2
click at [169, 448] on div "Eraser" at bounding box center [158, 456] width 40 height 32
click at [51, 465] on div "Pen P" at bounding box center [68, 456] width 40 height 32
click at [161, 445] on icon at bounding box center [157, 450] width 11 height 11
click at [69, 453] on icon at bounding box center [67, 450] width 11 height 11
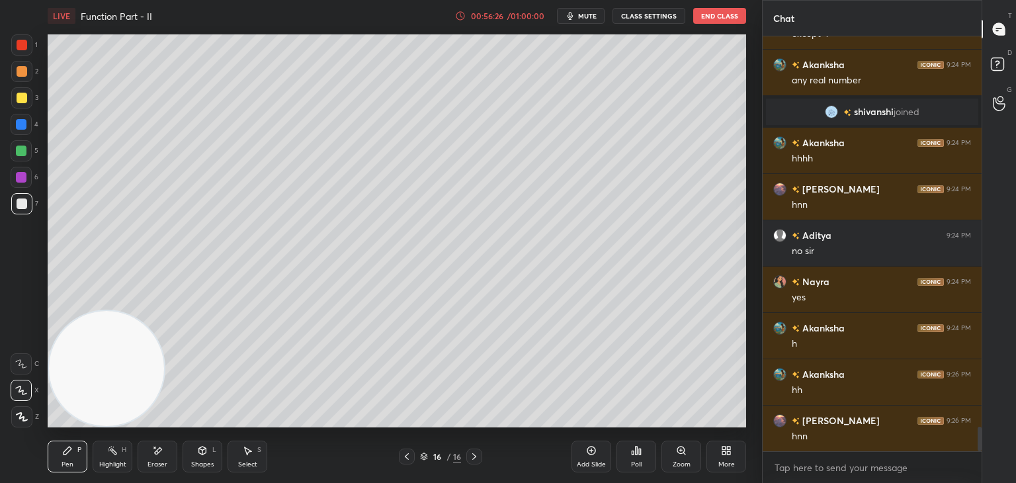
scroll to position [6709, 0]
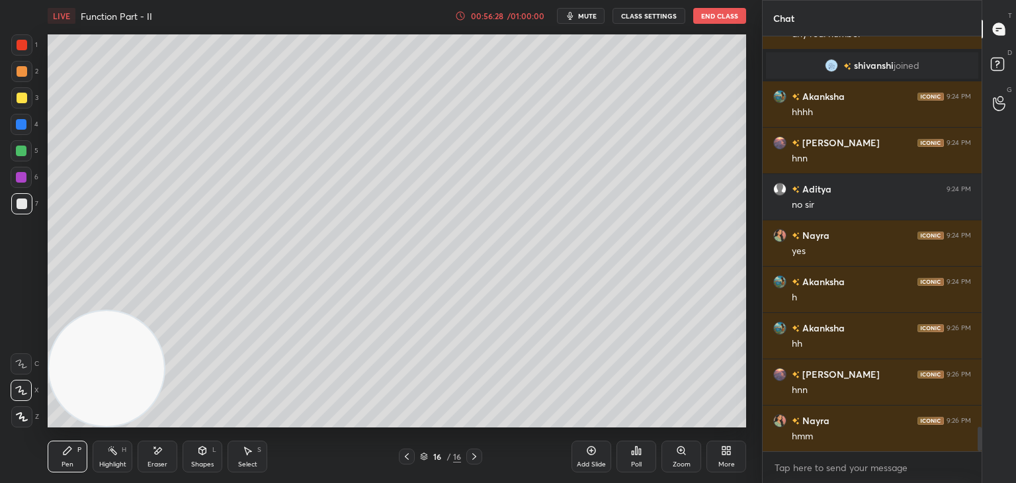
drag, startPoint x: 595, startPoint y: 458, endPoint x: 592, endPoint y: 427, distance: 30.6
click at [595, 458] on div "Add Slide" at bounding box center [591, 456] width 40 height 32
click at [22, 69] on div at bounding box center [22, 71] width 11 height 11
click at [27, 207] on div at bounding box center [21, 203] width 21 height 21
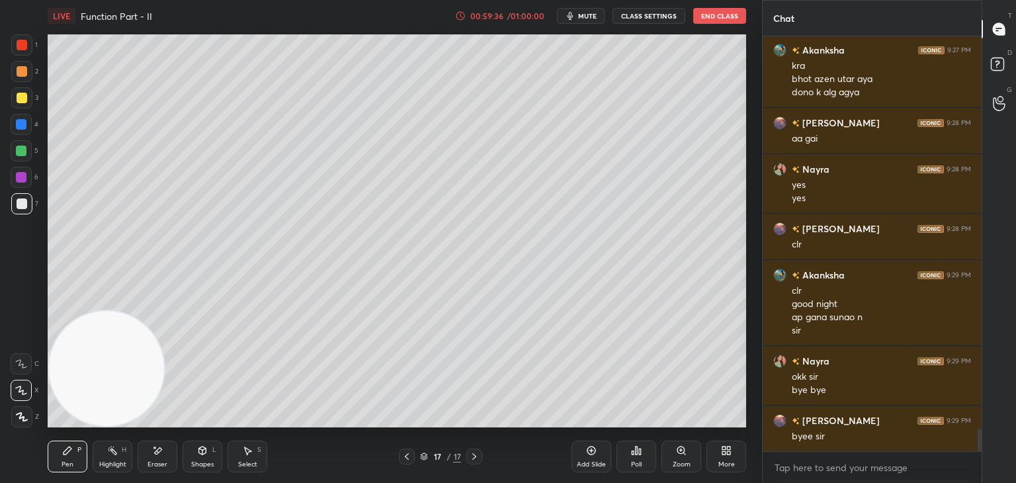
scroll to position [7218, 0]
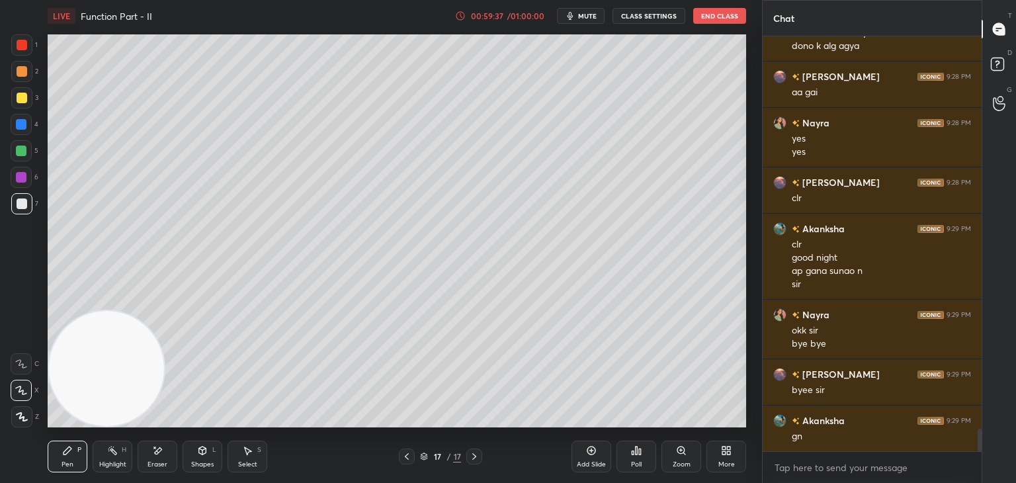
click at [589, 453] on icon at bounding box center [591, 450] width 11 height 11
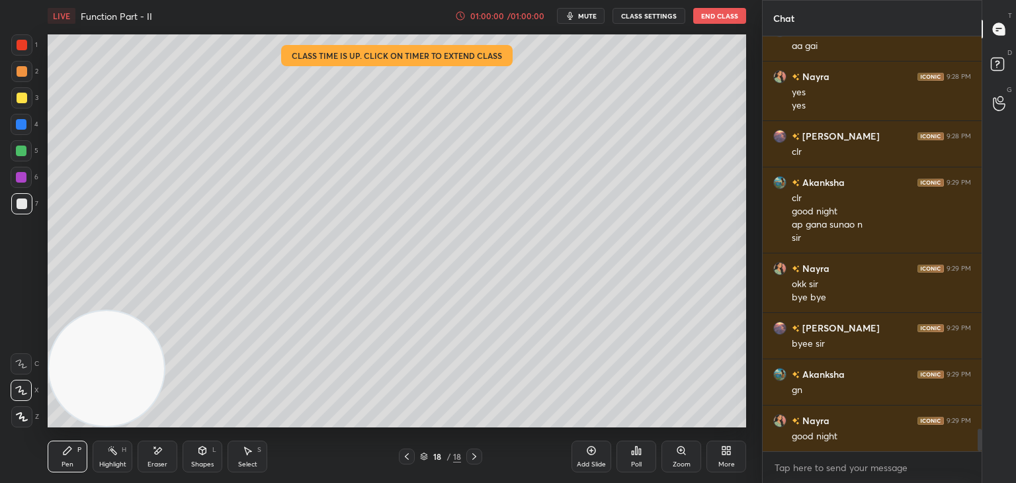
click at [718, 11] on button "End Class" at bounding box center [719, 16] width 53 height 16
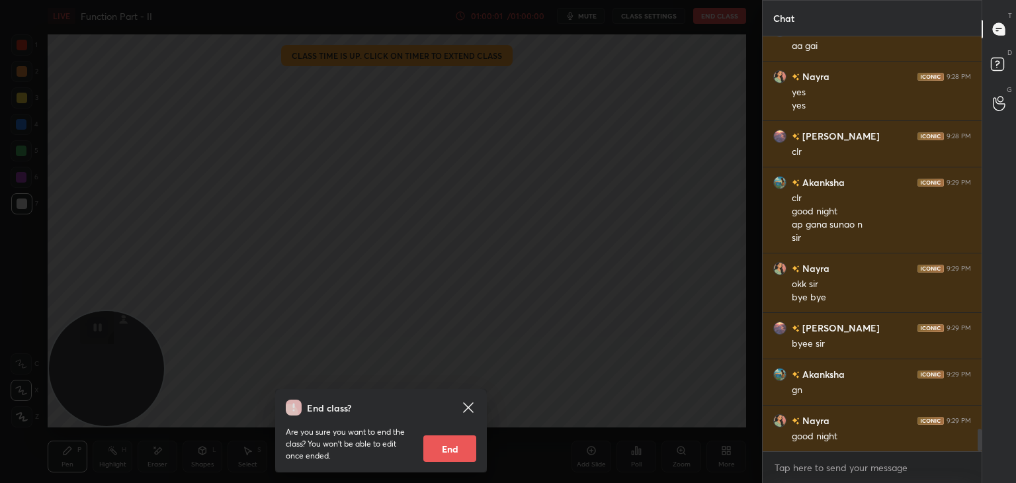
click at [450, 448] on button "End" at bounding box center [449, 448] width 53 height 26
type textarea "x"
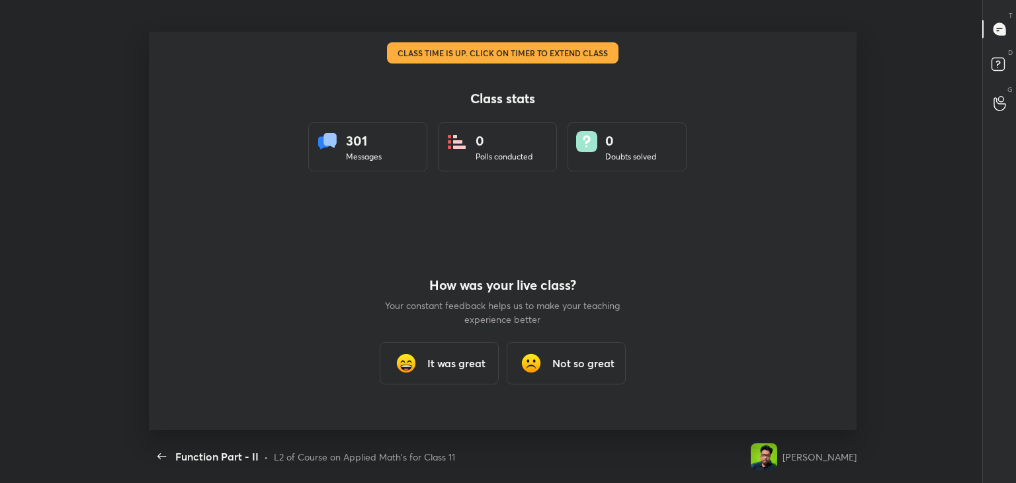
scroll to position [0, 0]
drag, startPoint x: 454, startPoint y: 366, endPoint x: 468, endPoint y: 352, distance: 19.7
click at [454, 364] on h3 "It was great" at bounding box center [456, 363] width 58 height 16
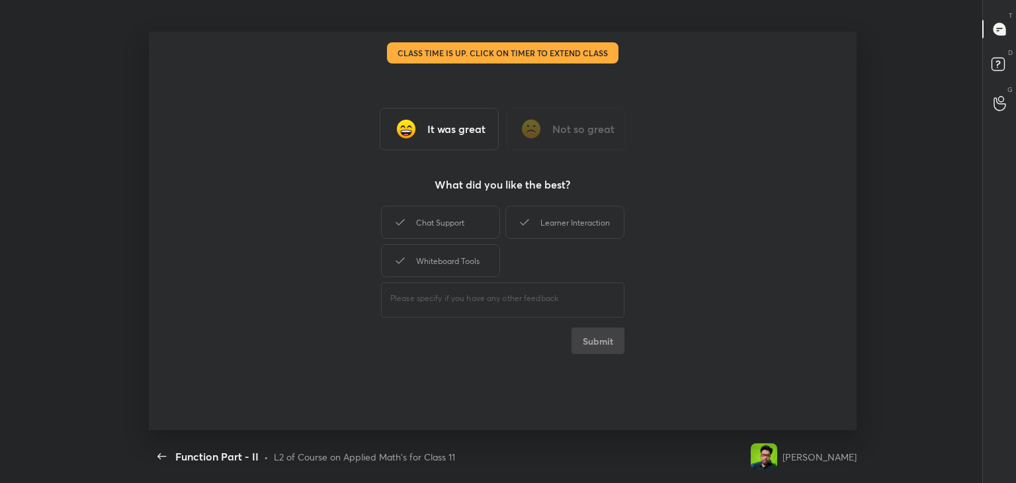
click at [481, 227] on div "Chat Support" at bounding box center [440, 222] width 119 height 33
click at [559, 221] on div "Learner Interaction" at bounding box center [564, 222] width 119 height 33
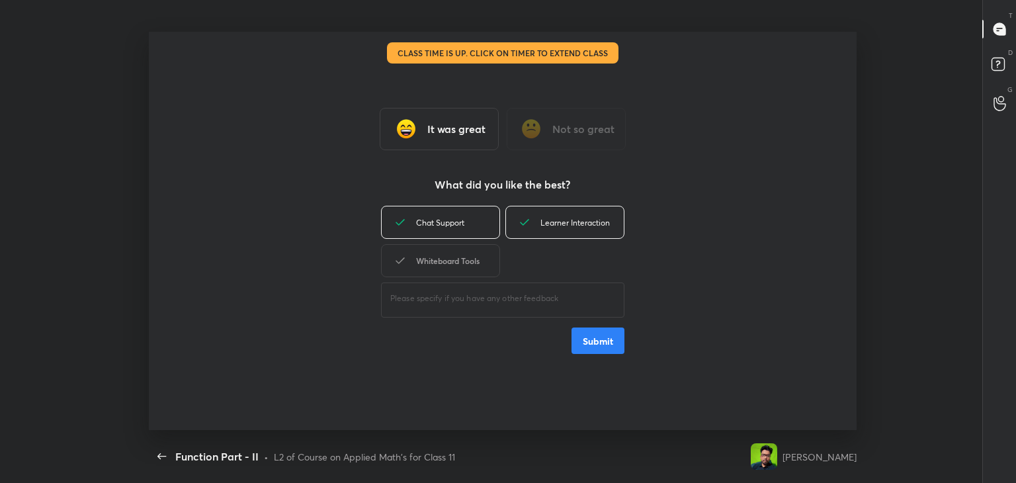
click at [450, 264] on div "Whiteboard Tools" at bounding box center [440, 260] width 119 height 33
click at [596, 333] on button "Submit" at bounding box center [597, 340] width 53 height 26
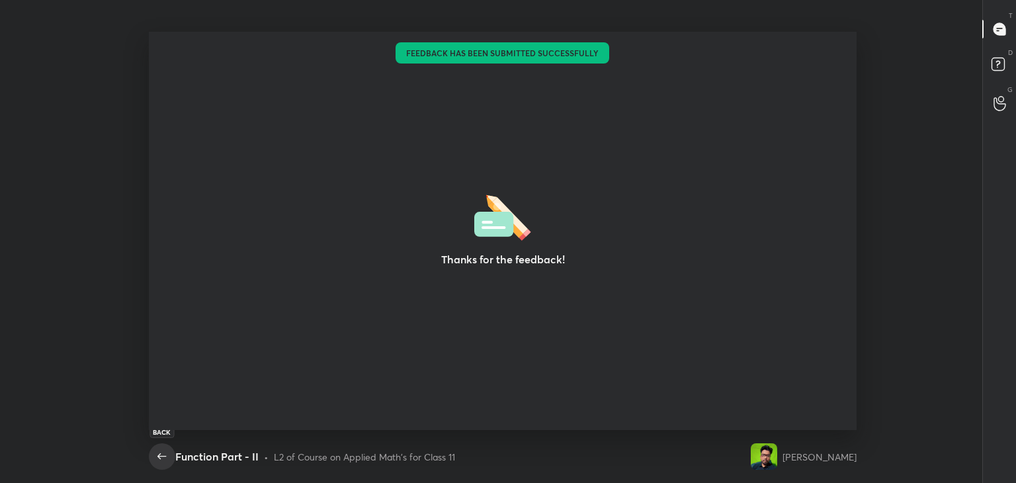
click at [159, 460] on icon "button" at bounding box center [162, 456] width 16 height 16
